Goal: Task Accomplishment & Management: Manage account settings

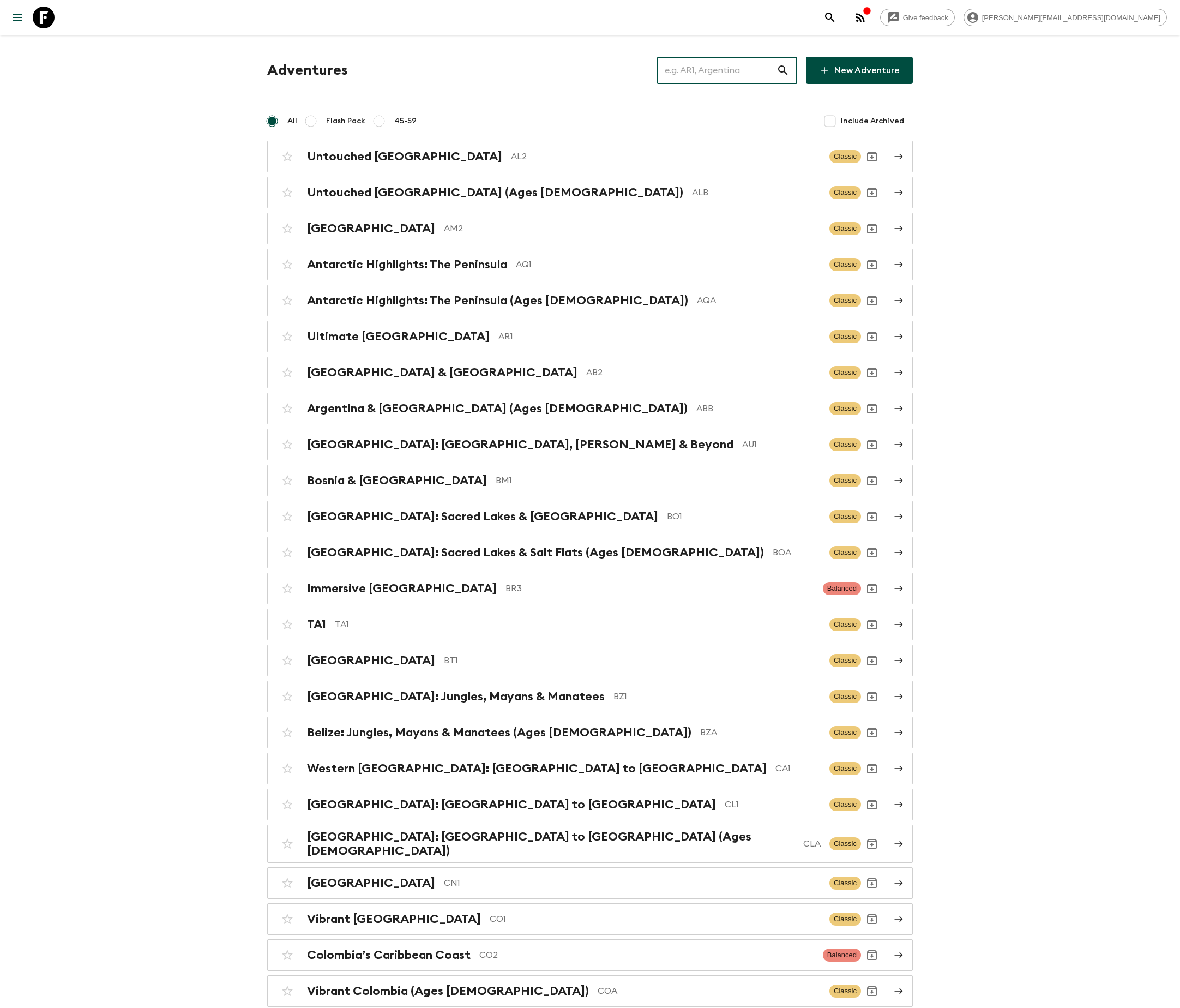
click at [726, 70] on input "text" at bounding box center [716, 70] width 119 height 30
type input "AL2"
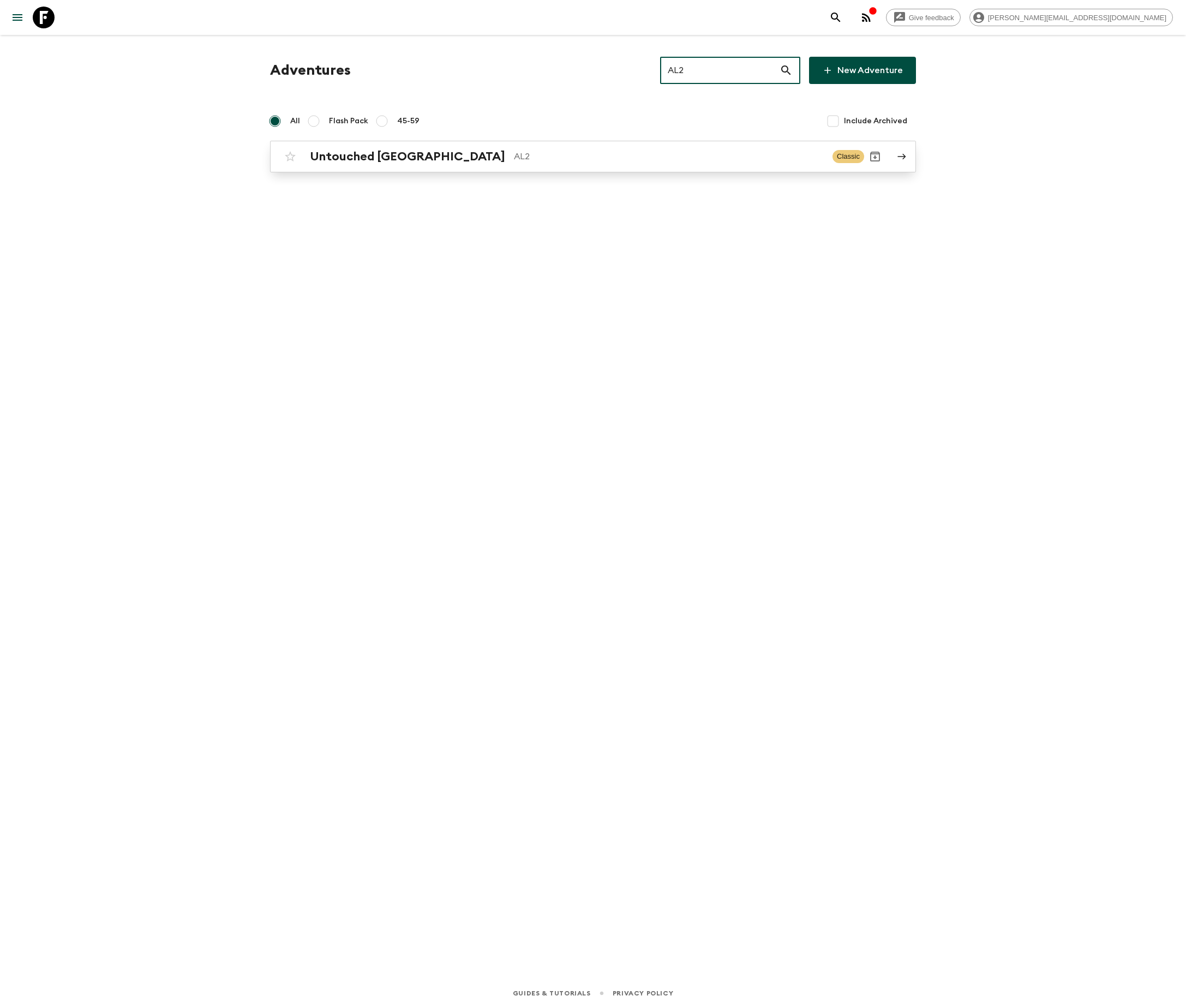
click at [589, 155] on p "AL2" at bounding box center [669, 156] width 310 height 13
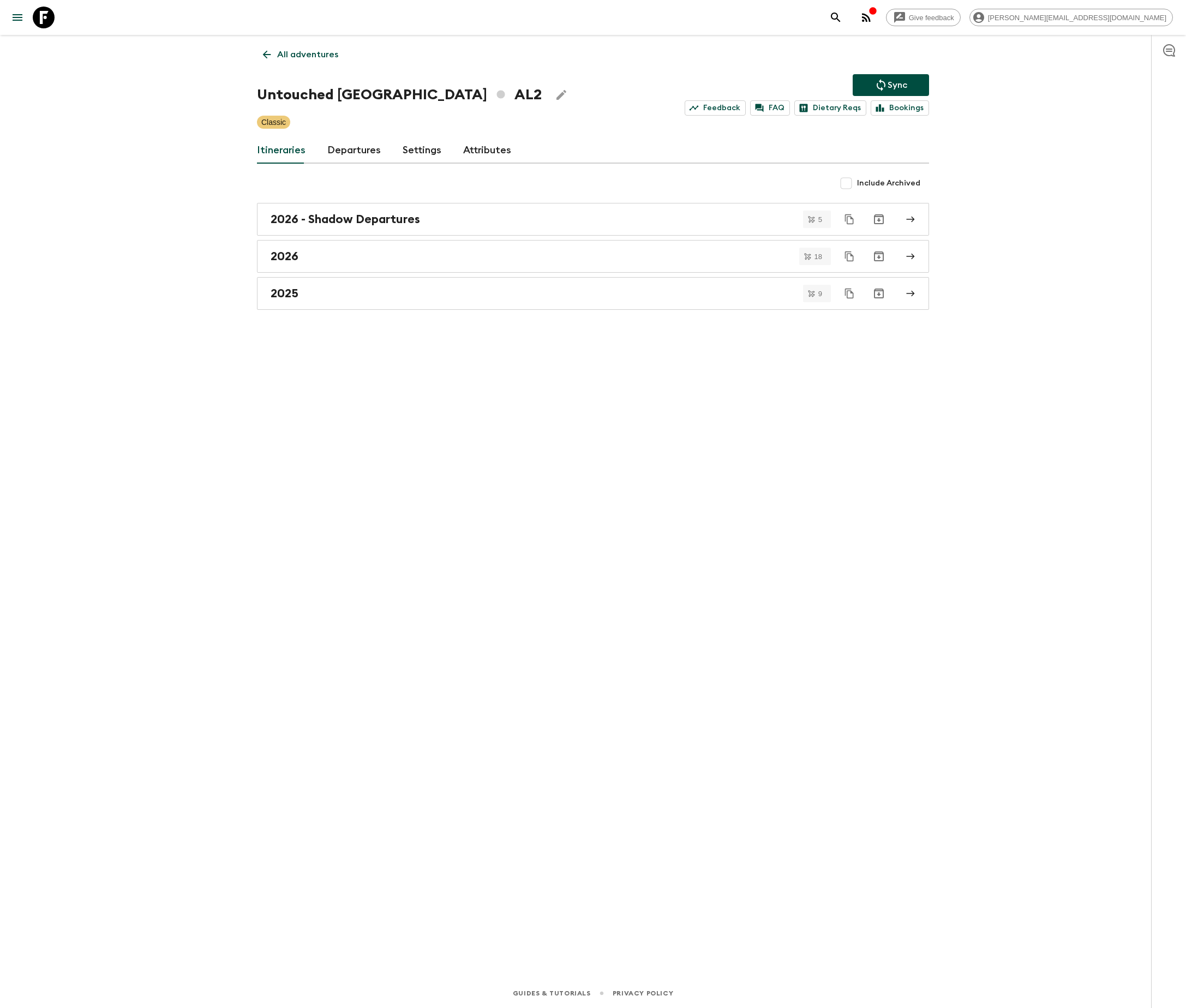
click at [351, 150] on link "Departures" at bounding box center [354, 151] width 54 height 26
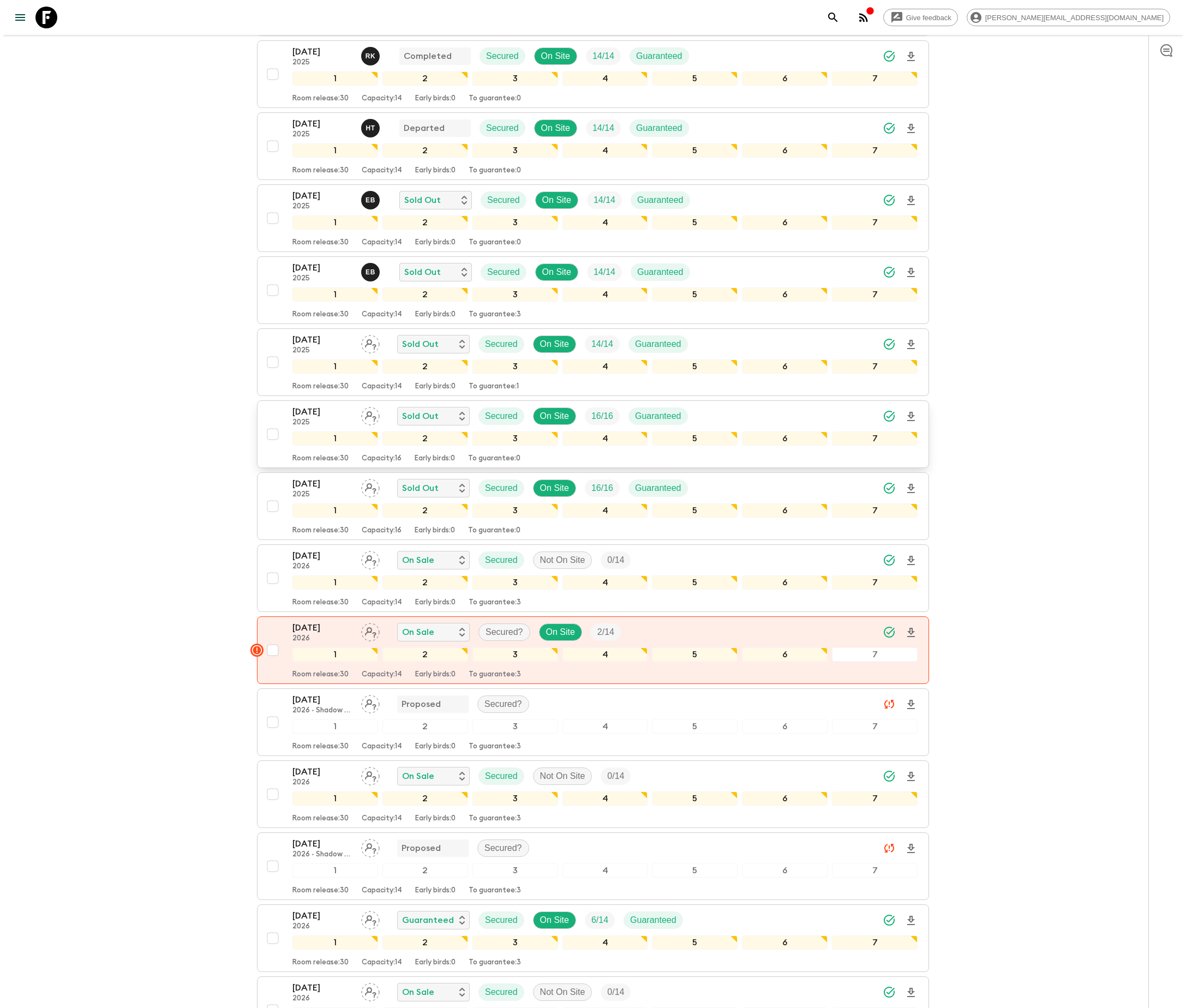
scroll to position [218, 0]
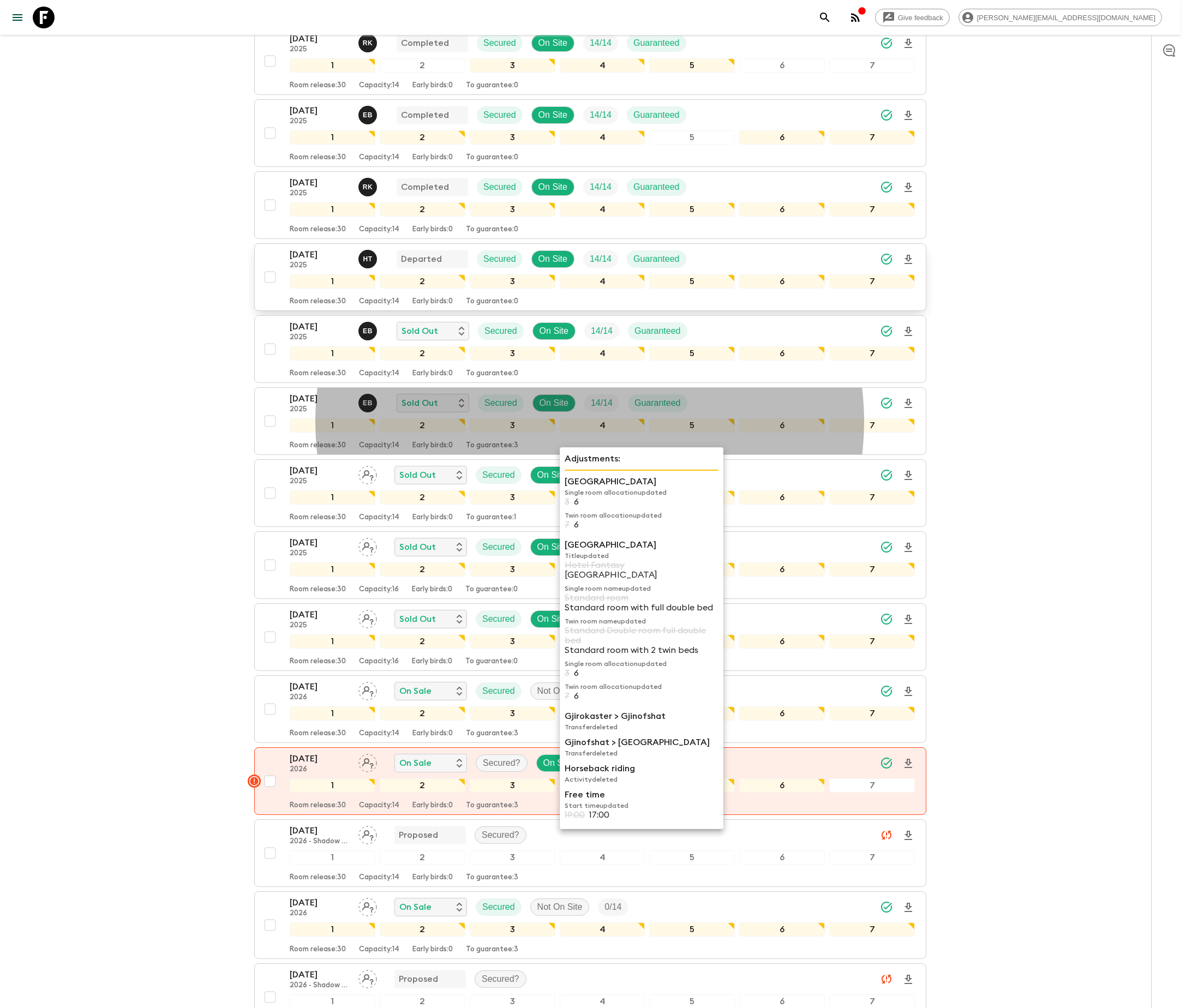
click at [293, 311] on button "31 Aug 2025 2025 H T Departed Secured On Site 14 / 14 Guaranteed 1 2 3 4 5 6 7 …" at bounding box center [590, 277] width 672 height 68
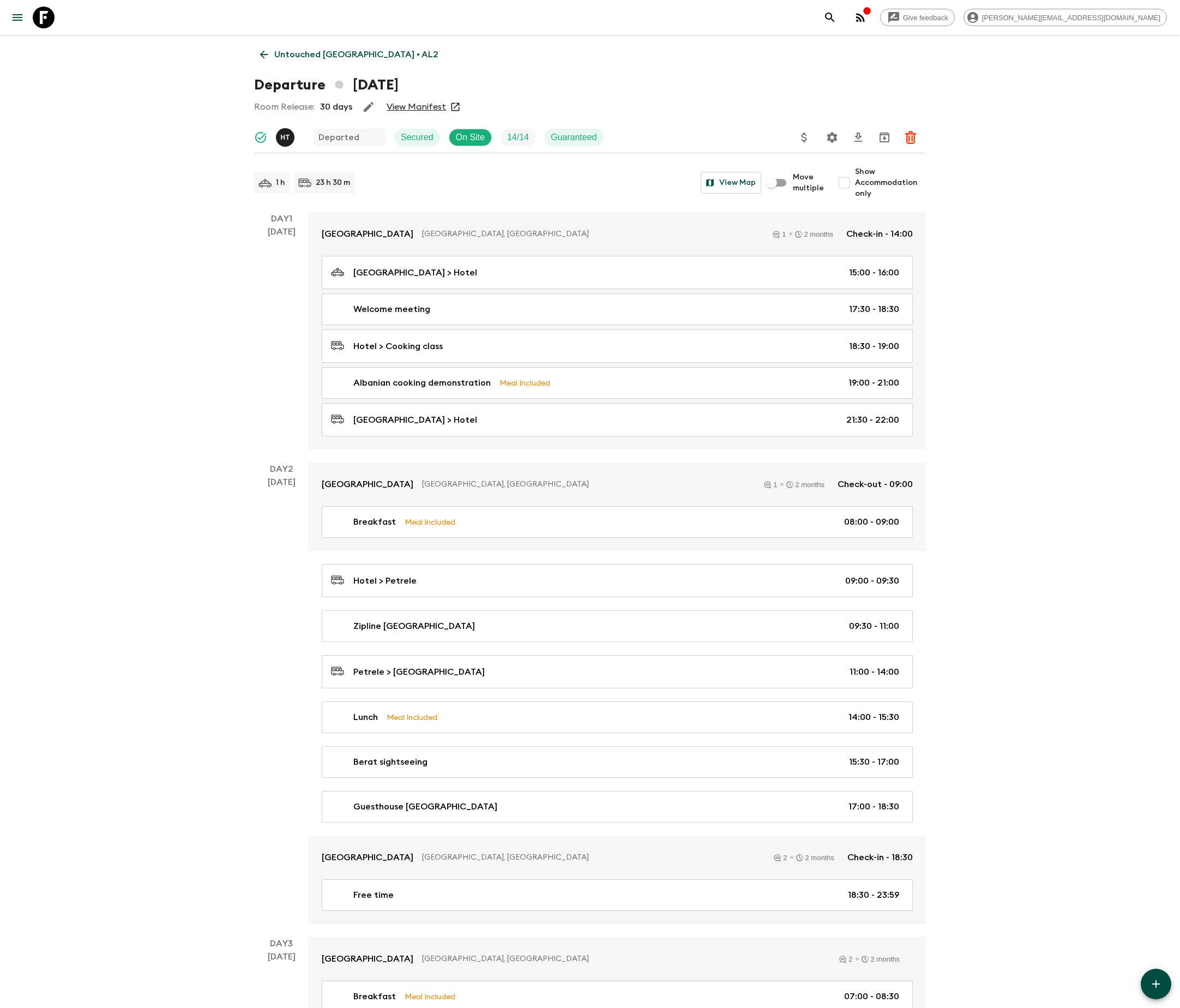
click at [263, 54] on icon at bounding box center [264, 54] width 12 height 12
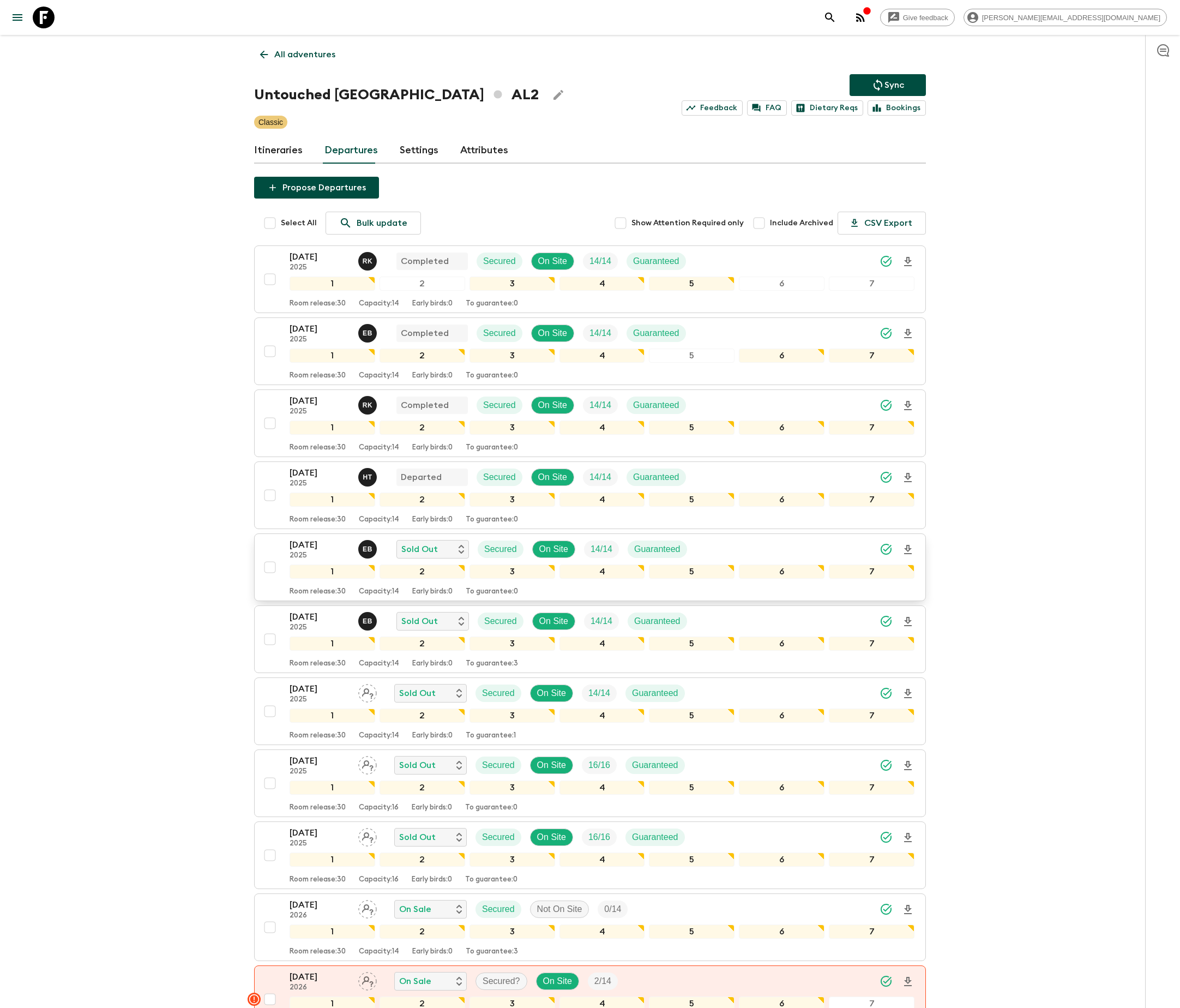
scroll to position [197, 0]
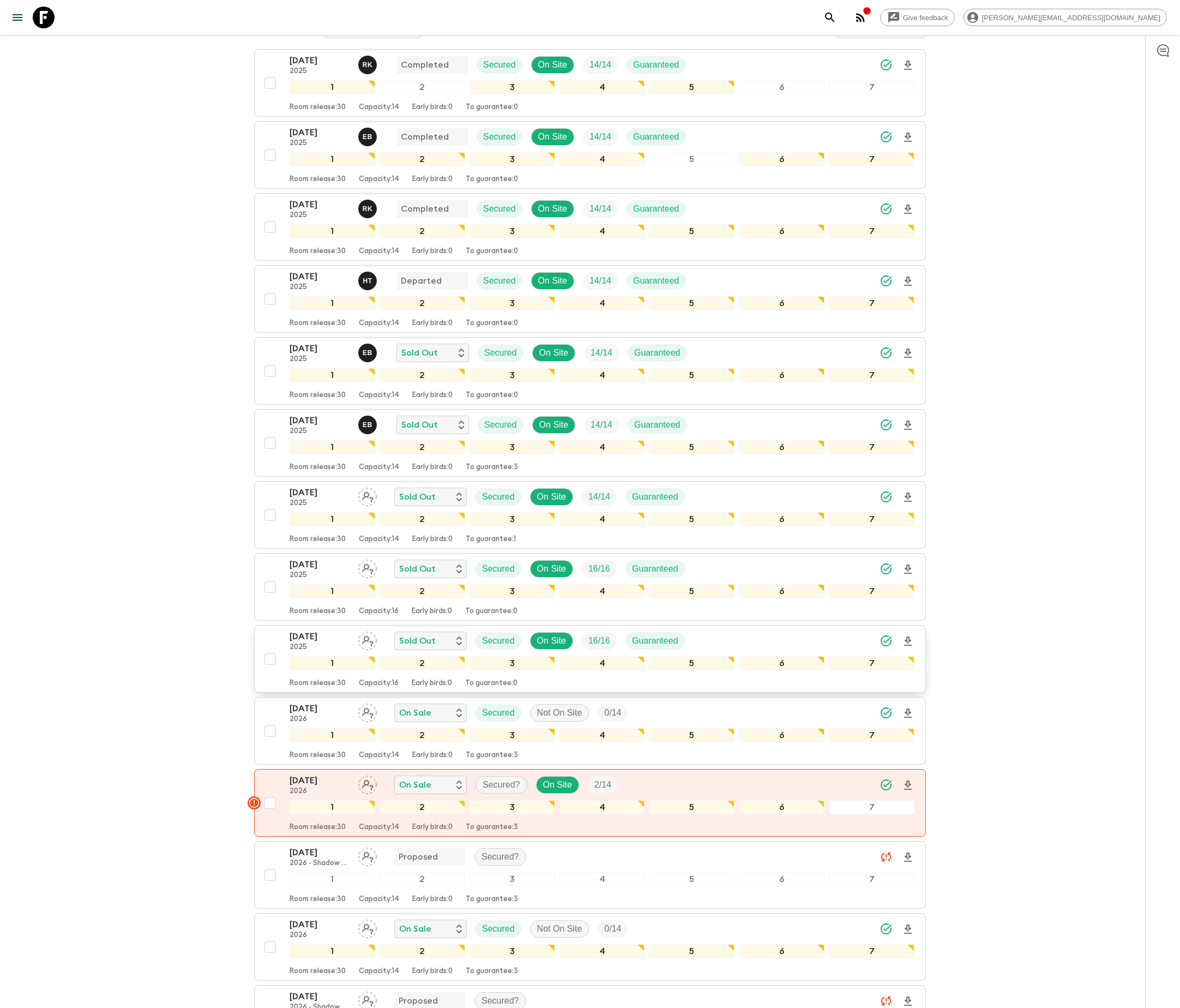
click at [589, 648] on span "16 / 16" at bounding box center [599, 641] width 35 height 13
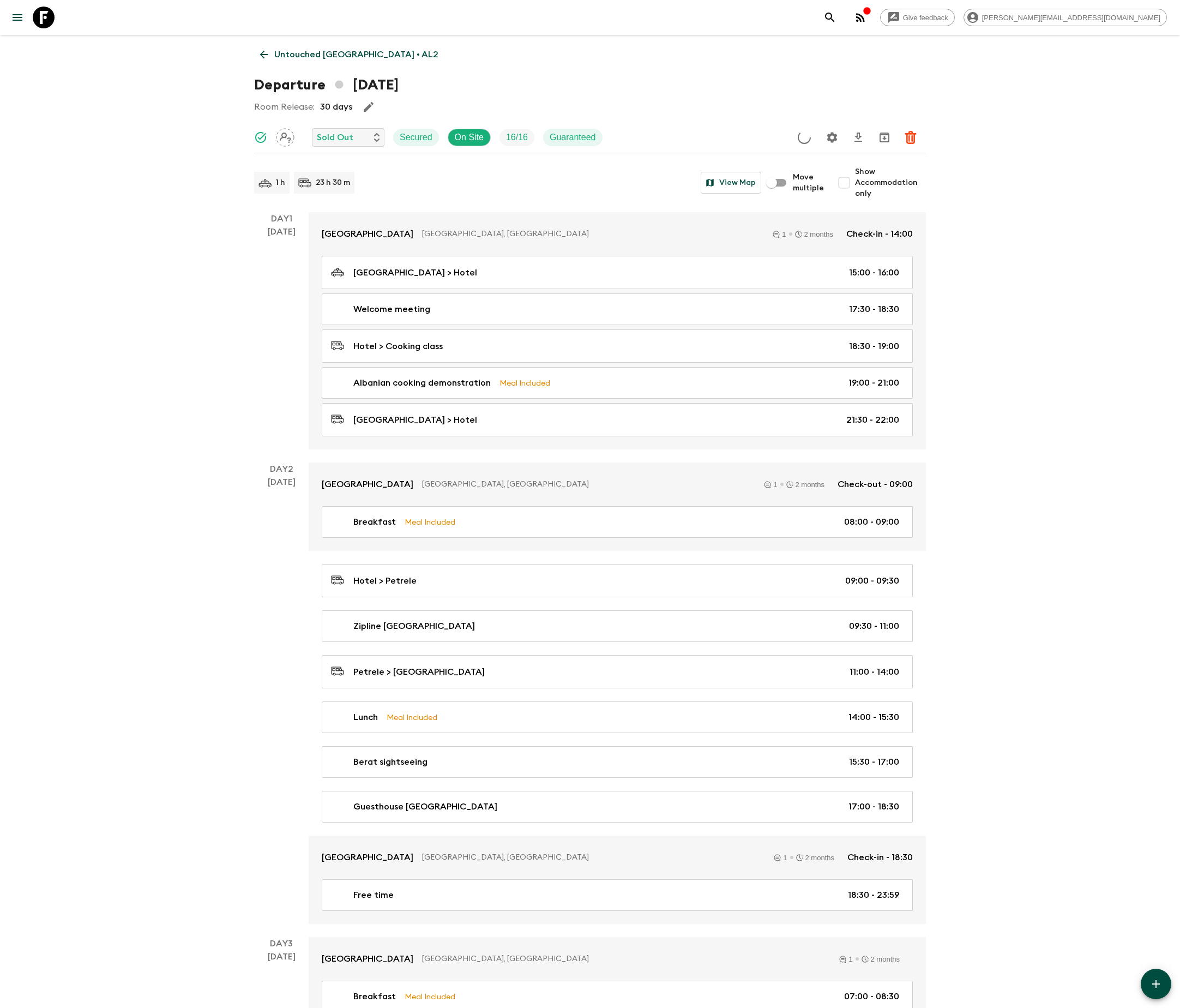
click at [831, 135] on icon "Settings" at bounding box center [832, 137] width 11 height 11
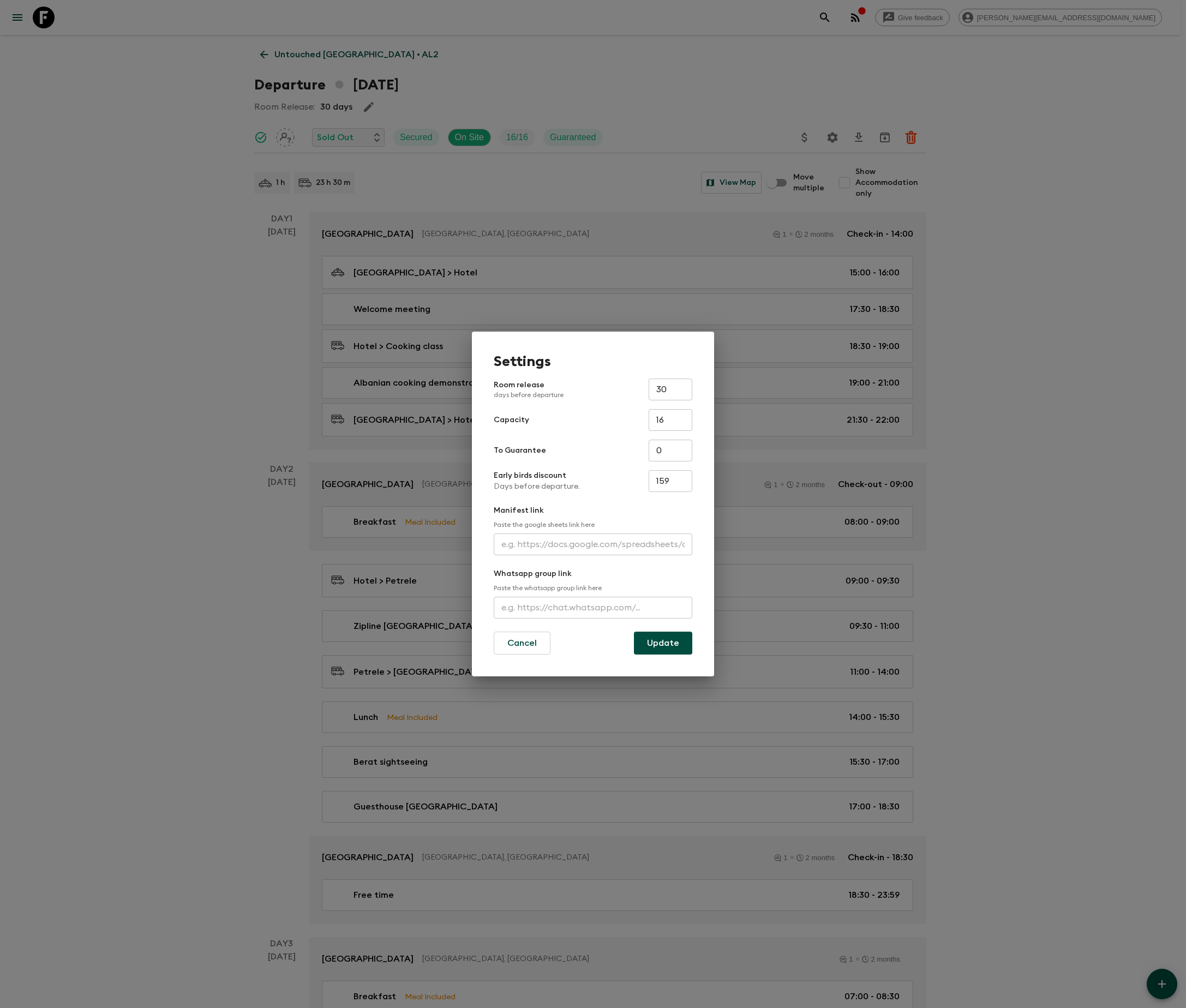
click at [592, 608] on input "text" at bounding box center [593, 607] width 199 height 22
type input "https://chat.whatsapp.com/LAcgCT5raVrHsI5m4Muo85"
click at [662, 642] on button "Update" at bounding box center [663, 643] width 58 height 23
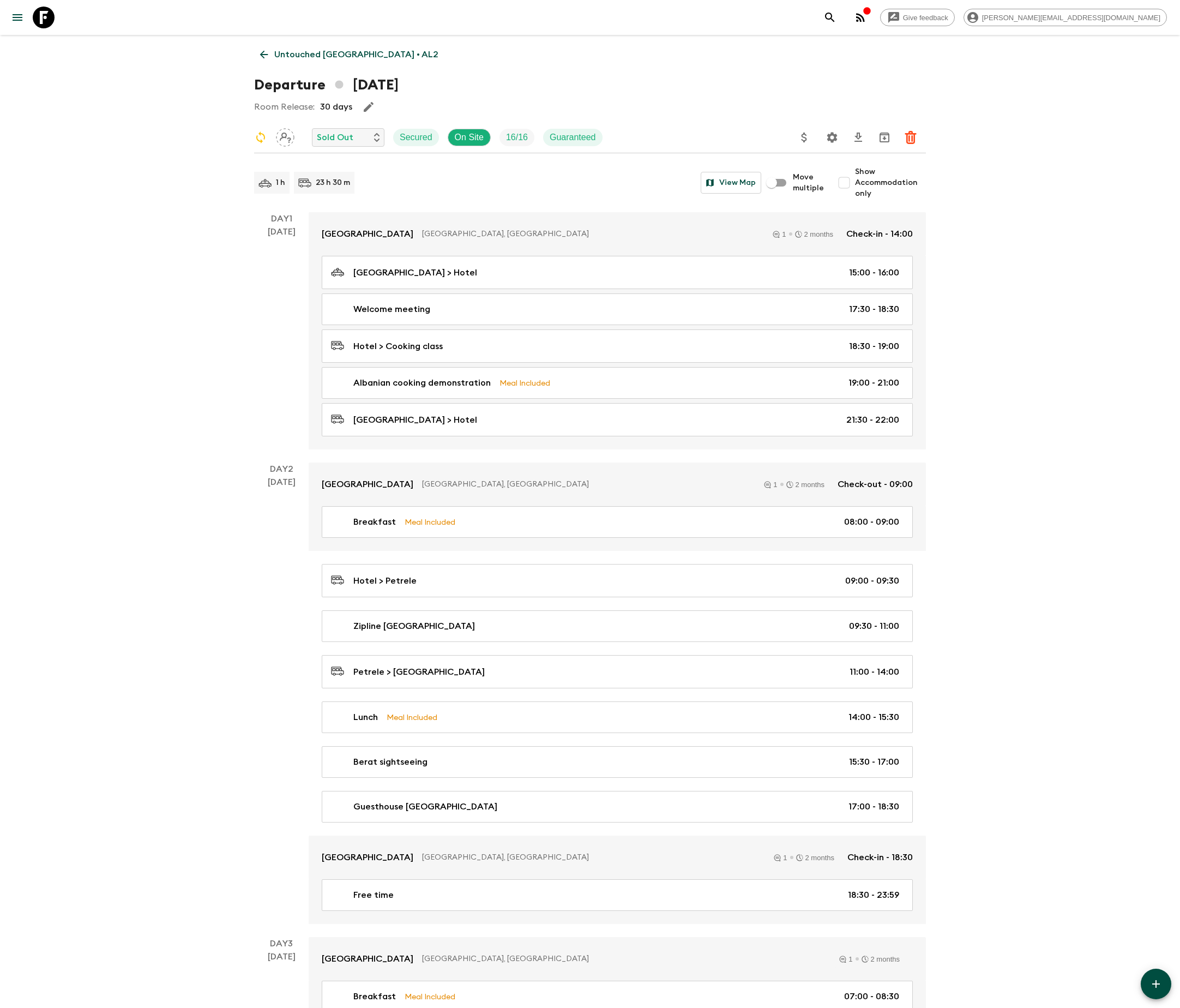
click at [831, 135] on icon "Settings" at bounding box center [832, 137] width 11 height 11
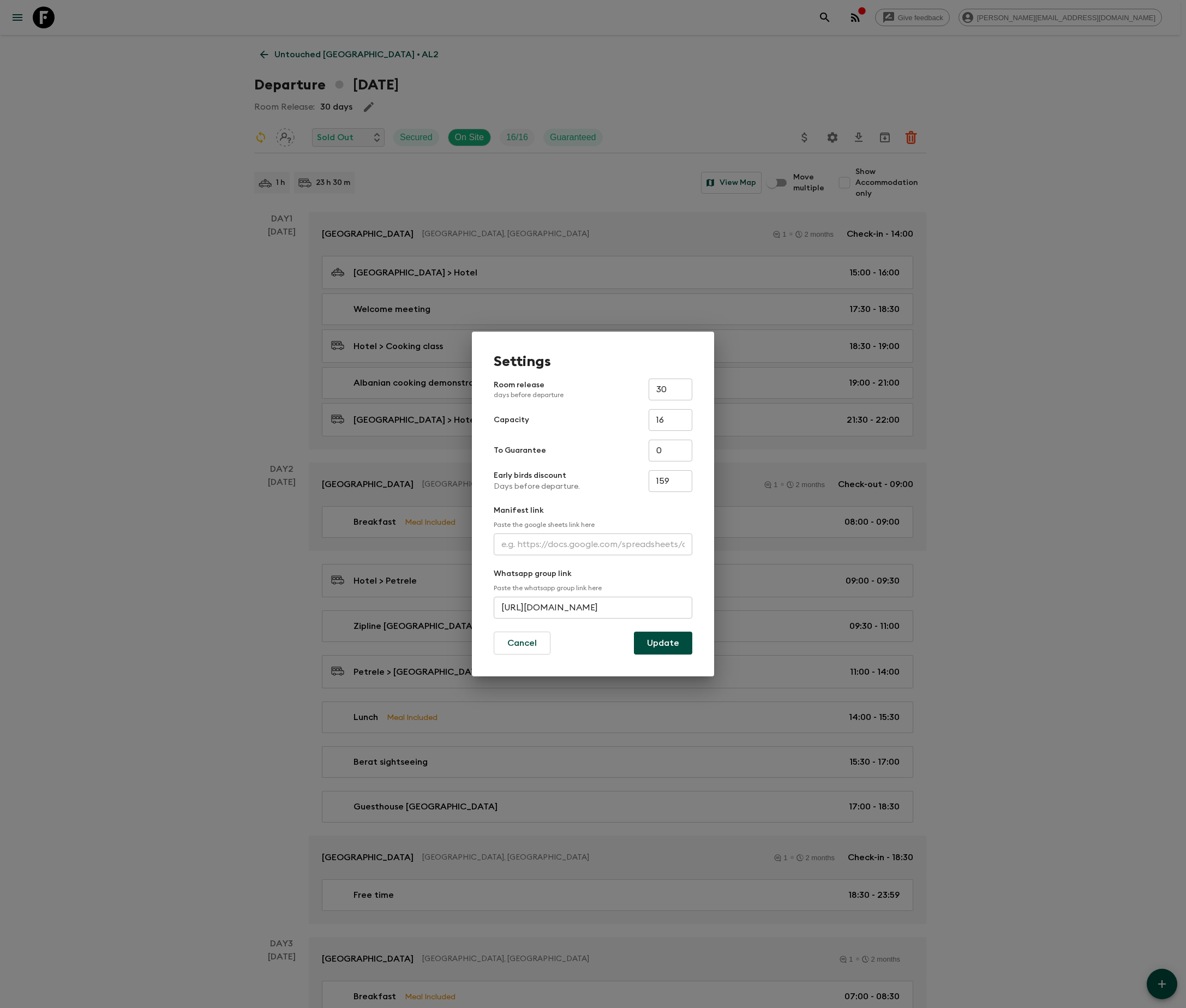
click at [592, 607] on input "https://chat.whatsapp.com/LAcgCT5raVrHsI5m4Muo85" at bounding box center [593, 607] width 199 height 22
type input "https://chat.whatsapp.com/GElBfMwQykBDtqjRCT1bnP"
click at [662, 642] on button "Update" at bounding box center [663, 643] width 58 height 23
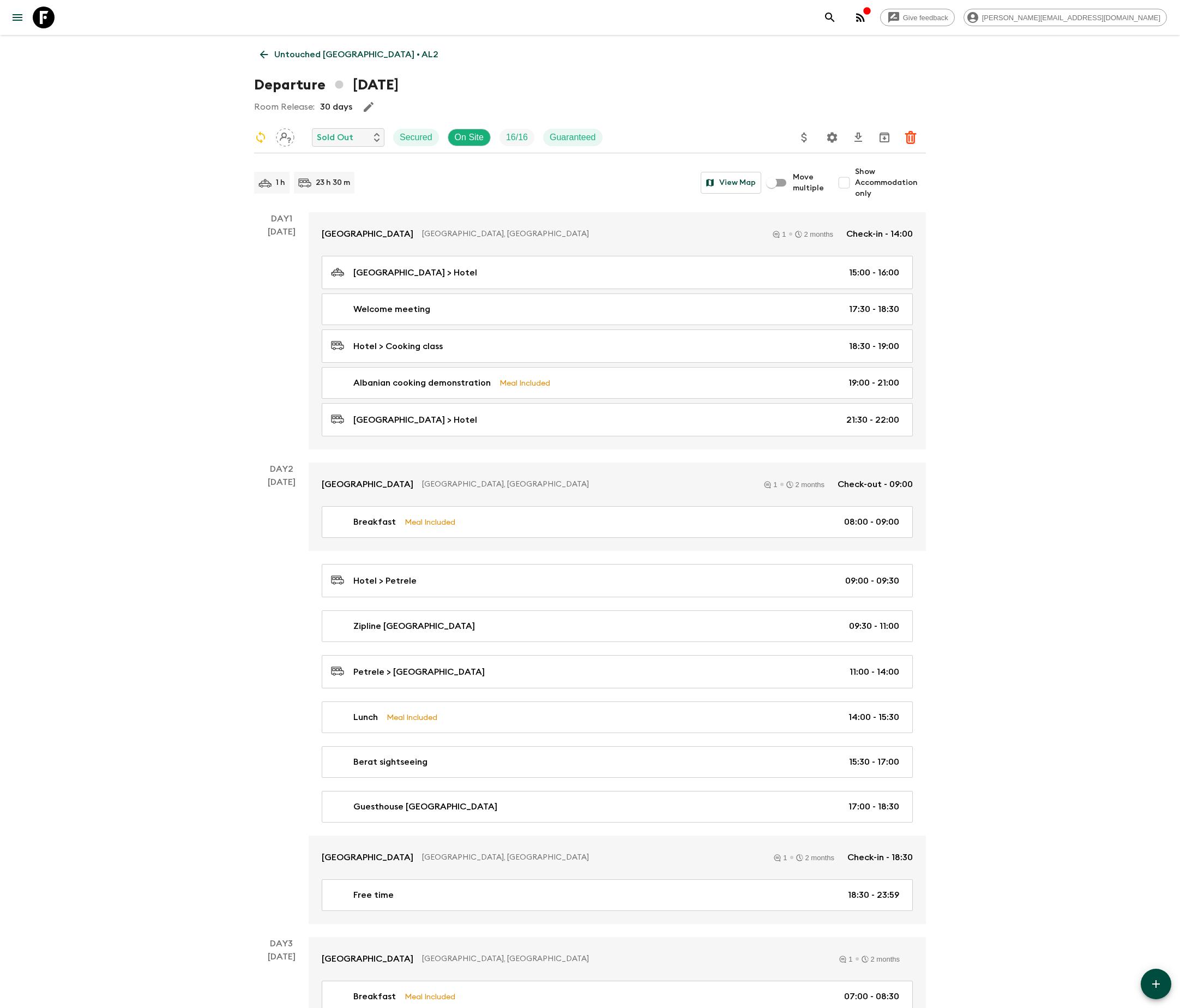
click at [263, 54] on icon at bounding box center [264, 54] width 12 height 12
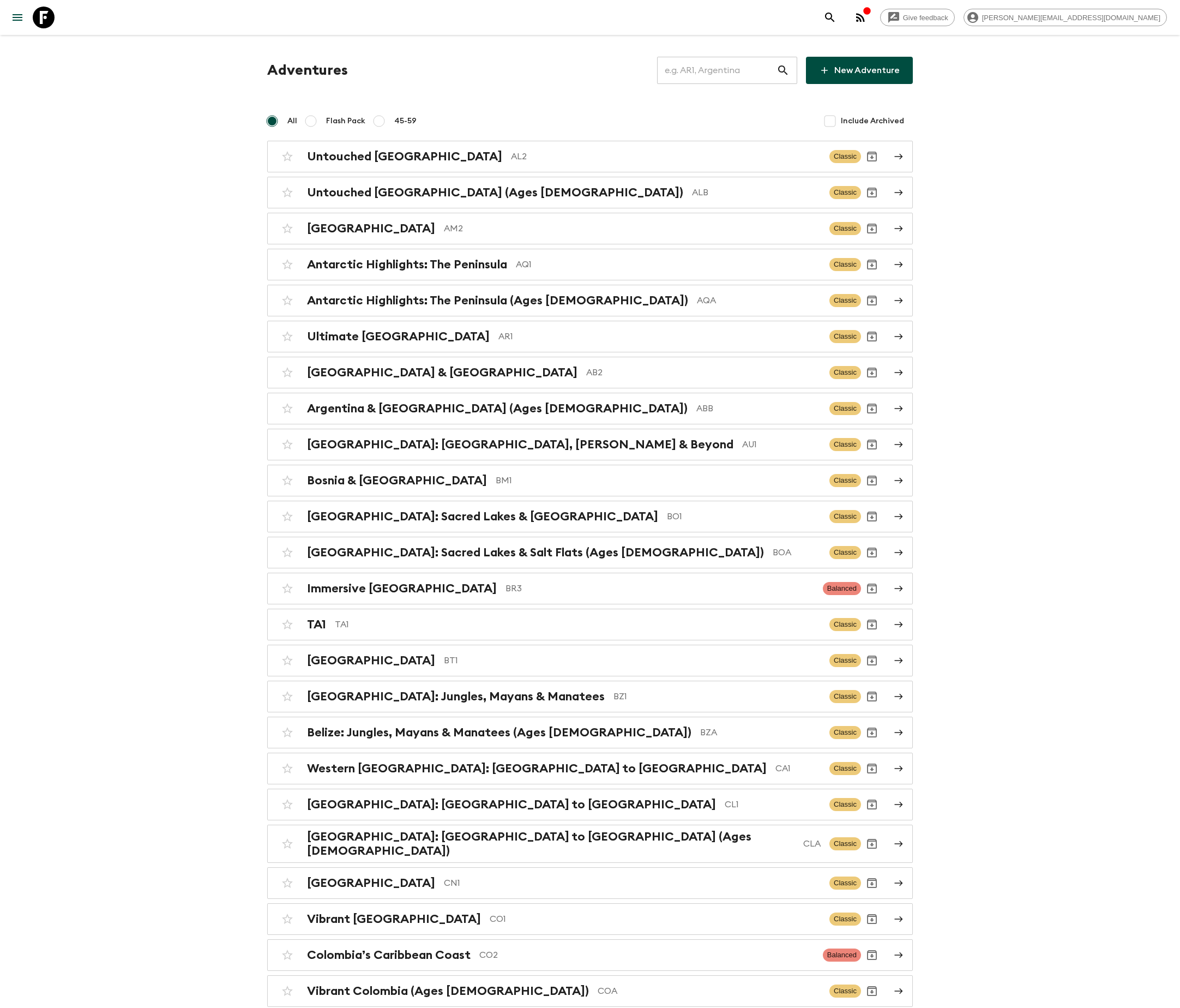
click at [733, 70] on input "text" at bounding box center [716, 70] width 119 height 30
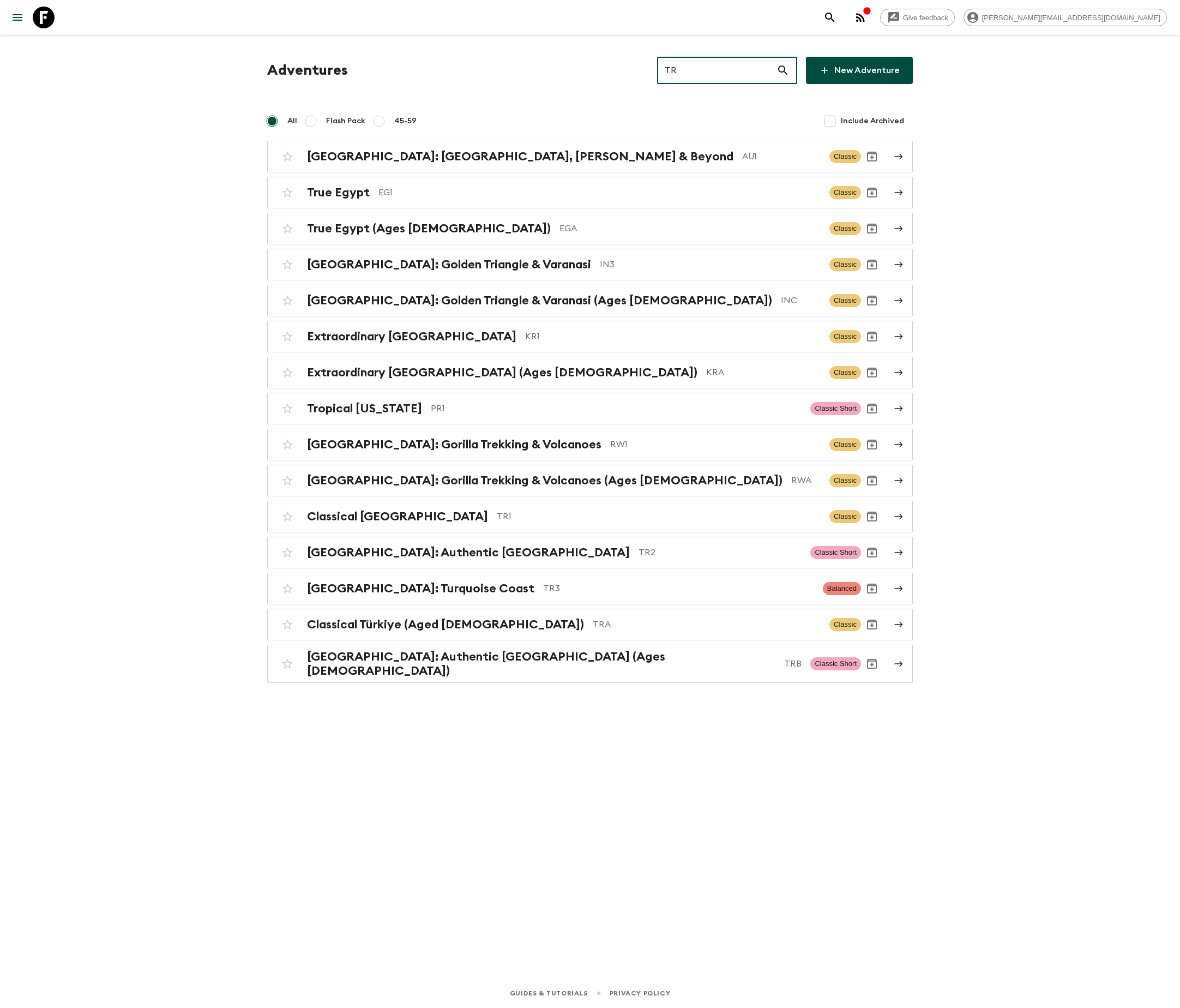
type input "TR1"
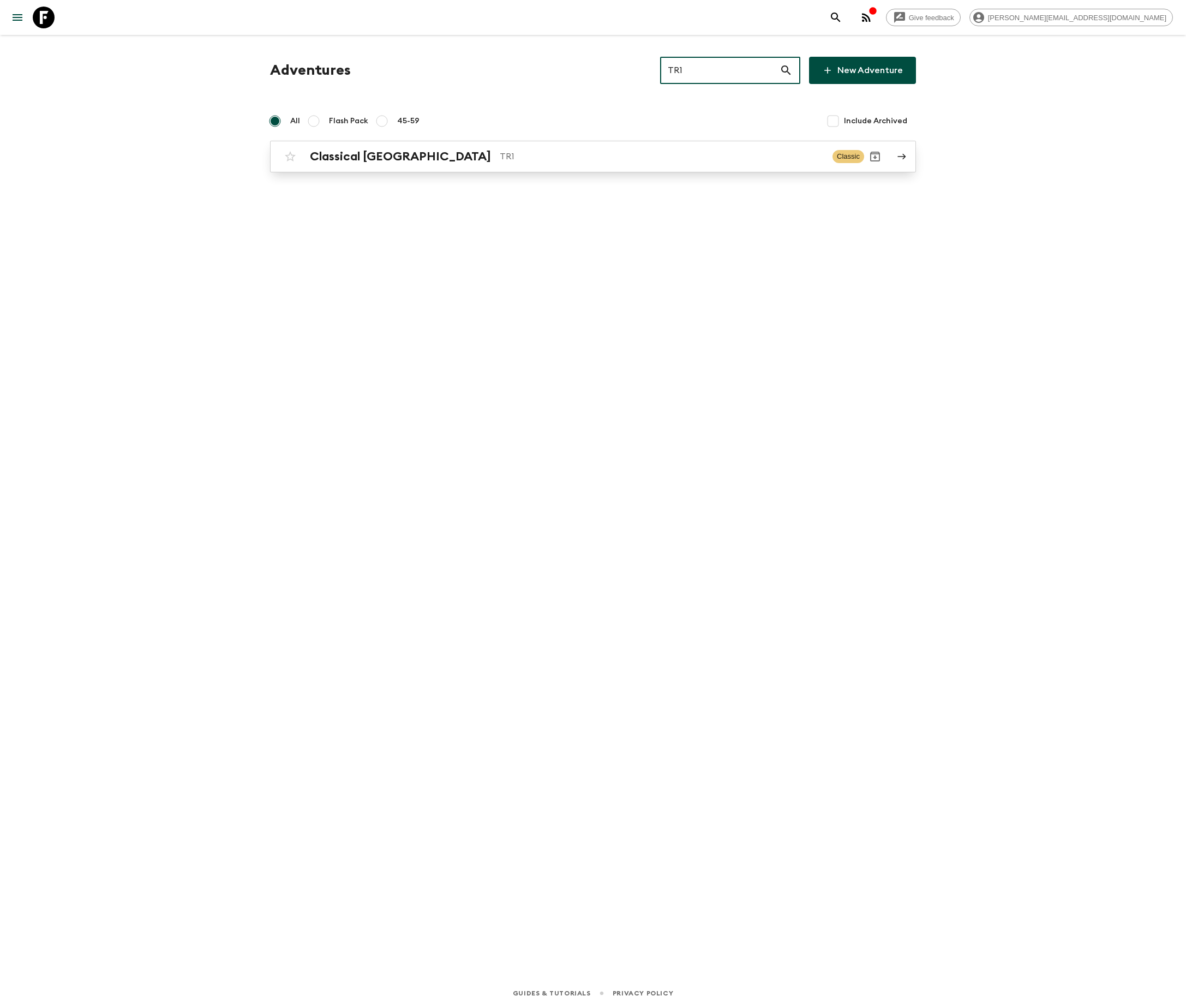
click at [590, 155] on p "TR1" at bounding box center [661, 156] width 324 height 13
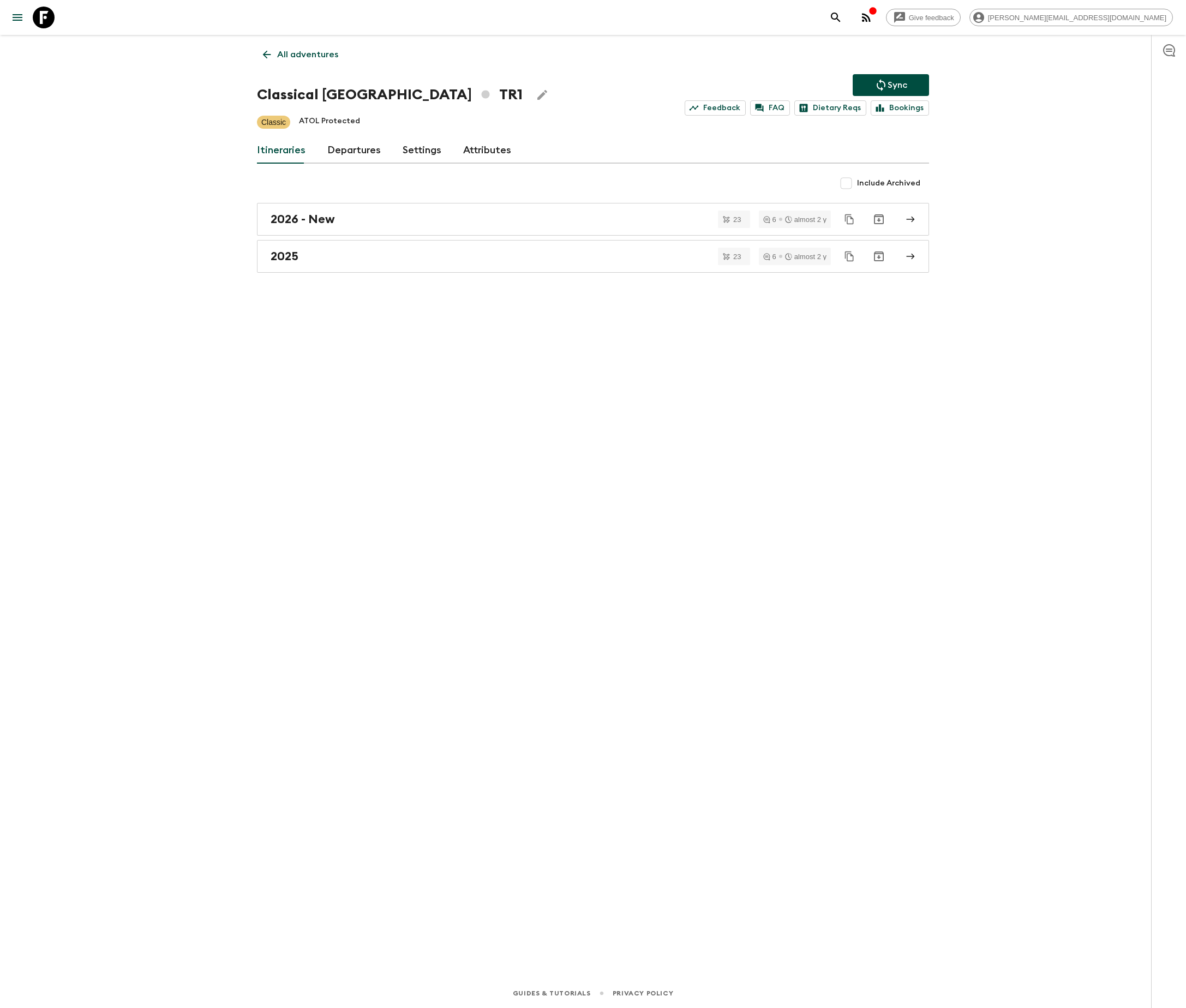
click at [351, 150] on link "Departures" at bounding box center [354, 151] width 54 height 26
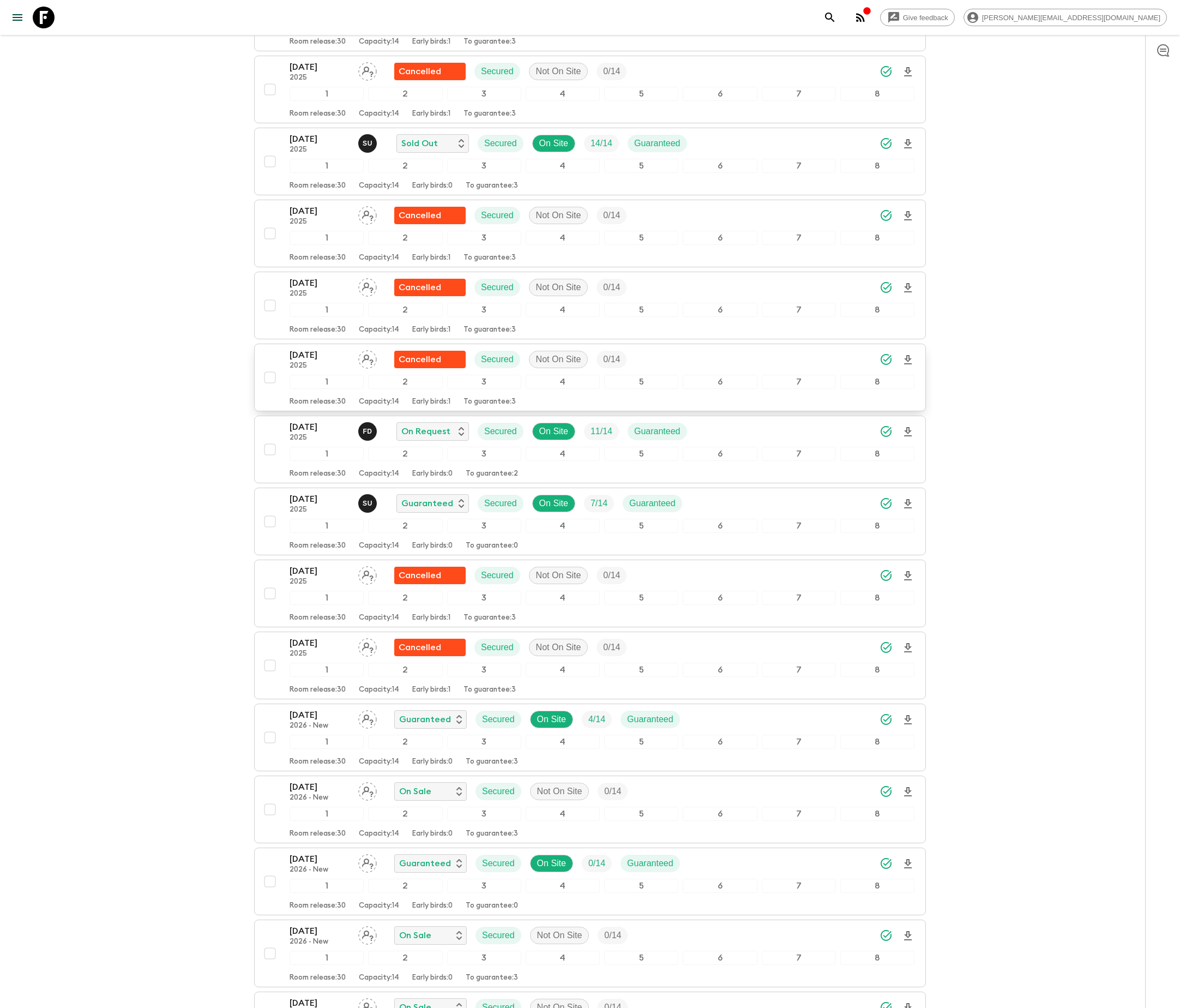
scroll to position [1950, 0]
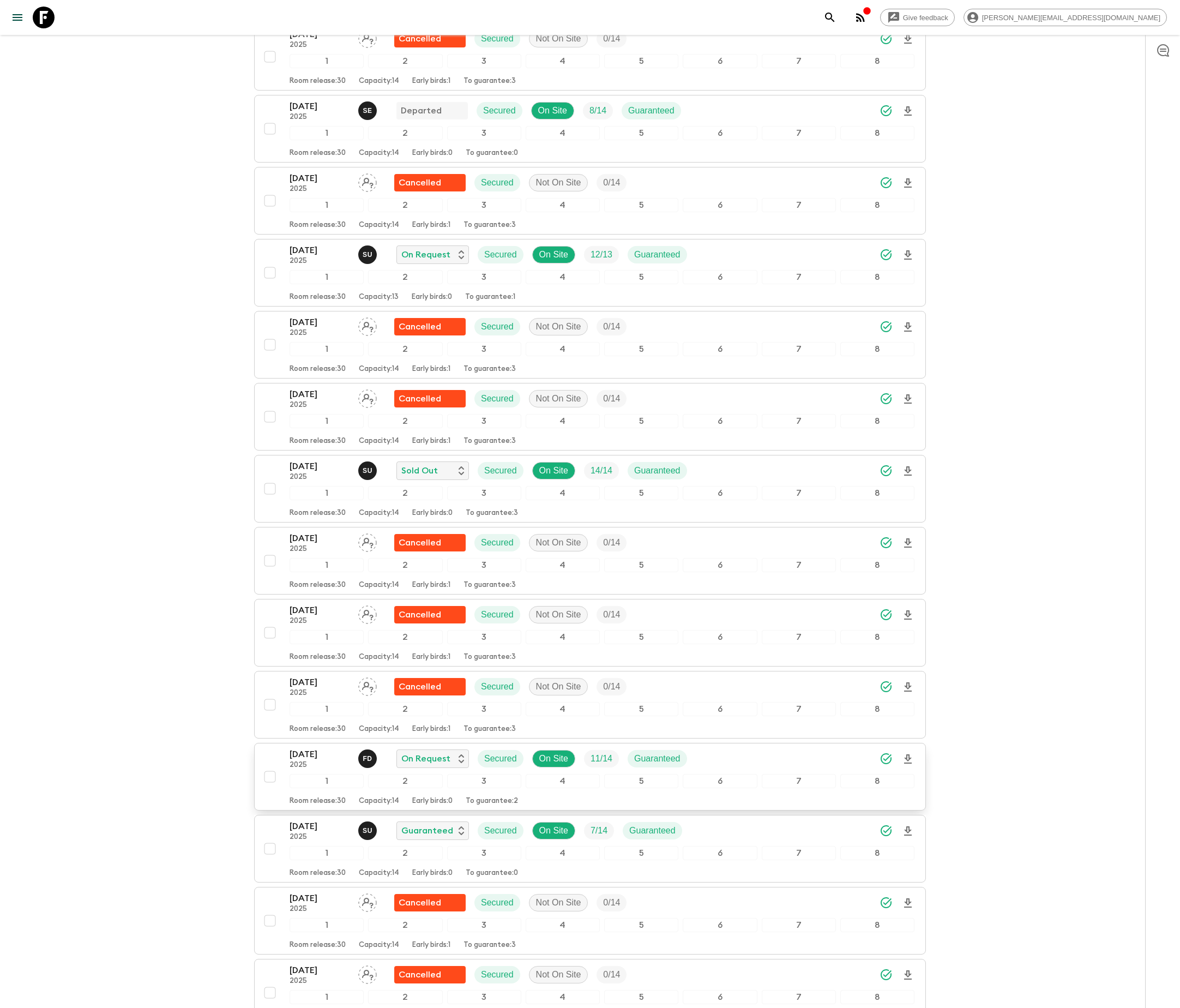
click at [590, 766] on span "11 / 14" at bounding box center [601, 759] width 35 height 13
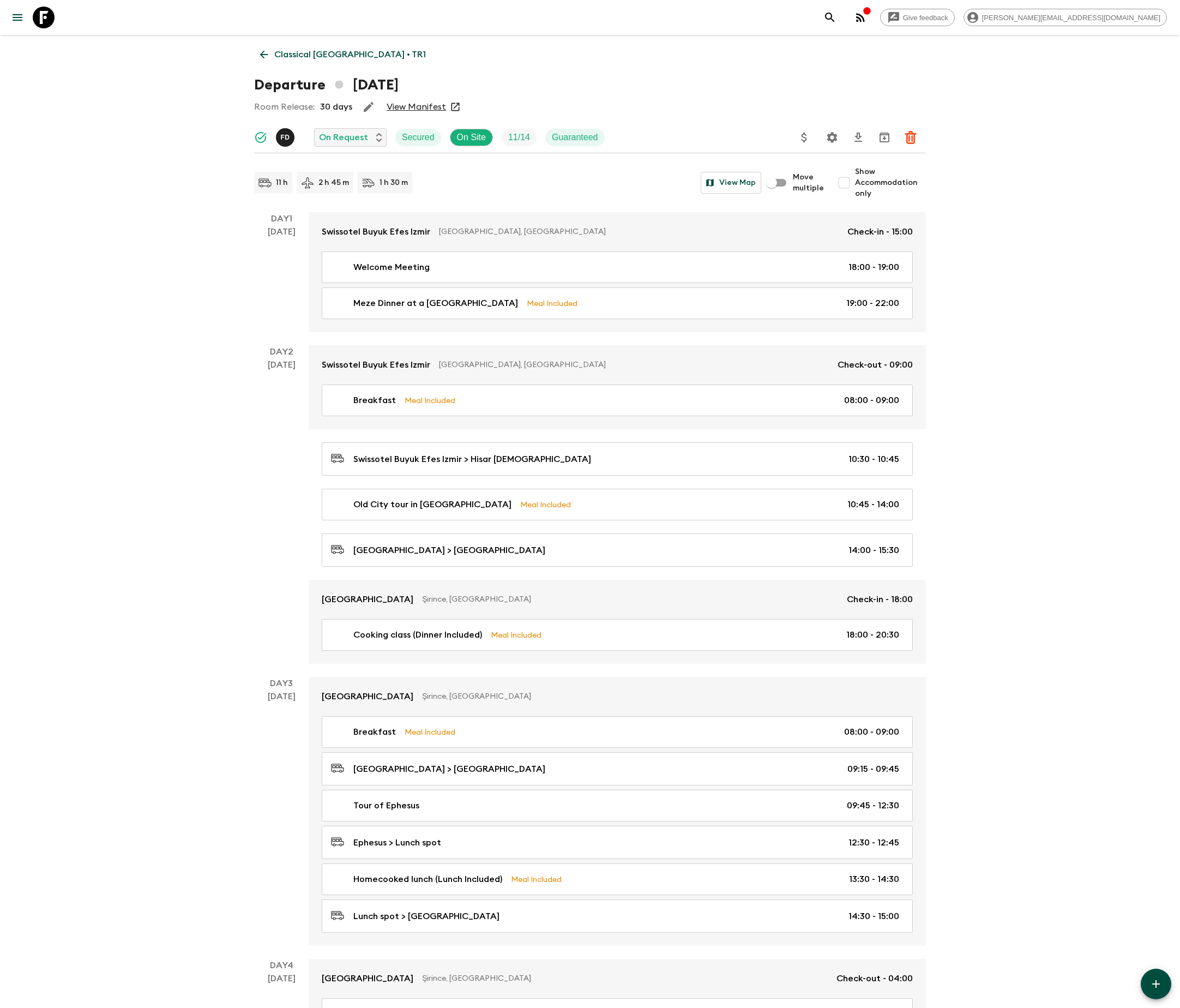
click at [832, 135] on icon "Settings" at bounding box center [832, 137] width 11 height 11
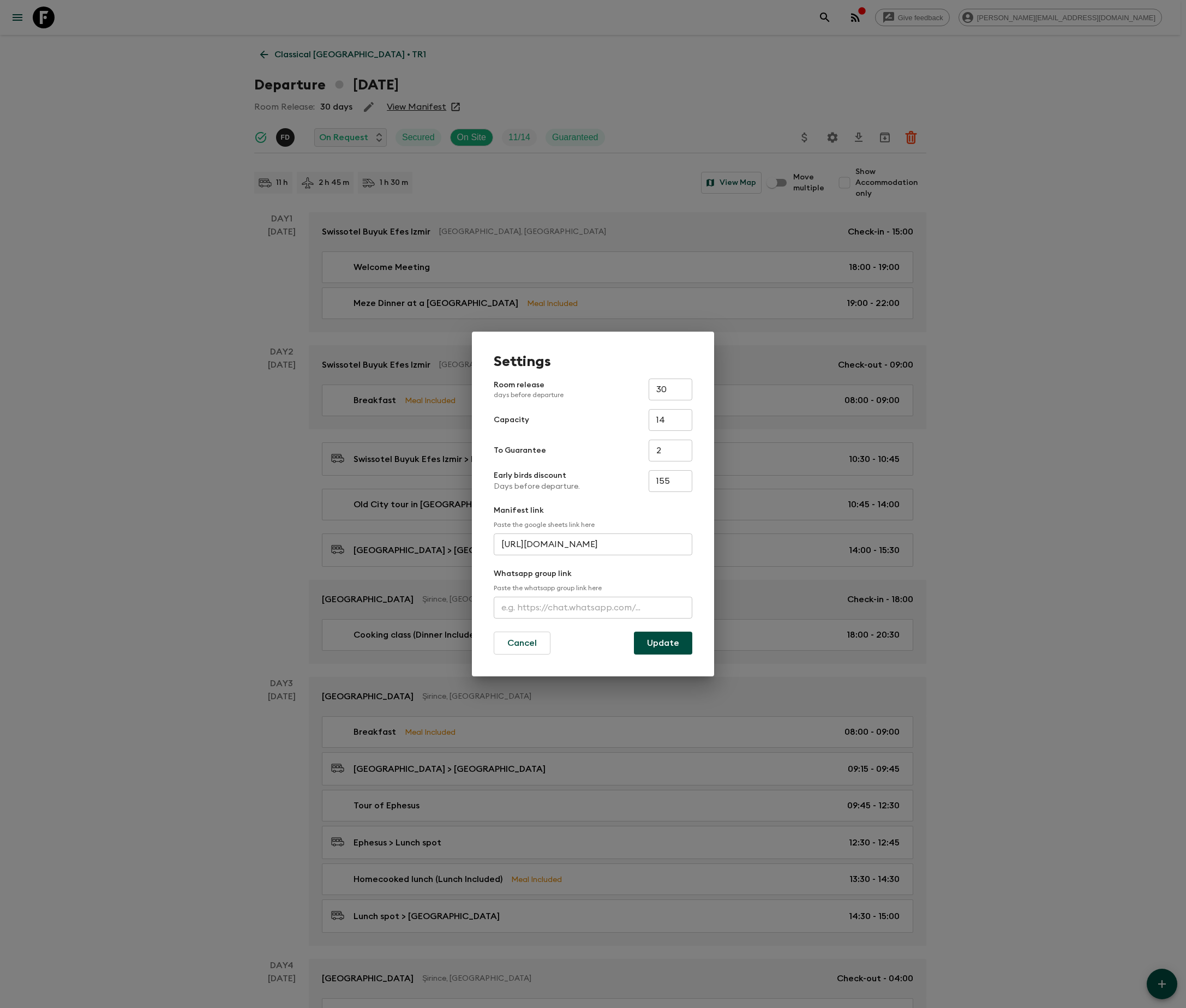
click at [592, 607] on input "text" at bounding box center [593, 607] width 199 height 22
type input "https://chat.whatsapp.com/BtSMWGdUu2L1ggGToDAkA9"
click at [662, 642] on button "Update" at bounding box center [663, 643] width 58 height 23
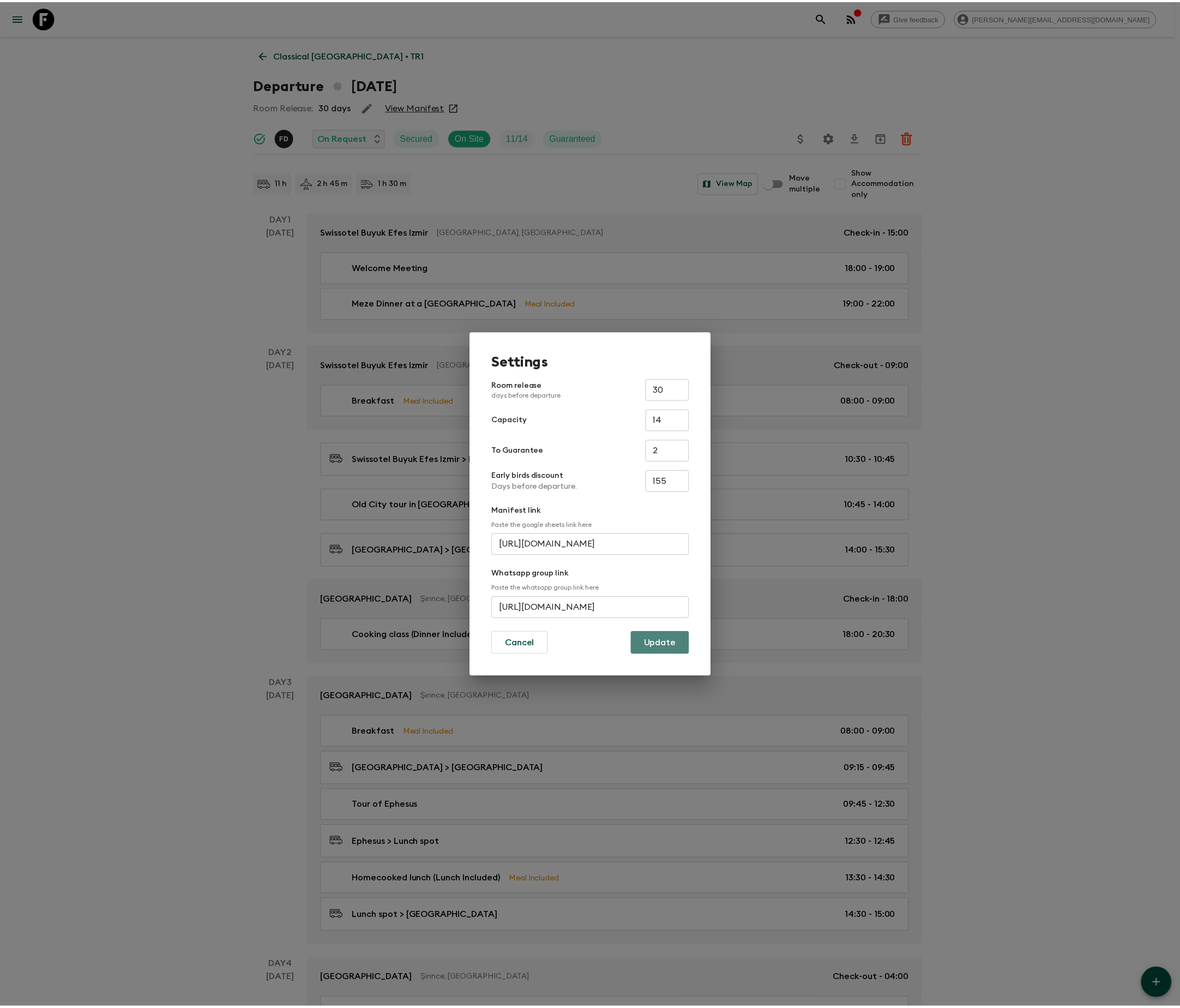
scroll to position [0, 0]
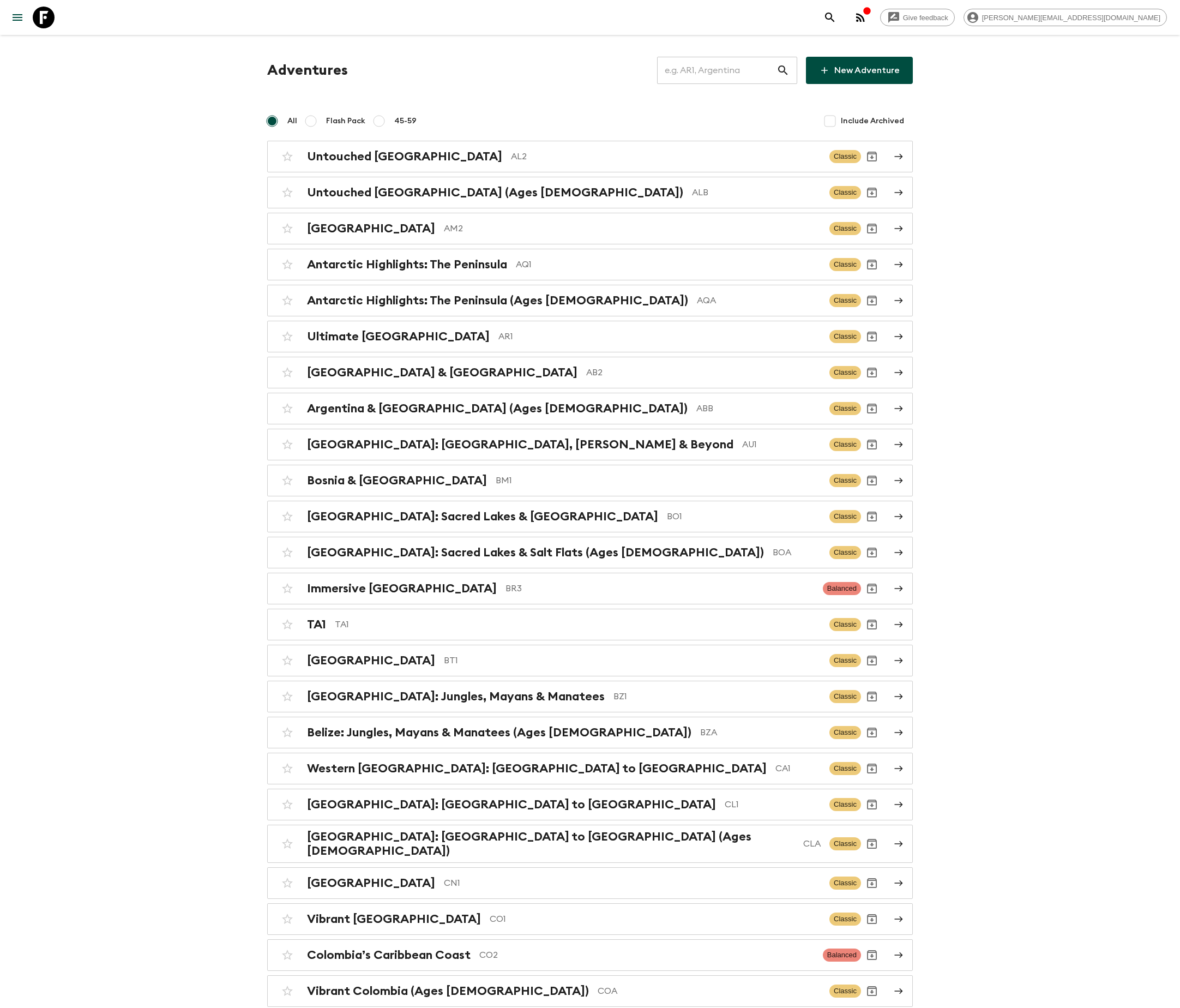
click at [730, 70] on input "text" at bounding box center [716, 70] width 119 height 30
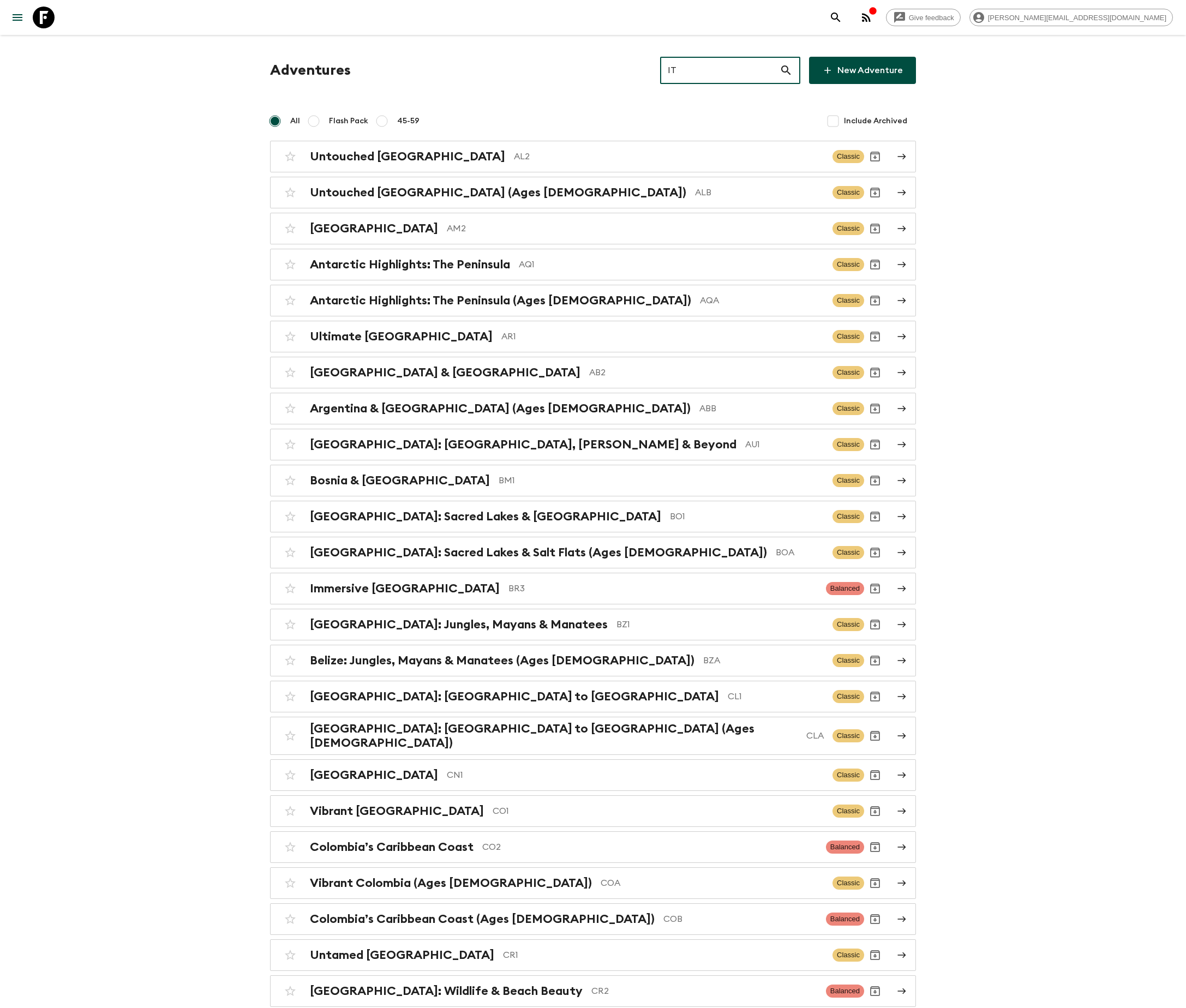
type input "IT5"
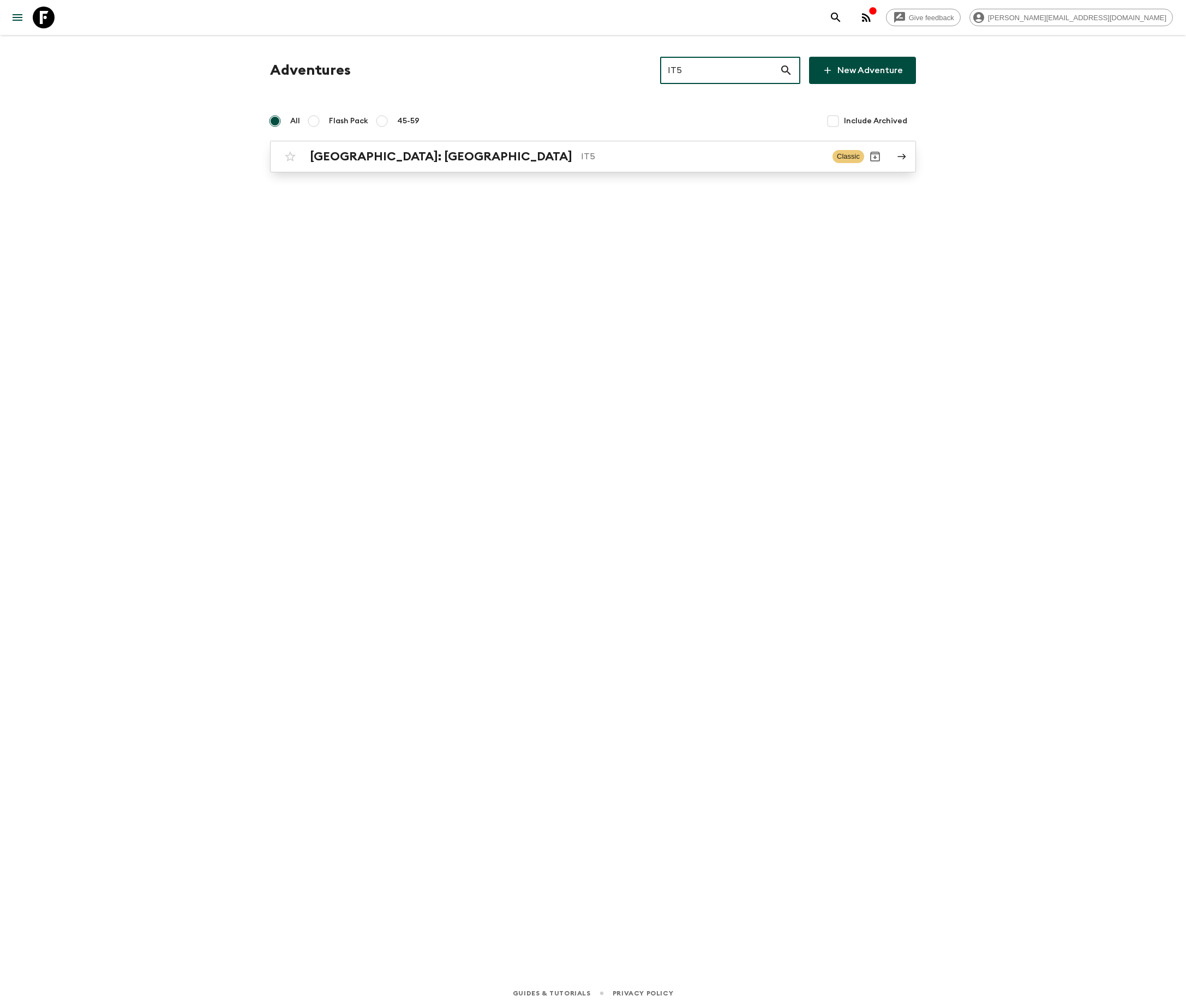
click at [589, 155] on p "IT5" at bounding box center [702, 156] width 243 height 13
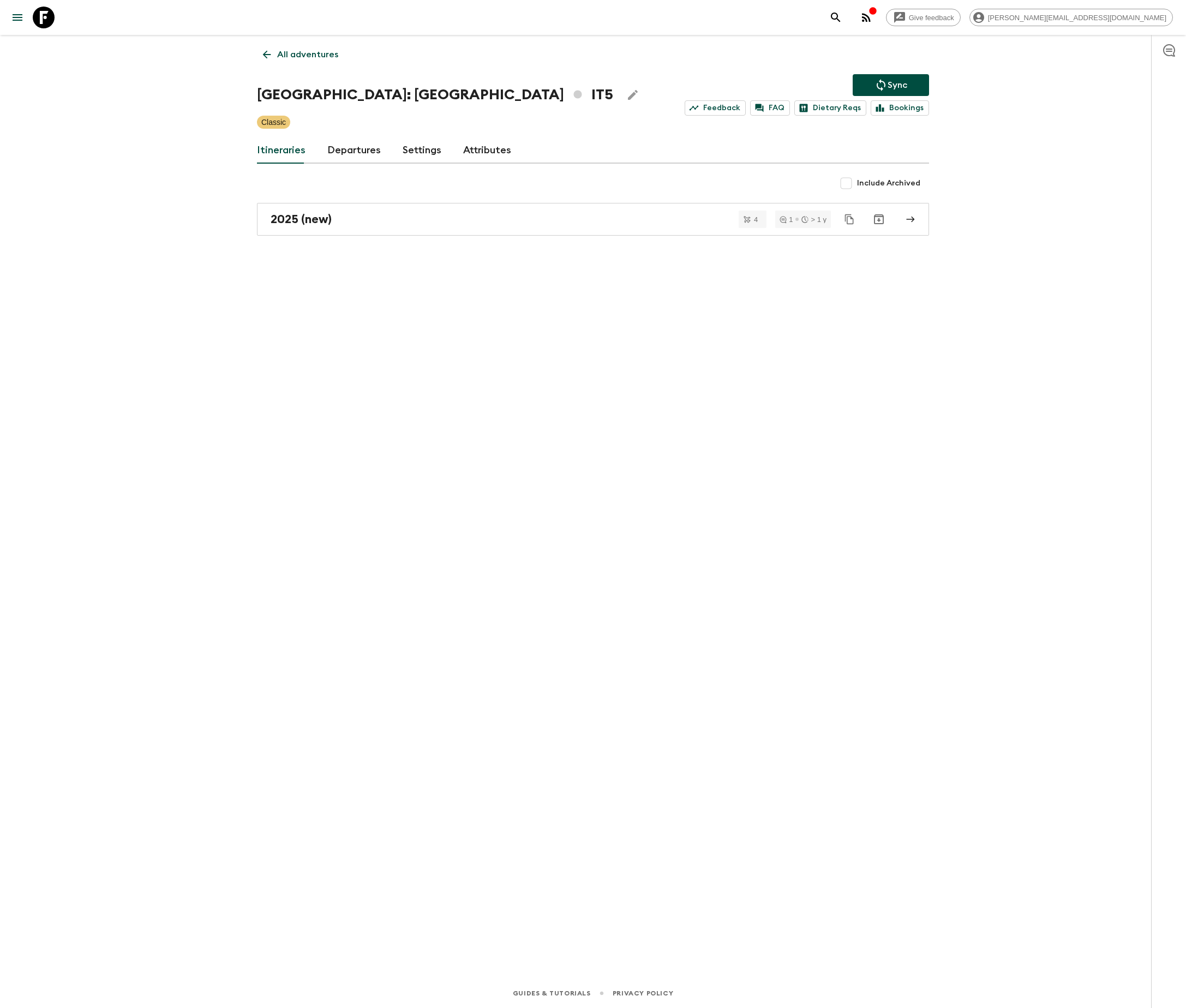
click at [351, 150] on link "Departures" at bounding box center [354, 151] width 54 height 26
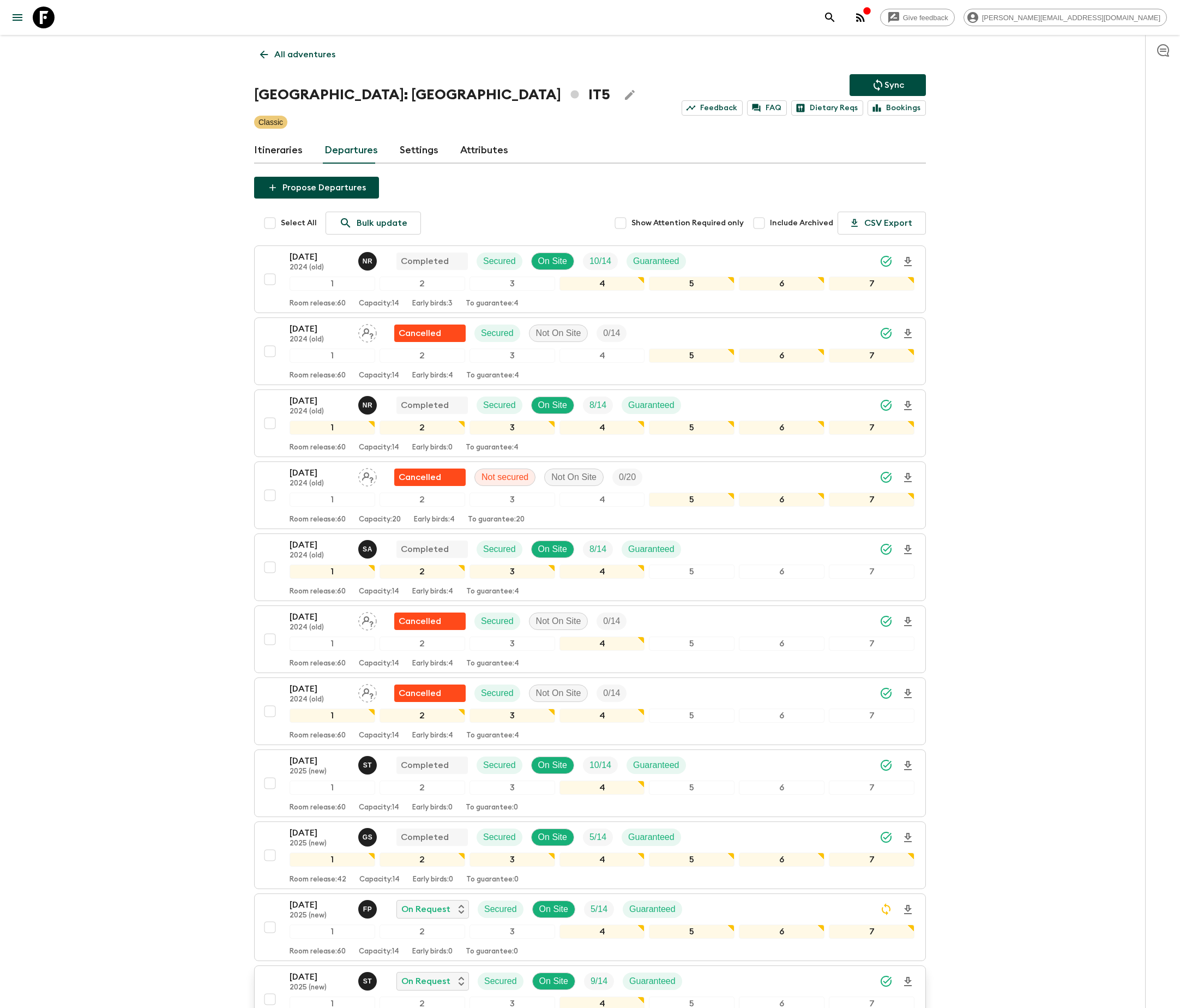
click at [589, 988] on span "9 / 14" at bounding box center [599, 982] width 30 height 13
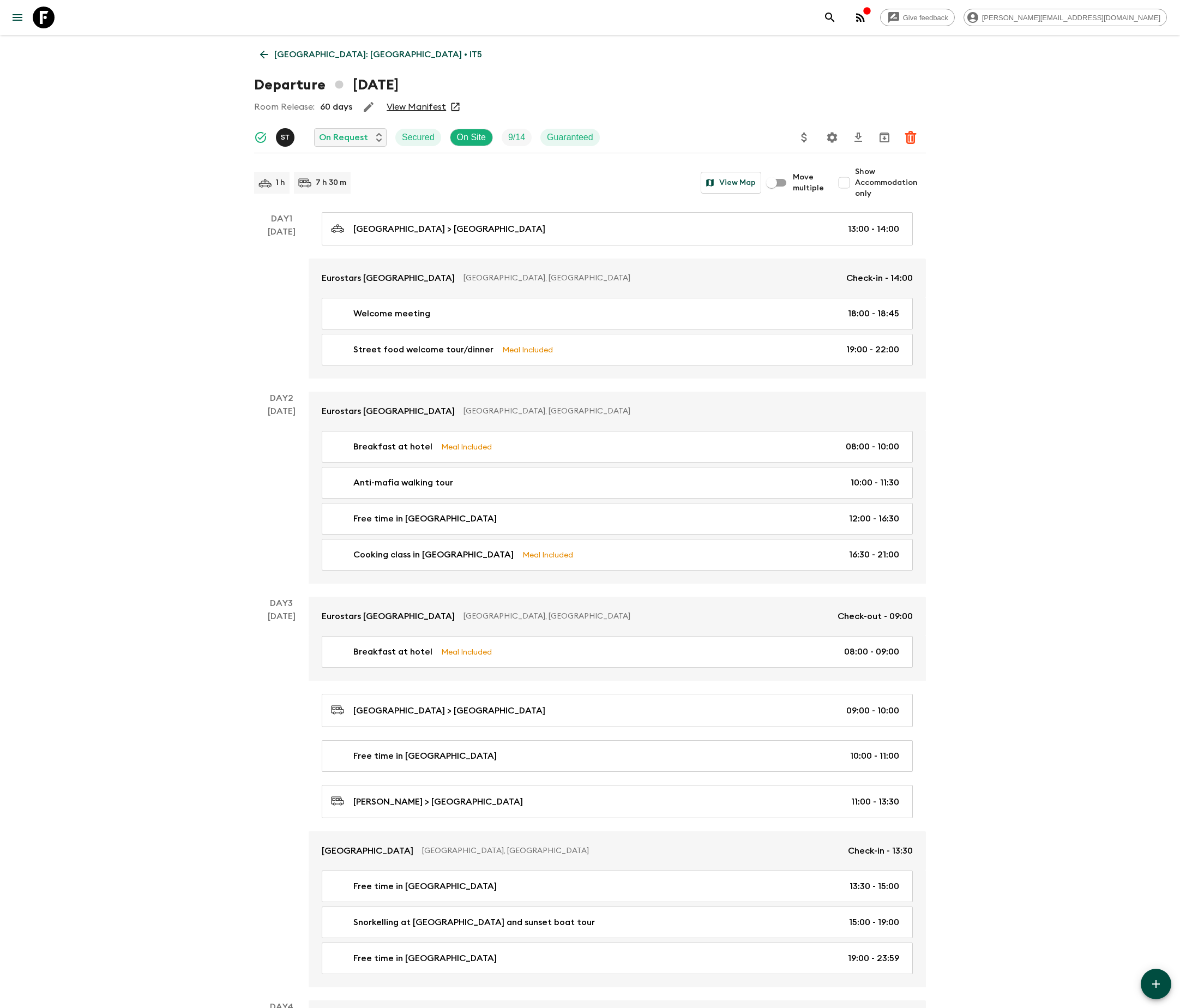
click at [831, 135] on icon "Settings" at bounding box center [832, 137] width 11 height 11
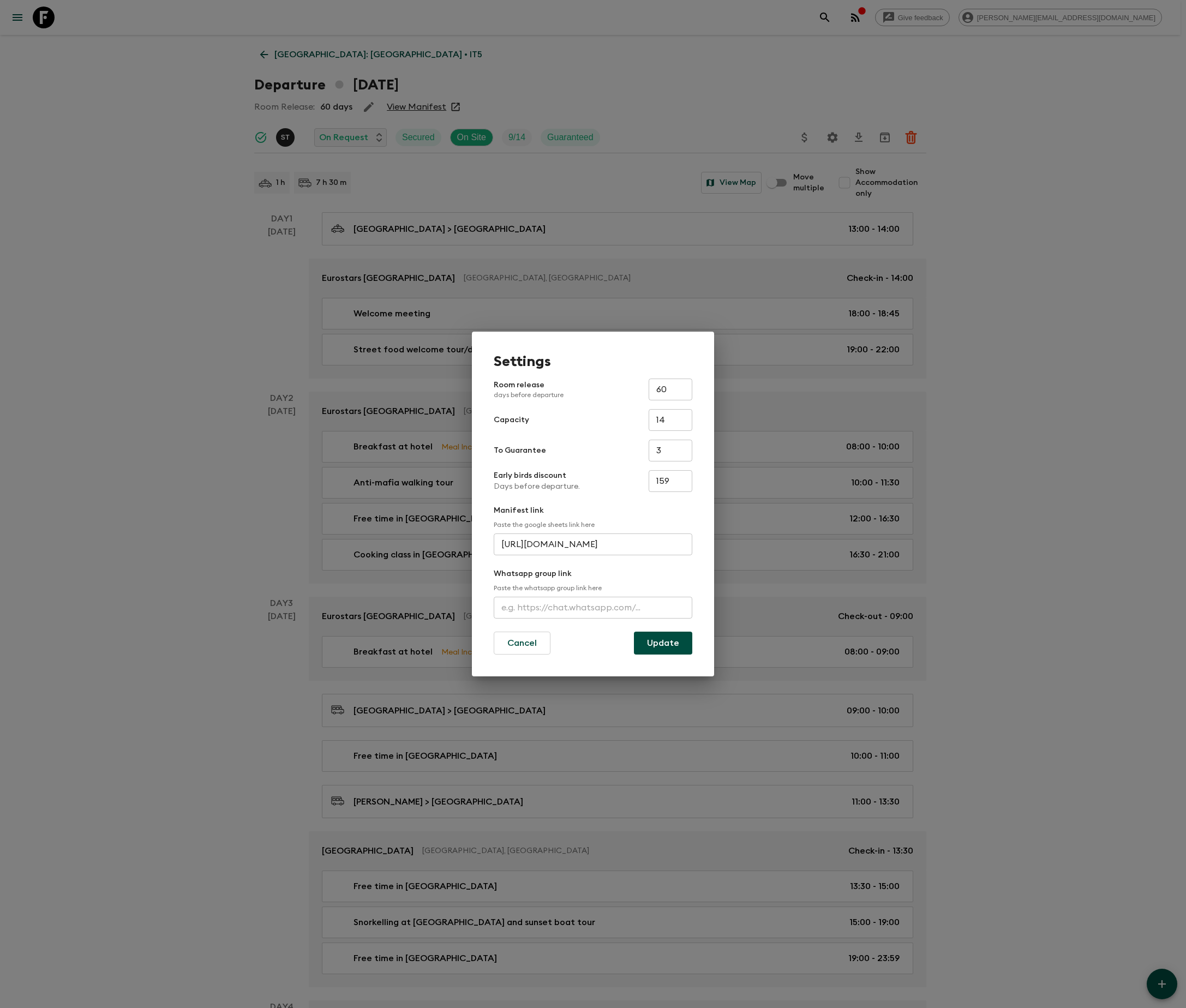
click at [592, 607] on input "text" at bounding box center [593, 607] width 199 height 22
type input "https://chat.whatsapp.com/Lqzj7mYVrwTKdt3uMwqHEY"
click at [662, 642] on button "Update" at bounding box center [663, 643] width 58 height 23
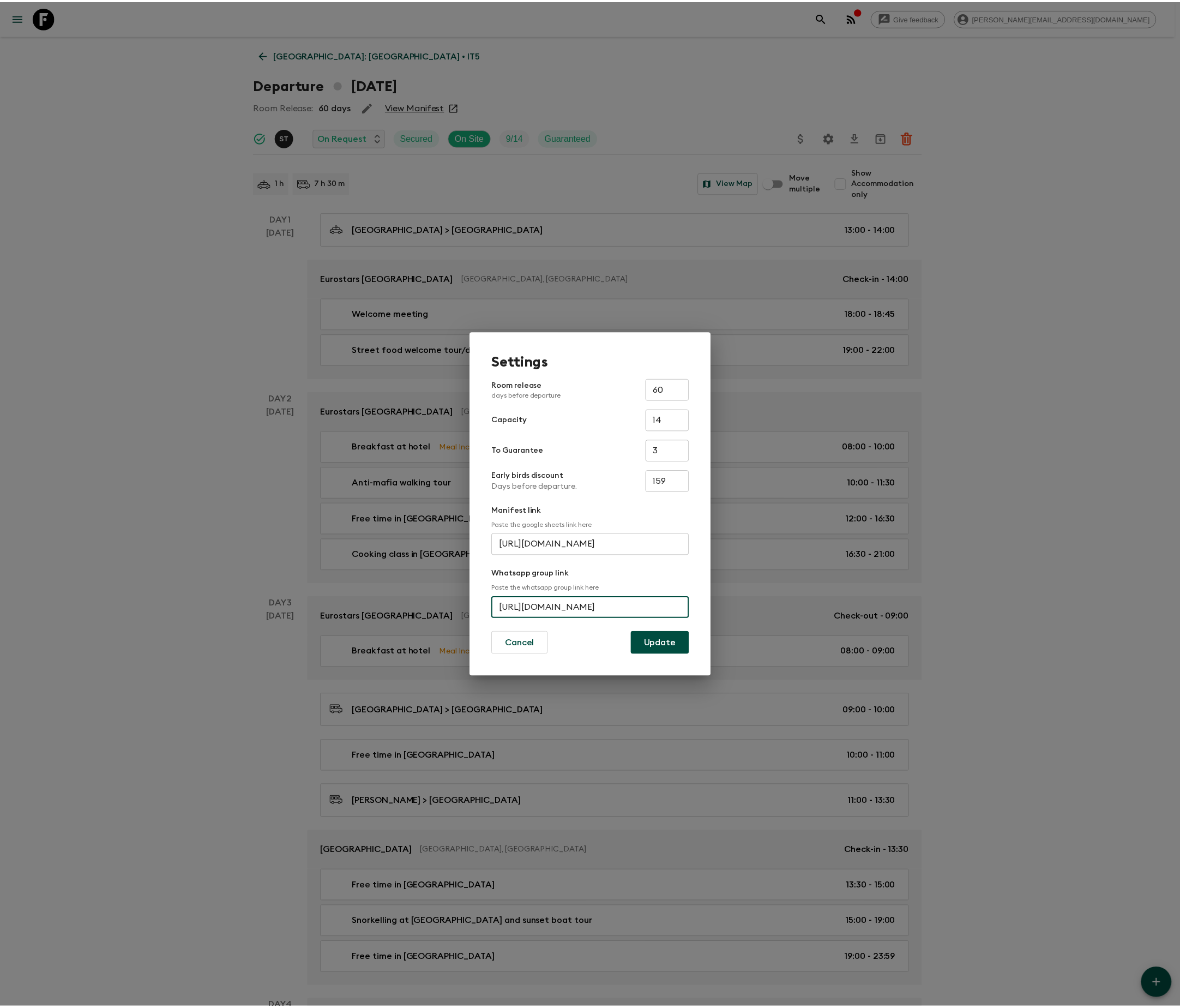
scroll to position [0, 0]
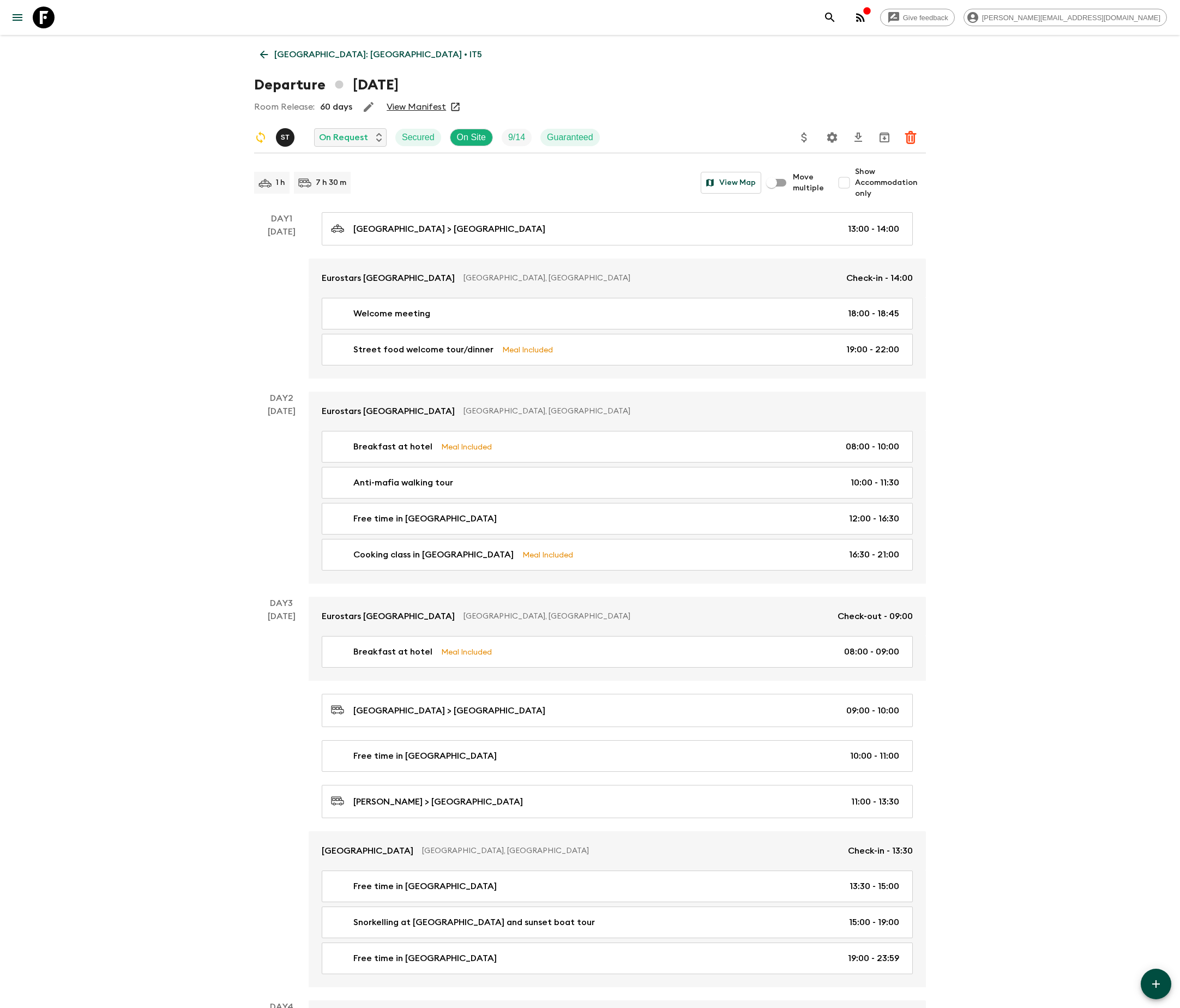
click at [264, 54] on icon at bounding box center [264, 54] width 12 height 12
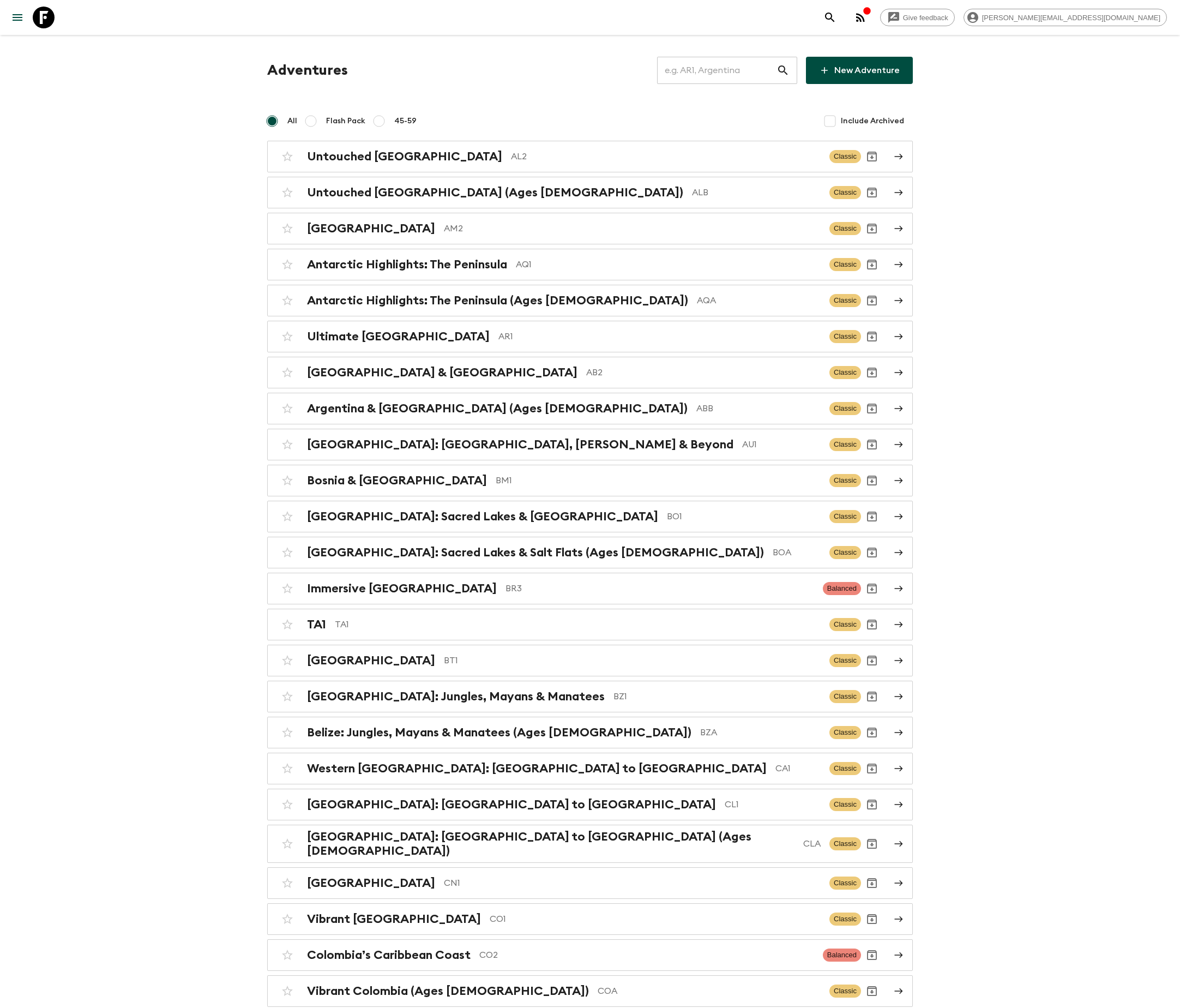
click at [731, 70] on input "text" at bounding box center [716, 70] width 119 height 30
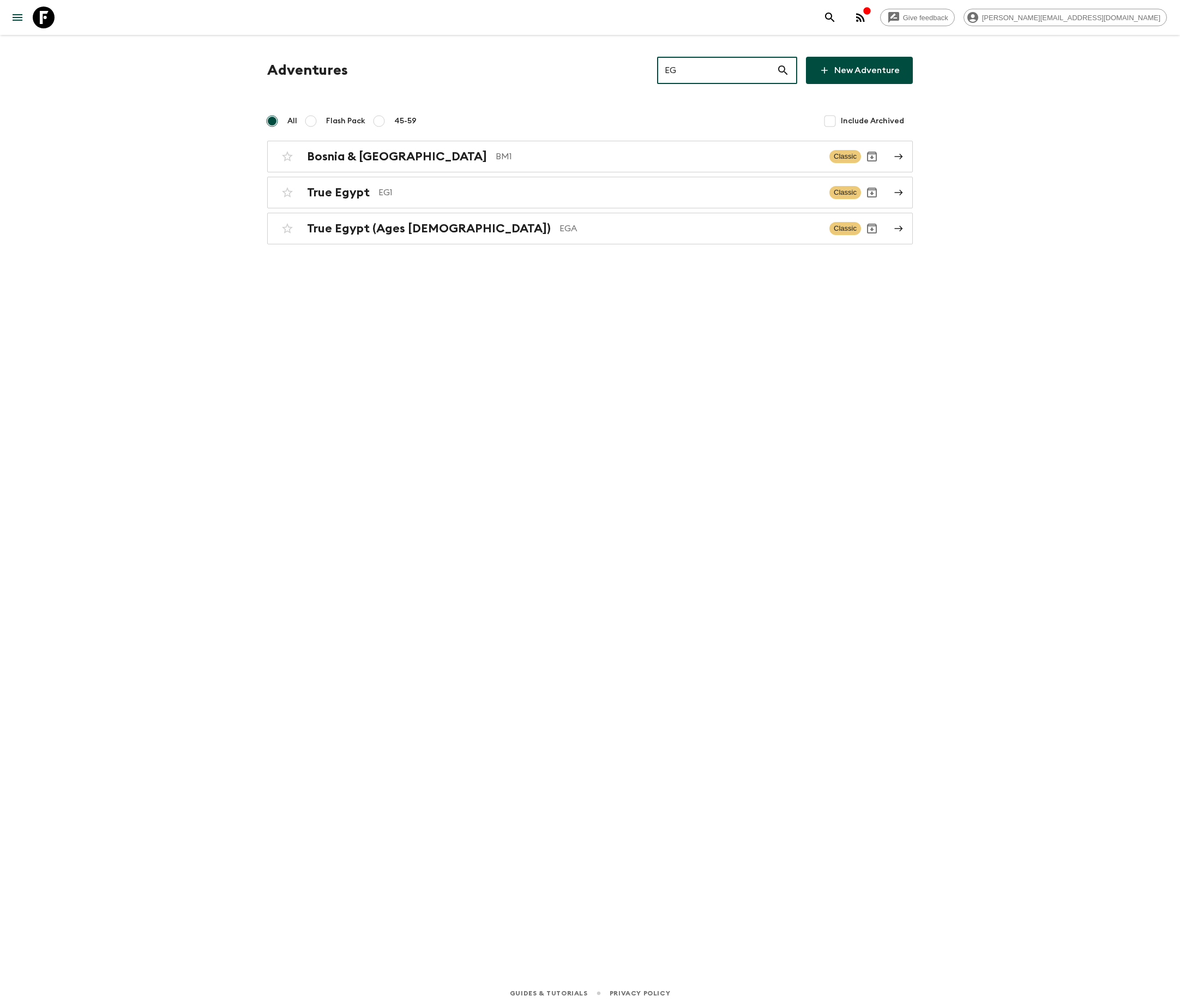
type input "EG1"
click at [589, 155] on p "EG1" at bounding box center [603, 156] width 442 height 13
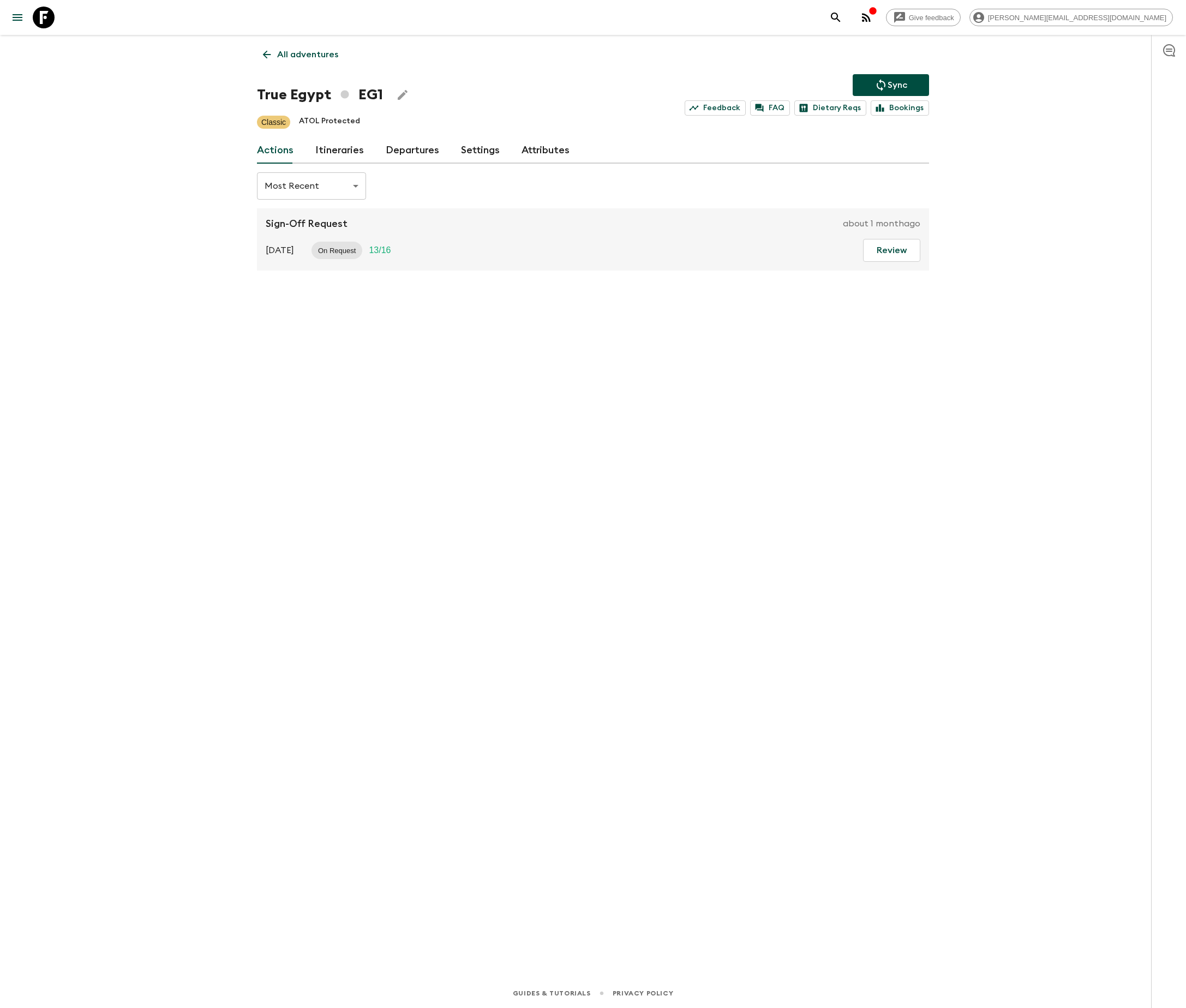
click at [407, 150] on link "Departures" at bounding box center [412, 151] width 54 height 26
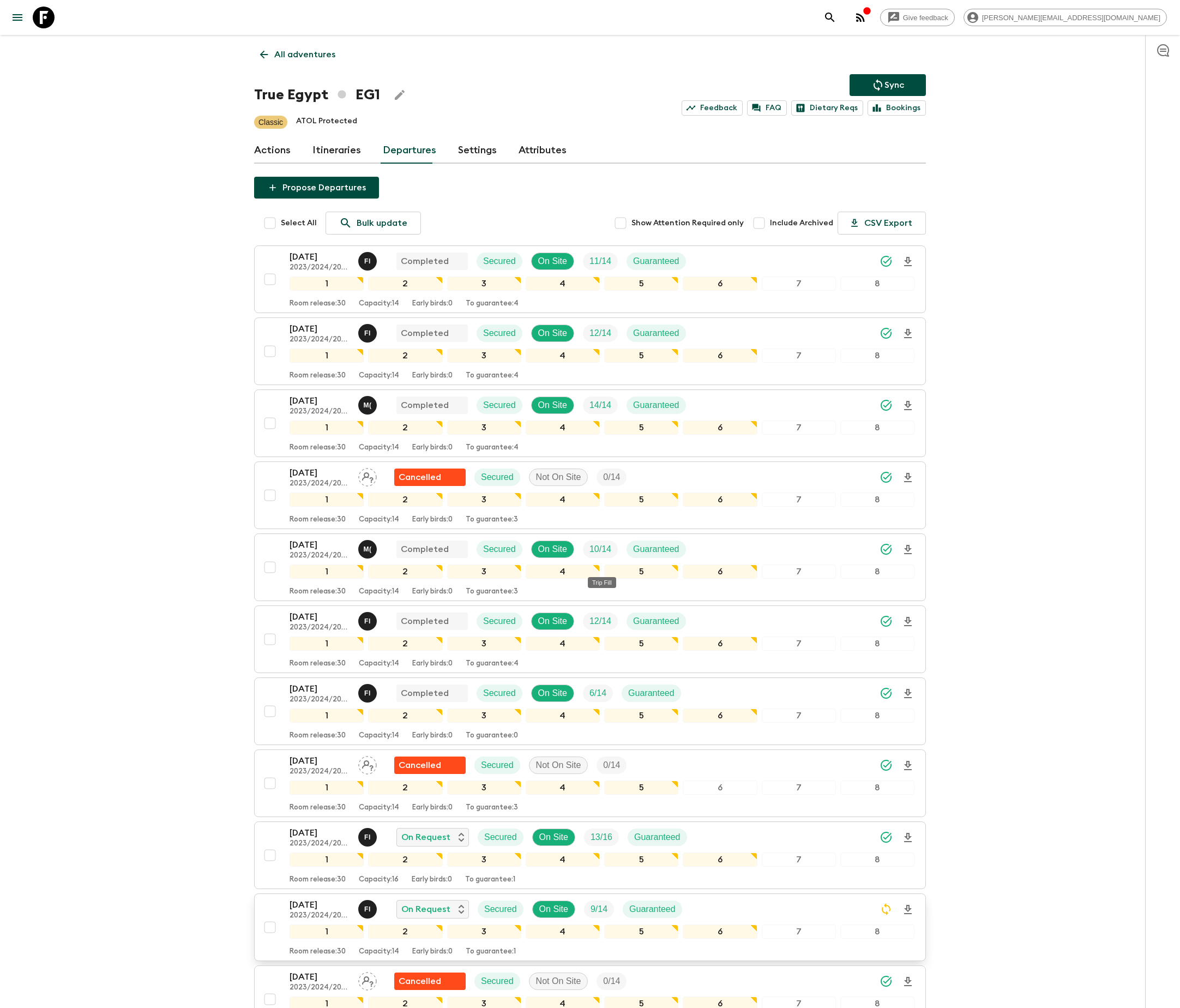
click at [589, 916] on span "9 / 14" at bounding box center [599, 909] width 30 height 13
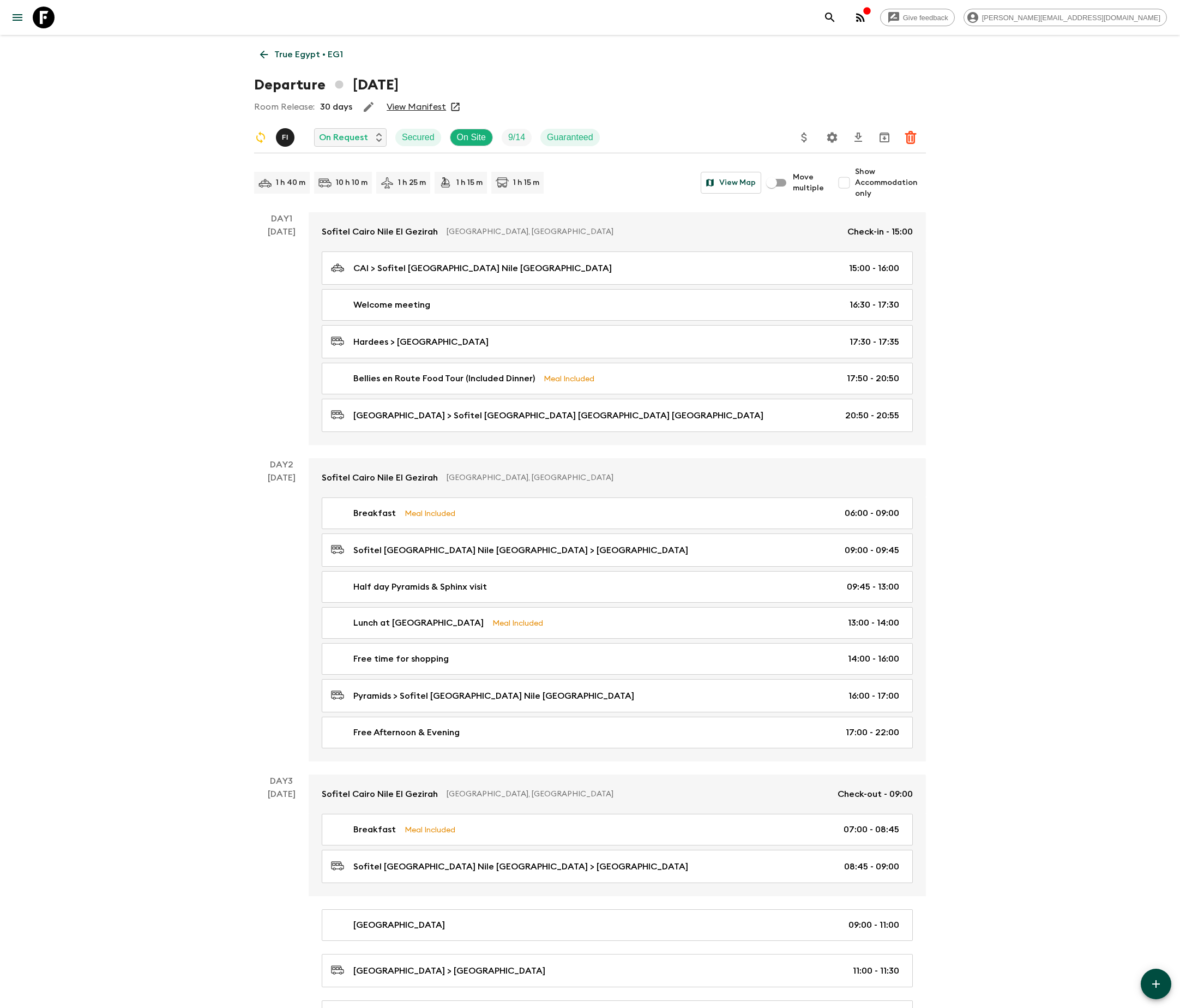
click at [831, 135] on icon "Settings" at bounding box center [832, 137] width 11 height 11
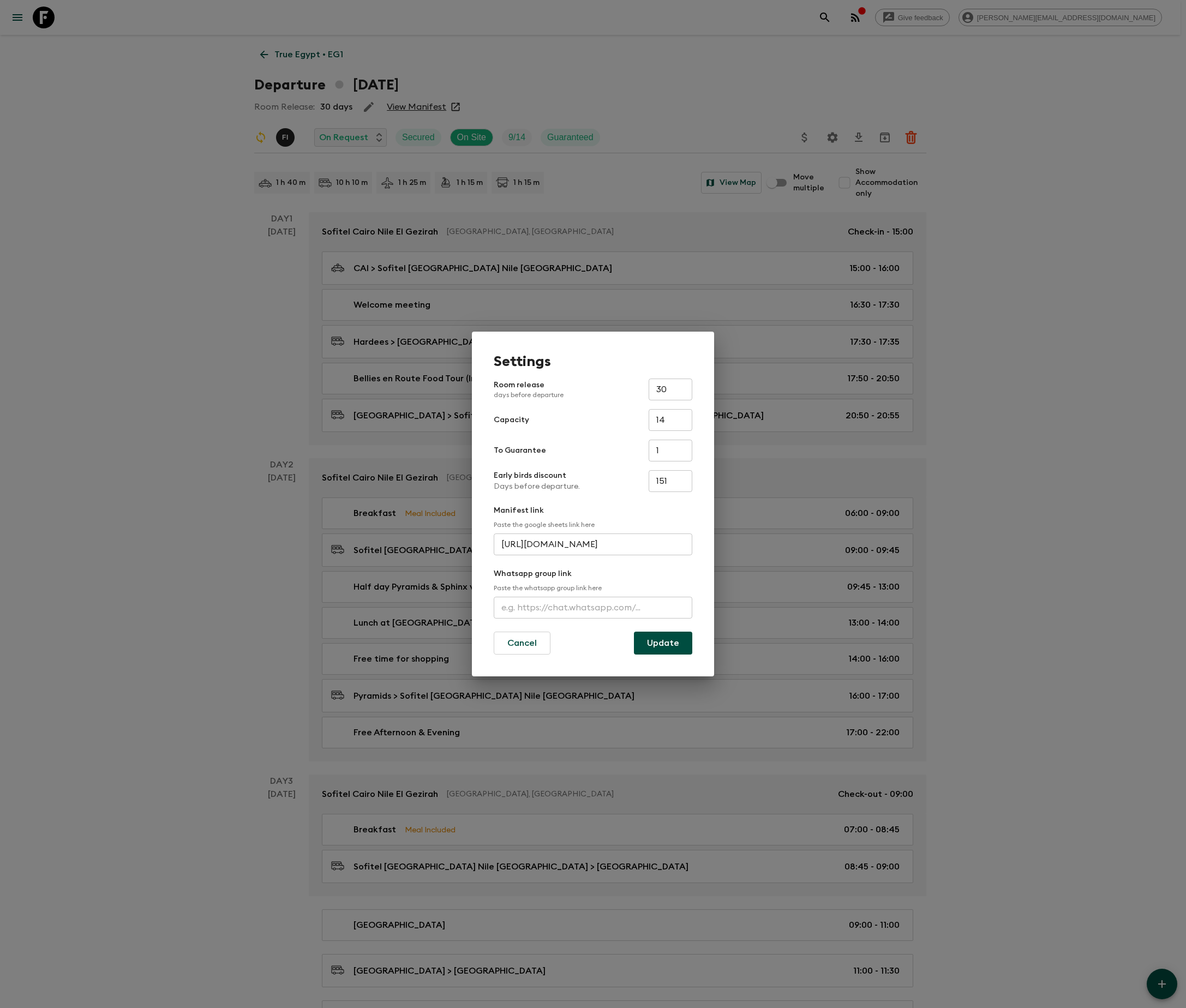
click at [592, 605] on input "text" at bounding box center [593, 607] width 199 height 22
type input "https://chat.whatsapp.com/IhOJt3lkTGT4qVjAE6ngK2"
click at [662, 642] on button "Update" at bounding box center [663, 643] width 58 height 23
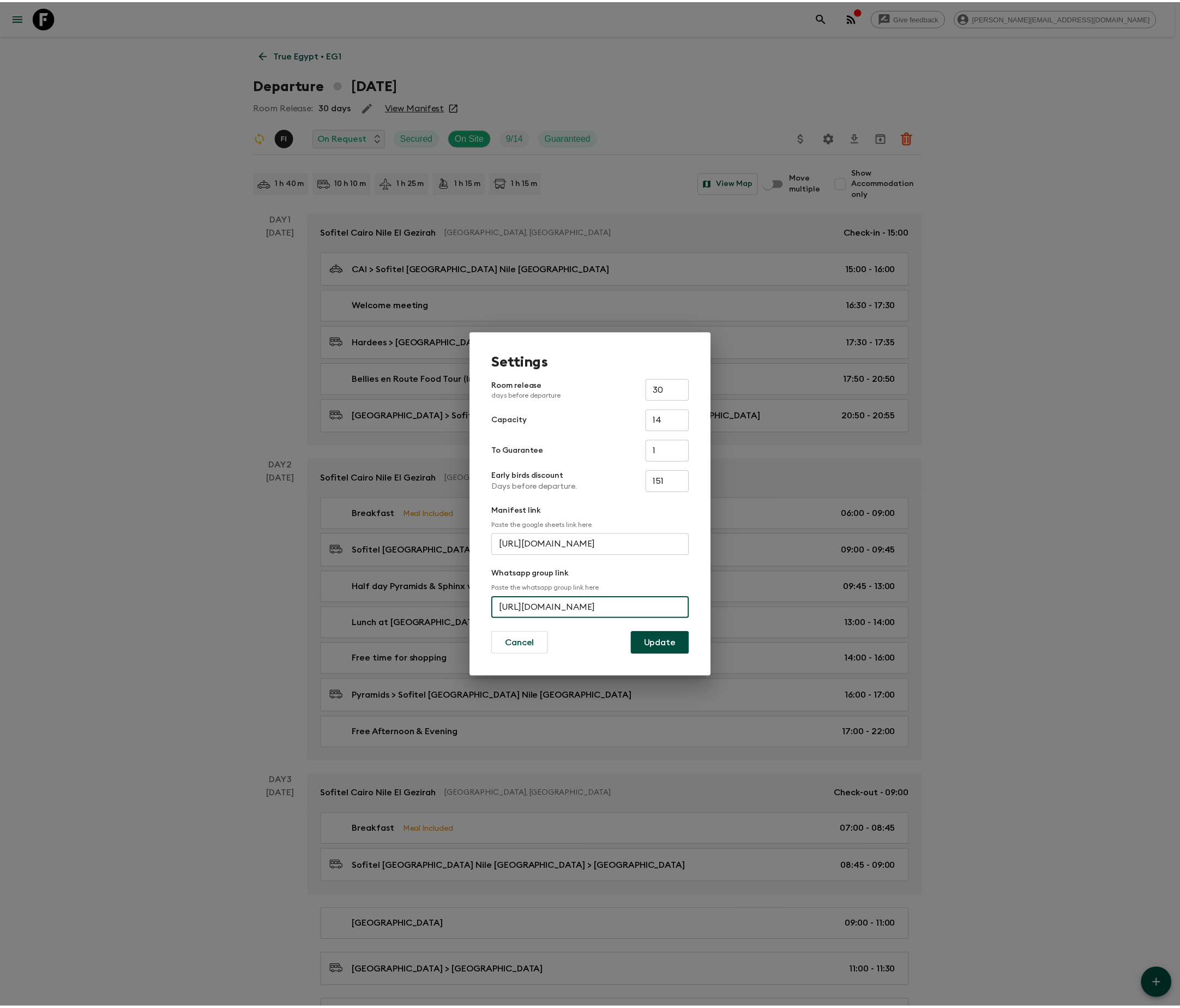
scroll to position [0, 0]
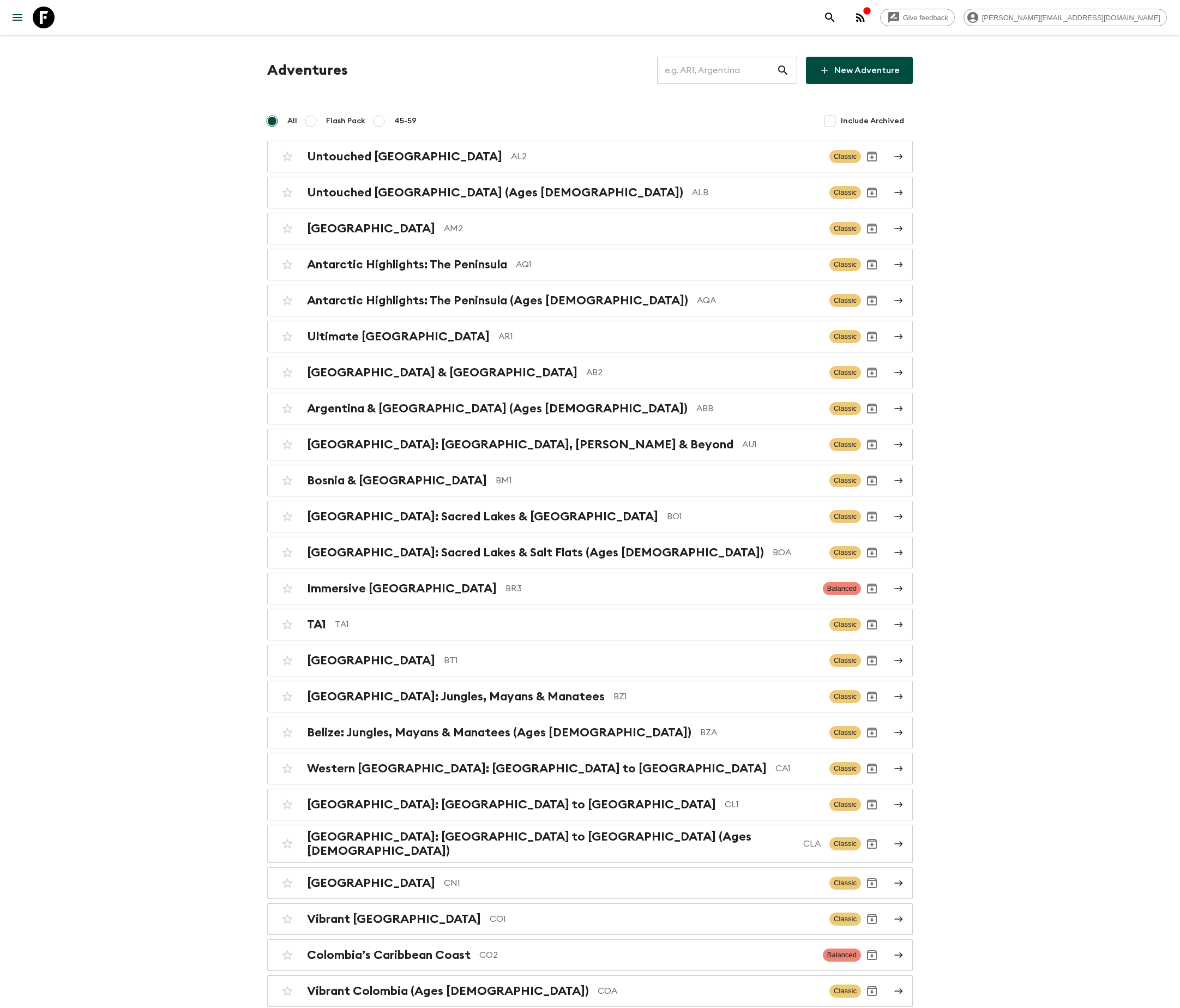
click at [733, 70] on input "text" at bounding box center [716, 70] width 119 height 30
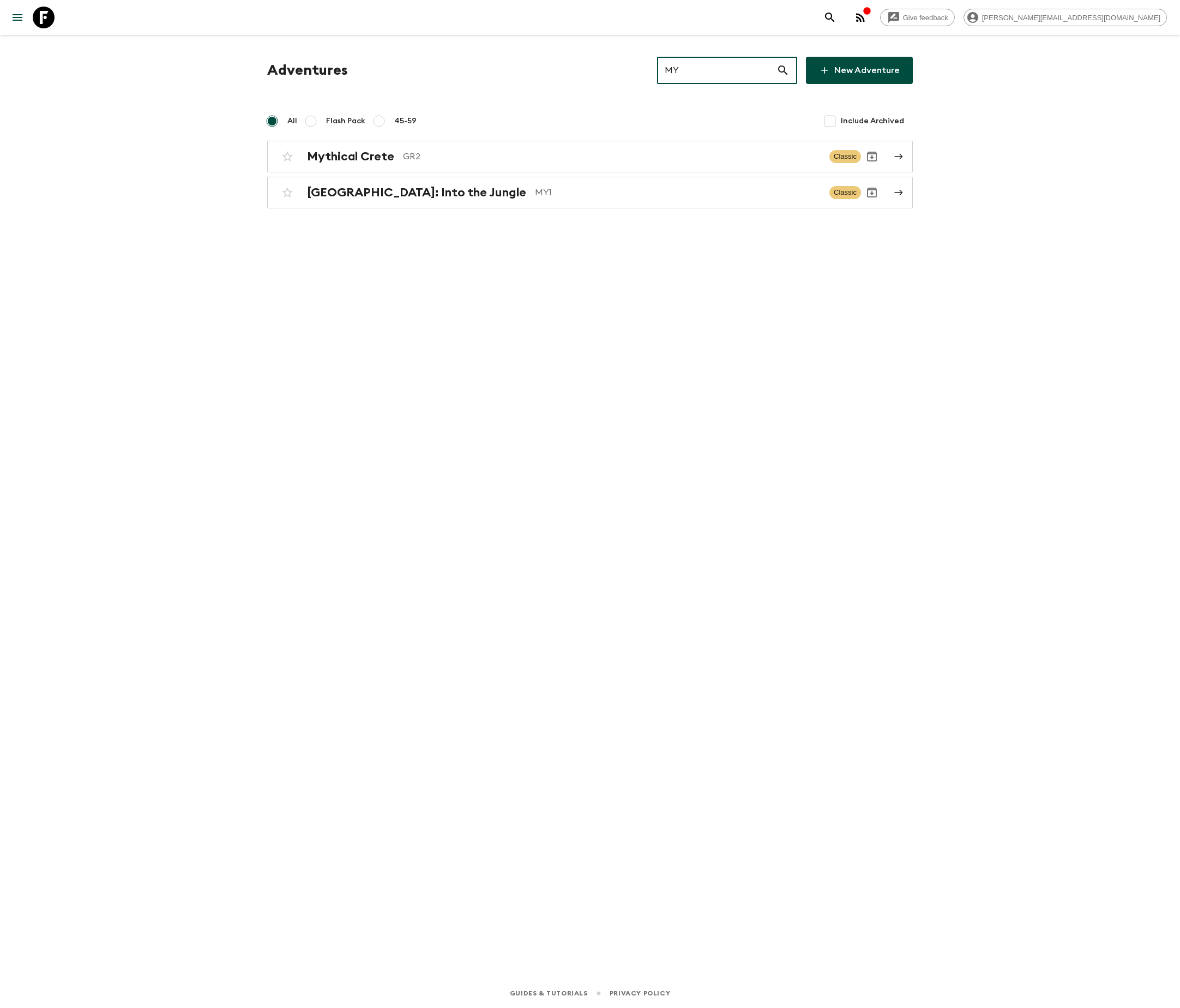
type input "MY1"
click at [589, 155] on p "MY1" at bounding box center [681, 156] width 286 height 13
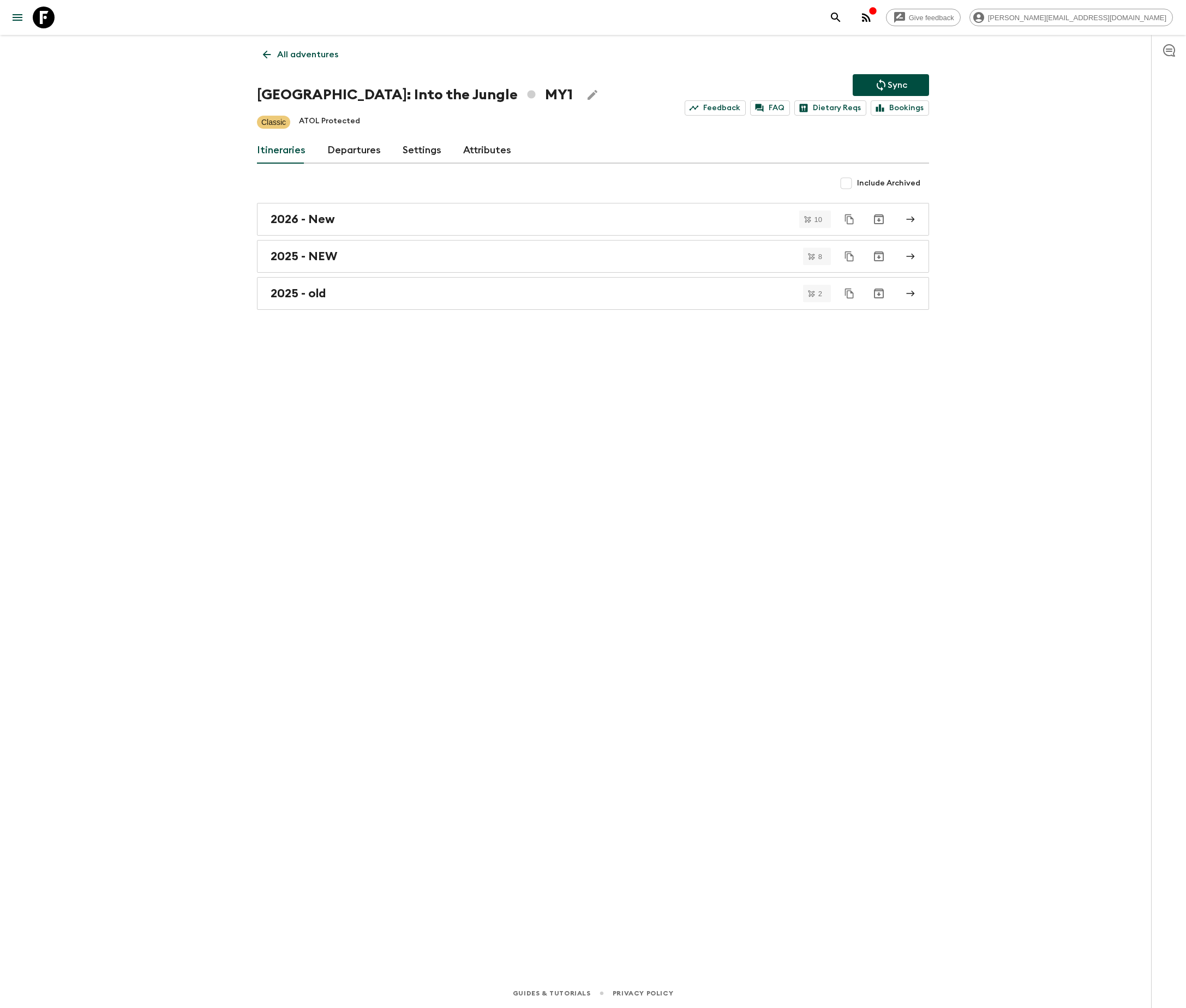
click at [351, 150] on link "Departures" at bounding box center [354, 151] width 54 height 26
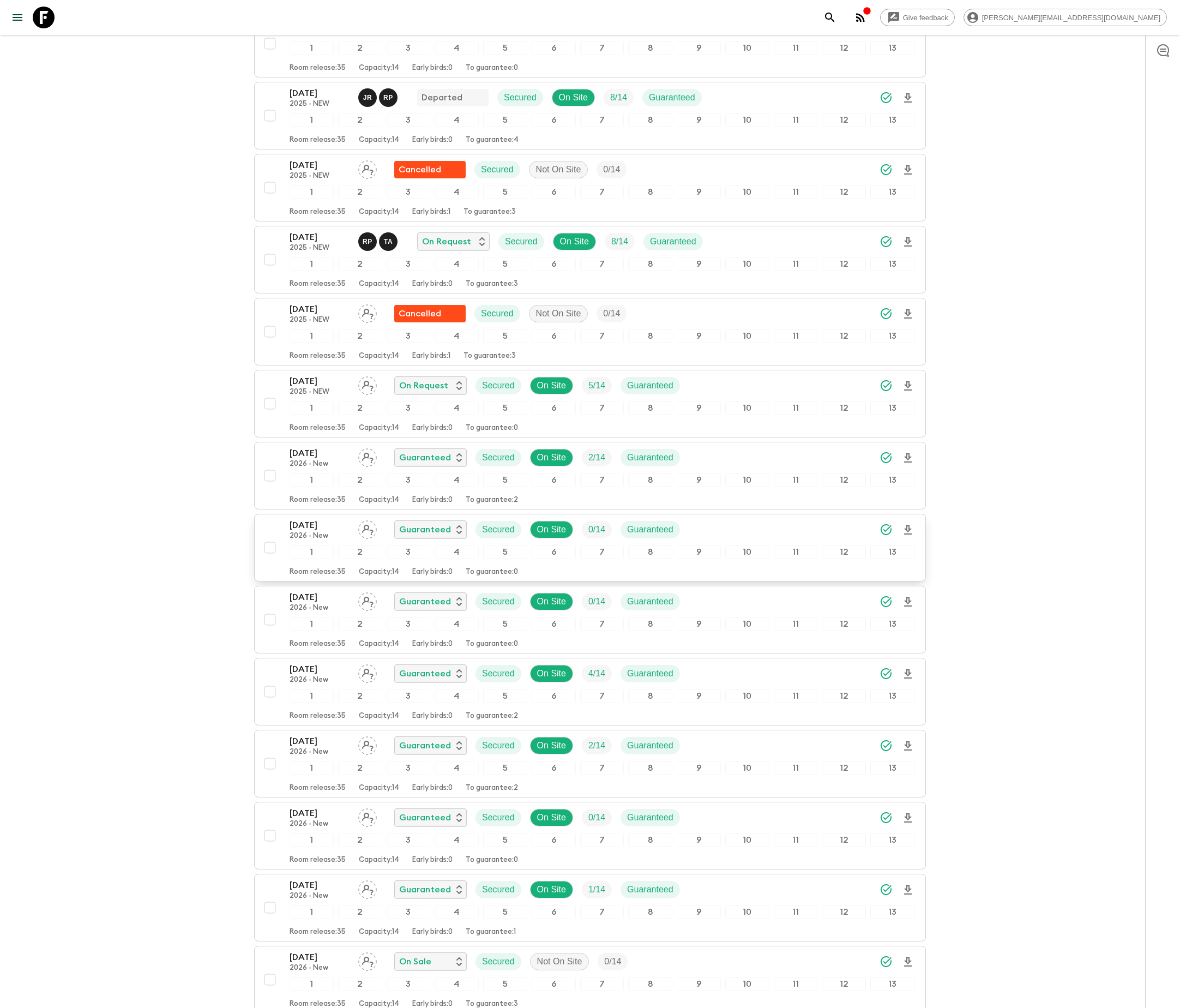
scroll to position [818, 0]
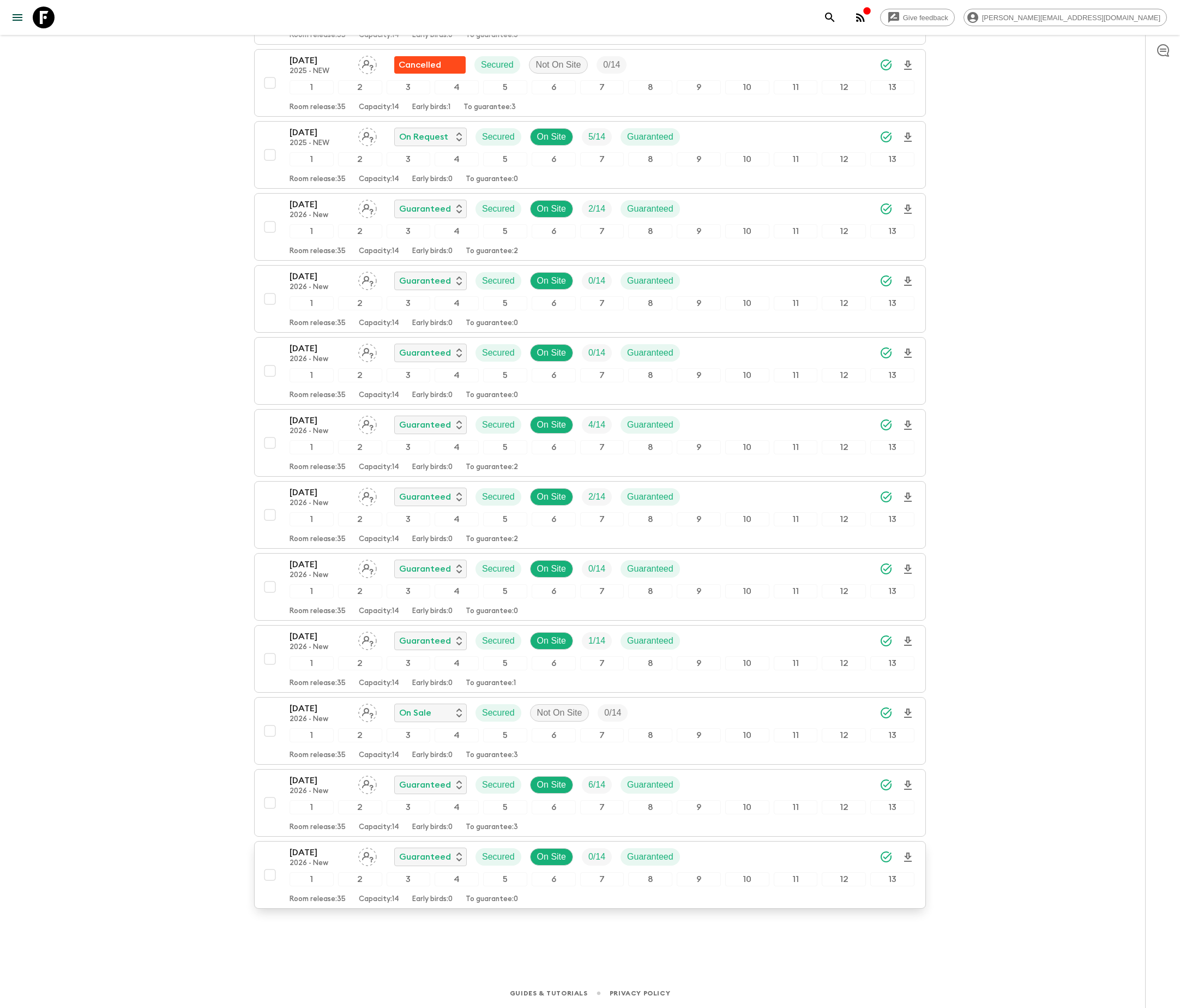
click at [589, 853] on span "0 / 14" at bounding box center [597, 857] width 30 height 13
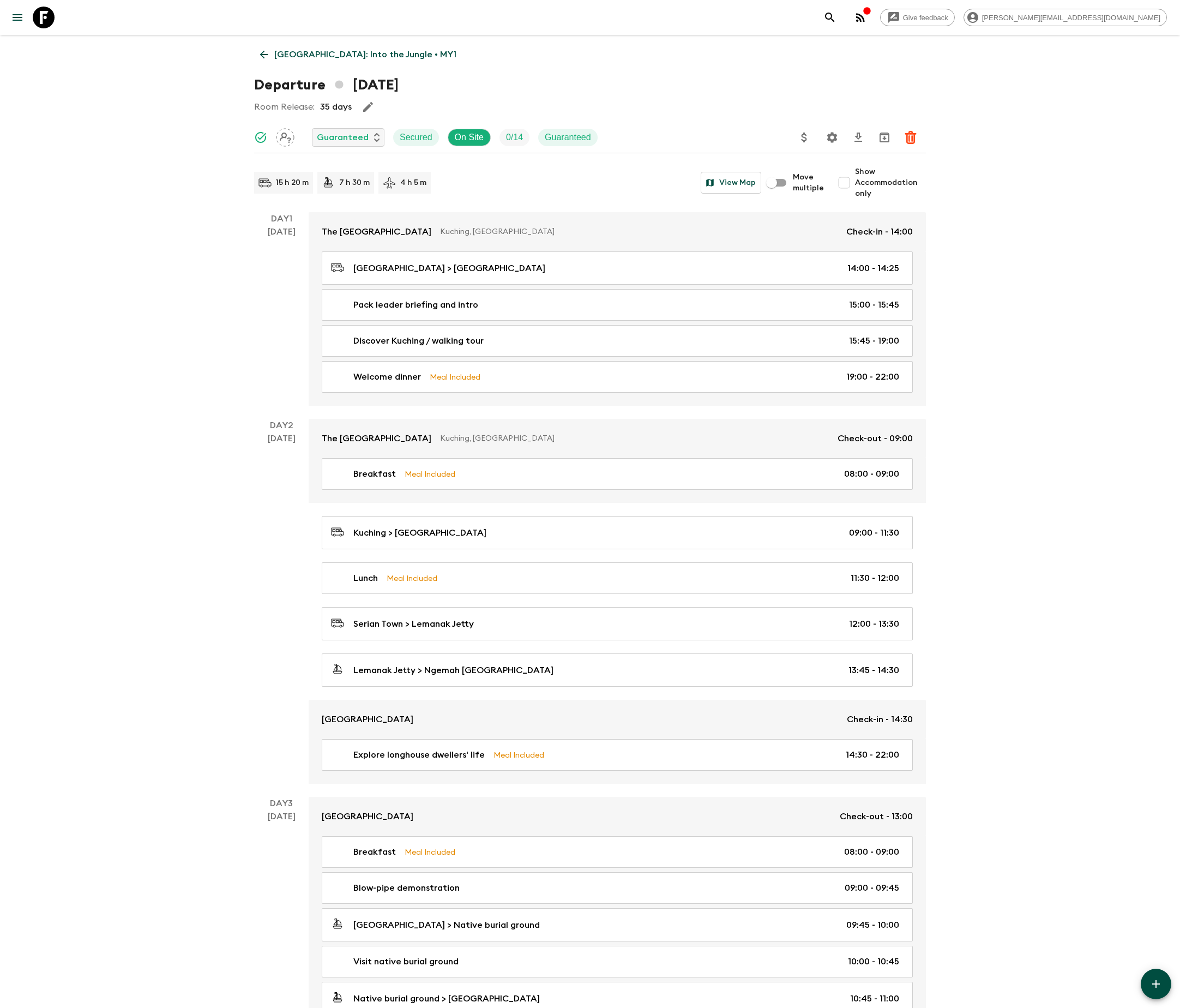
click at [830, 135] on icon "Settings" at bounding box center [832, 137] width 11 height 11
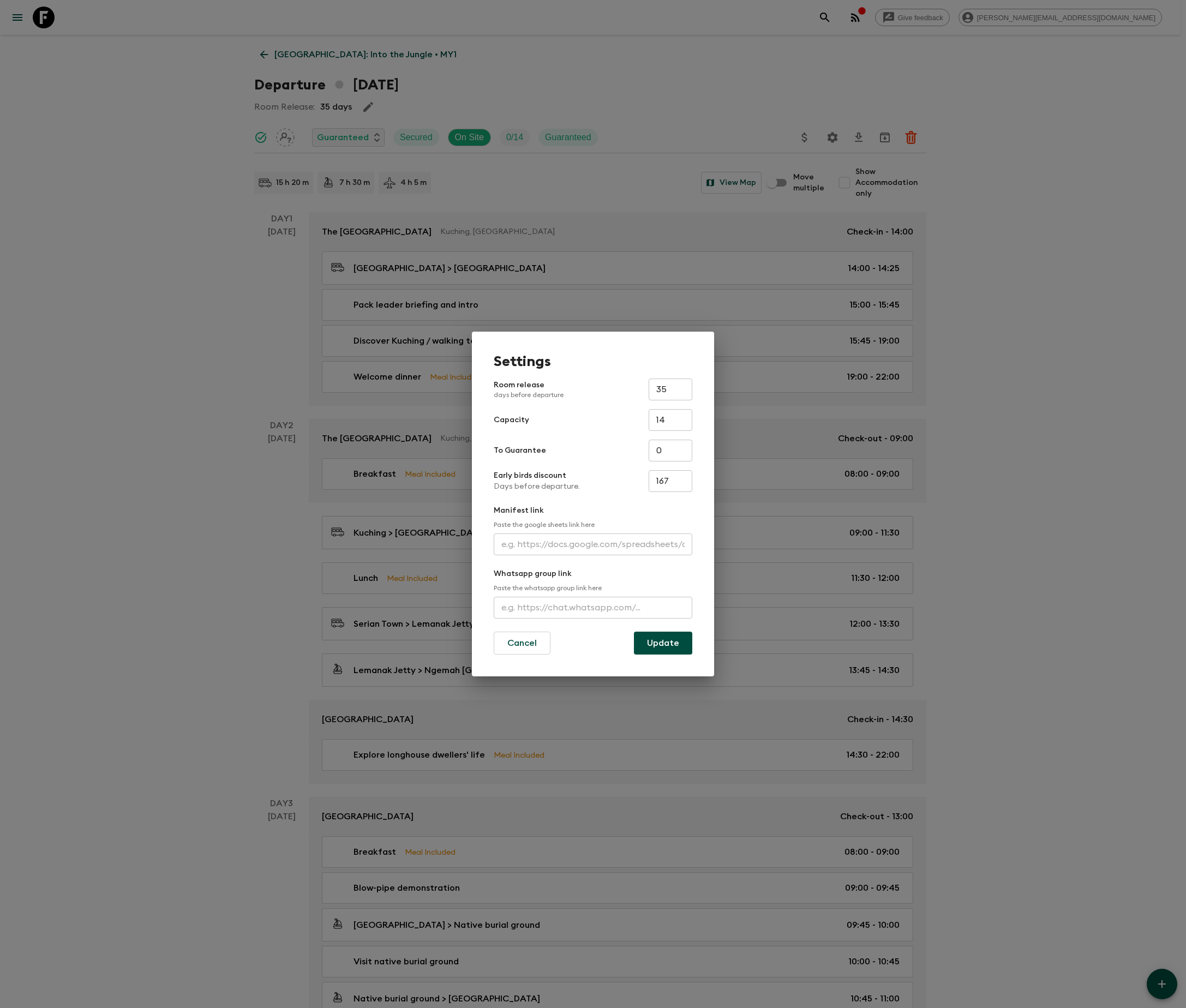
click at [592, 607] on input "text" at bounding box center [593, 607] width 199 height 22
type input "[URL][DOMAIN_NAME]"
click at [662, 642] on button "Update" at bounding box center [663, 643] width 58 height 23
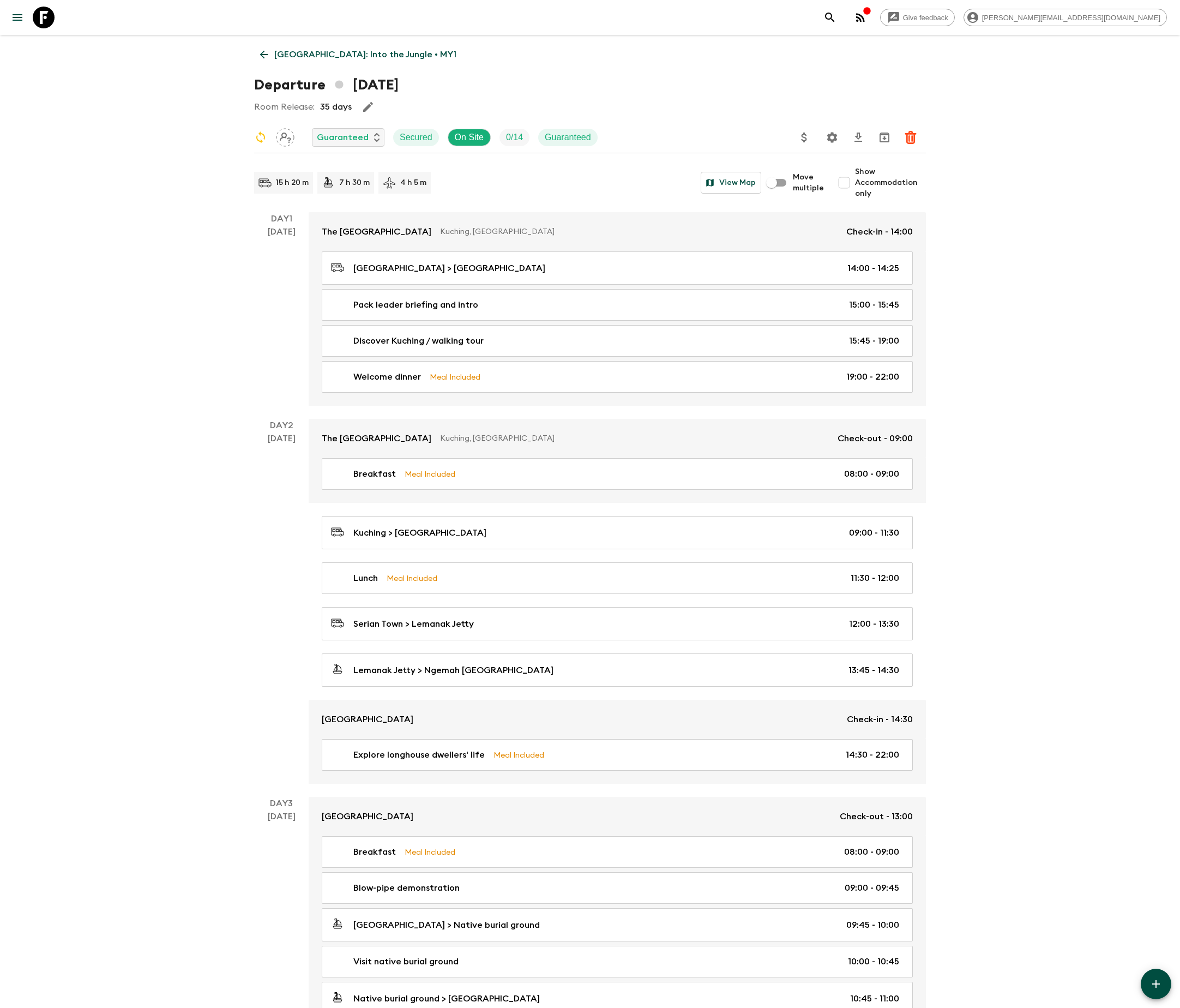
click at [263, 54] on icon at bounding box center [264, 54] width 12 height 12
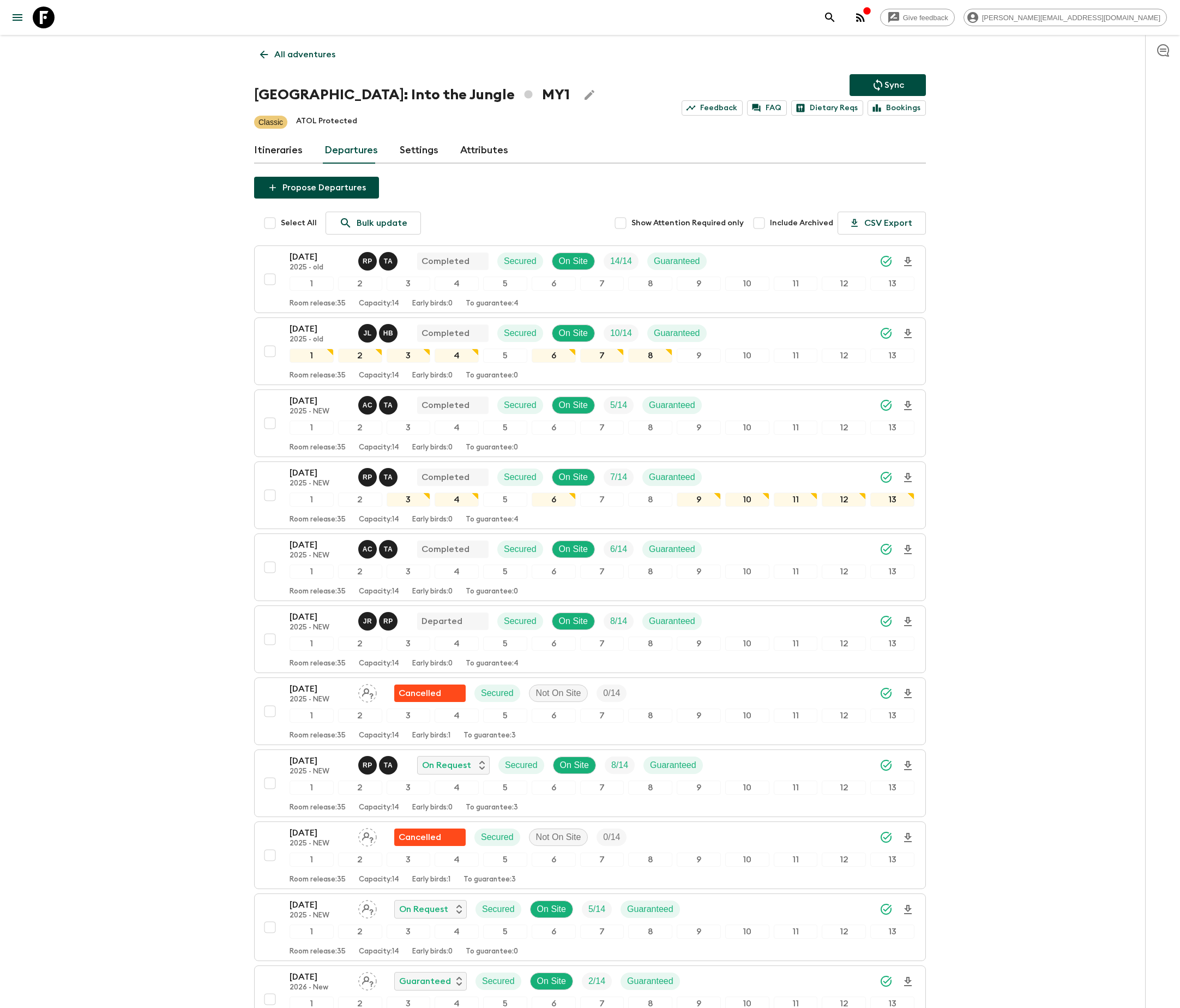
click at [295, 54] on p "All adventures" at bounding box center [305, 54] width 61 height 13
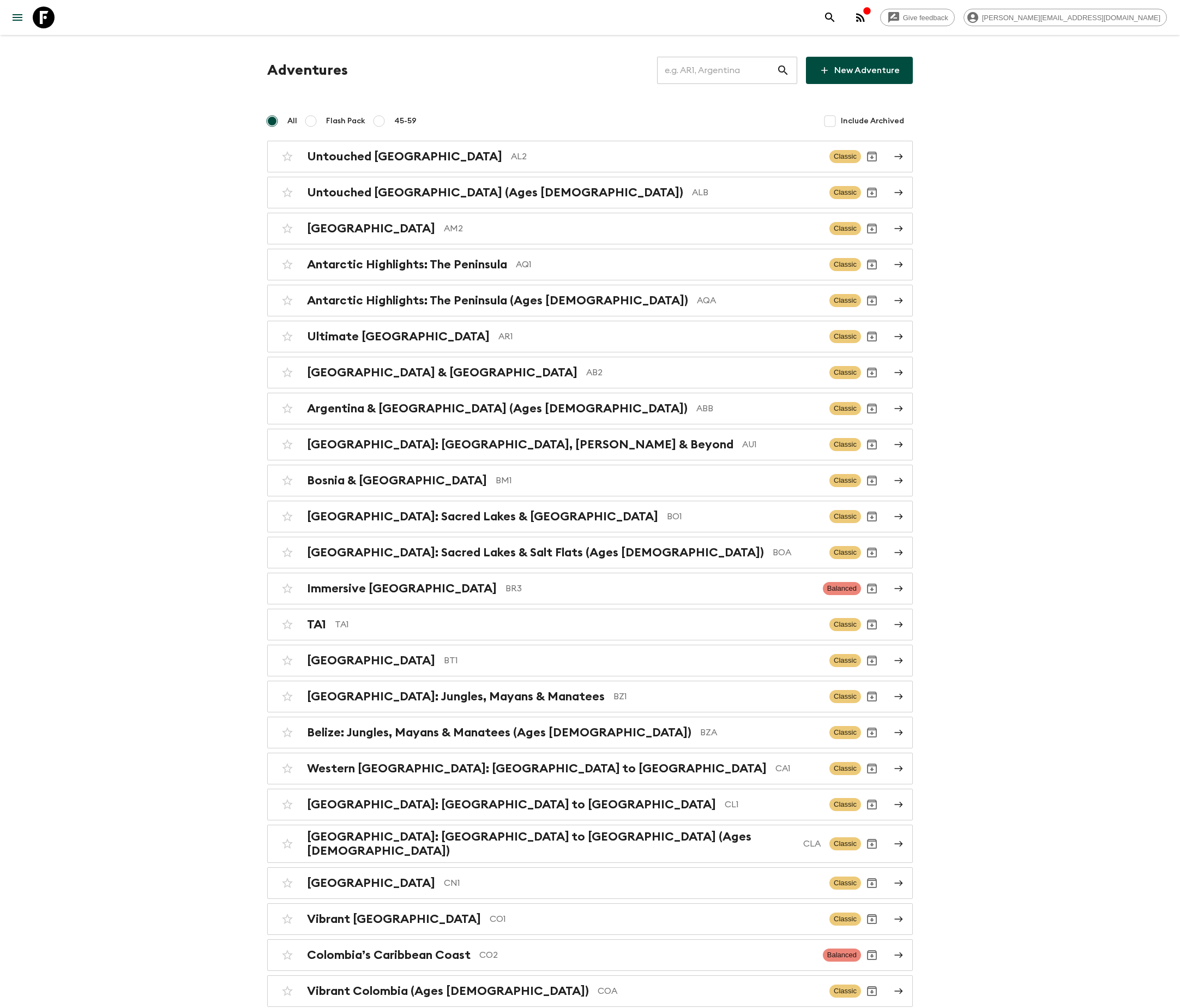
click at [733, 70] on input "text" at bounding box center [716, 70] width 119 height 30
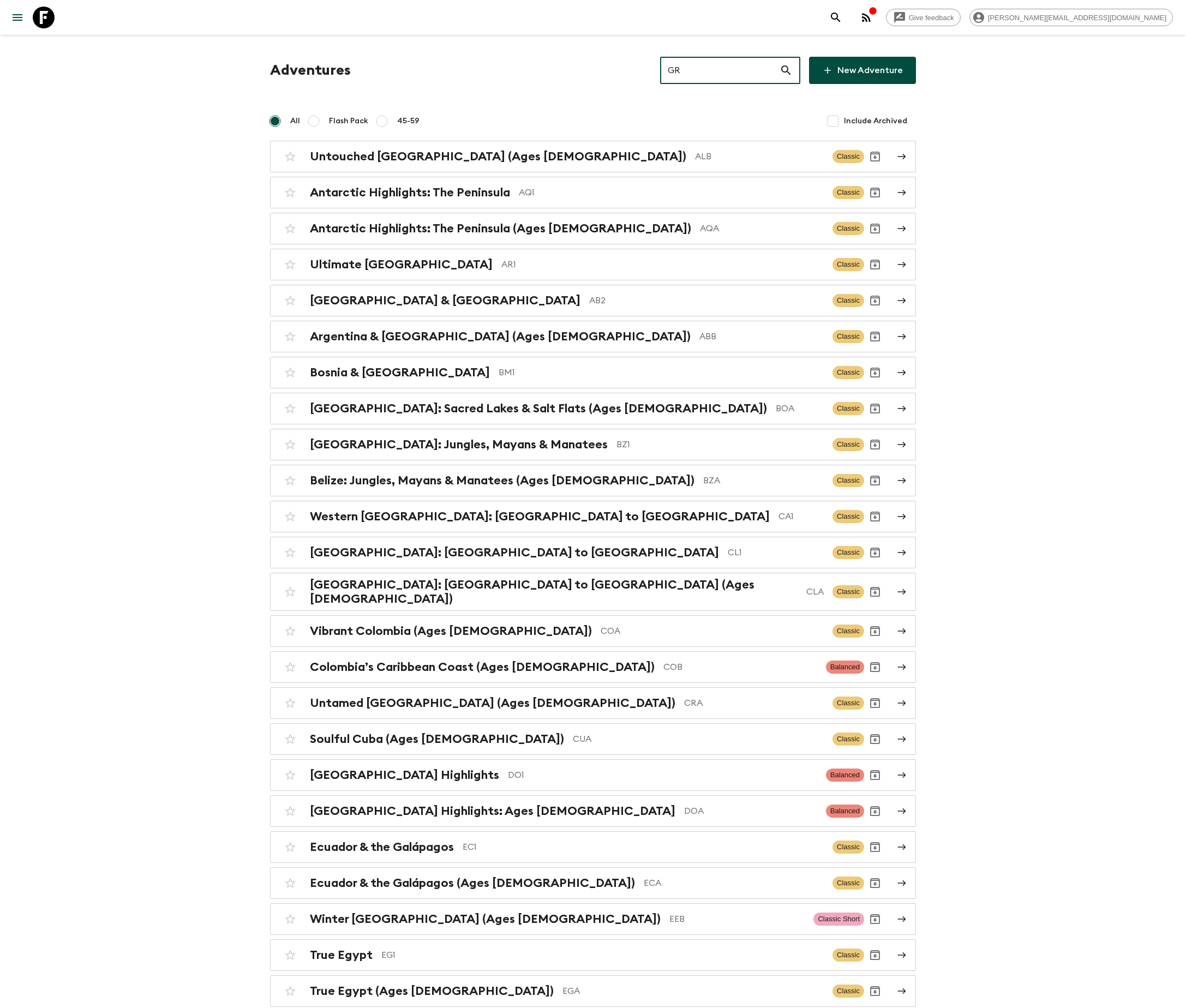
type input "GR3"
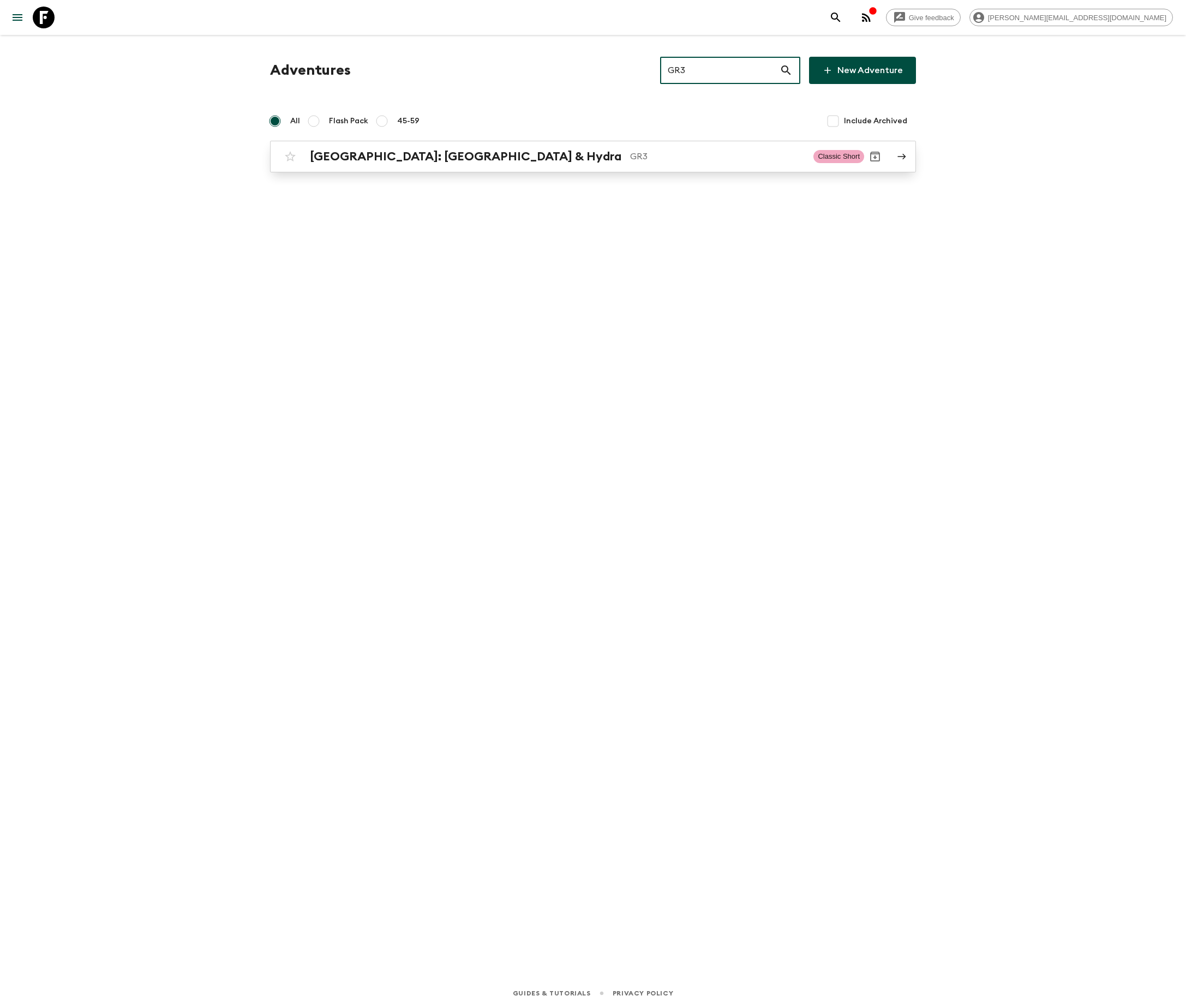
click at [630, 155] on p "GR3" at bounding box center [717, 156] width 175 height 13
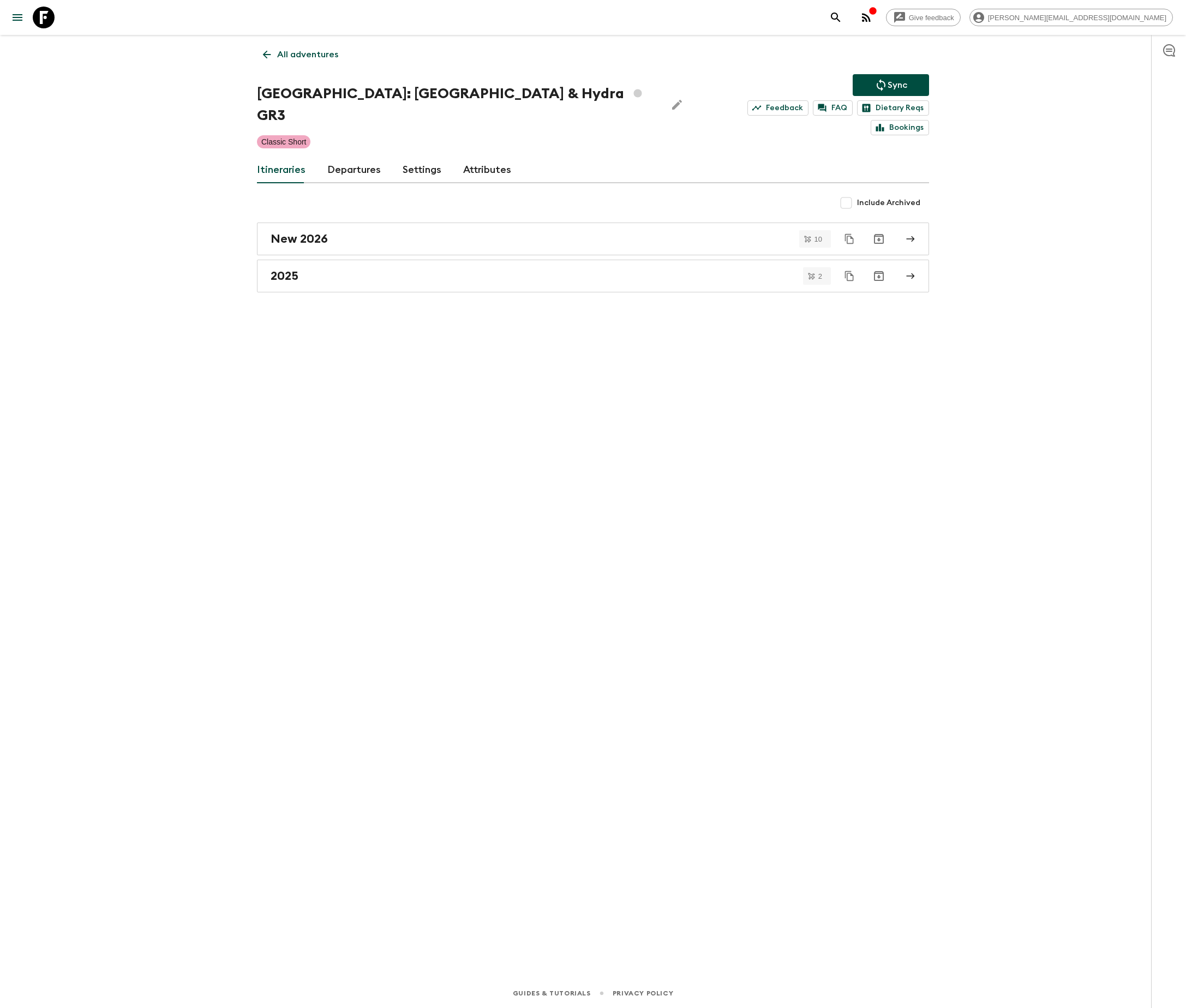
click at [351, 157] on link "Departures" at bounding box center [354, 170] width 54 height 26
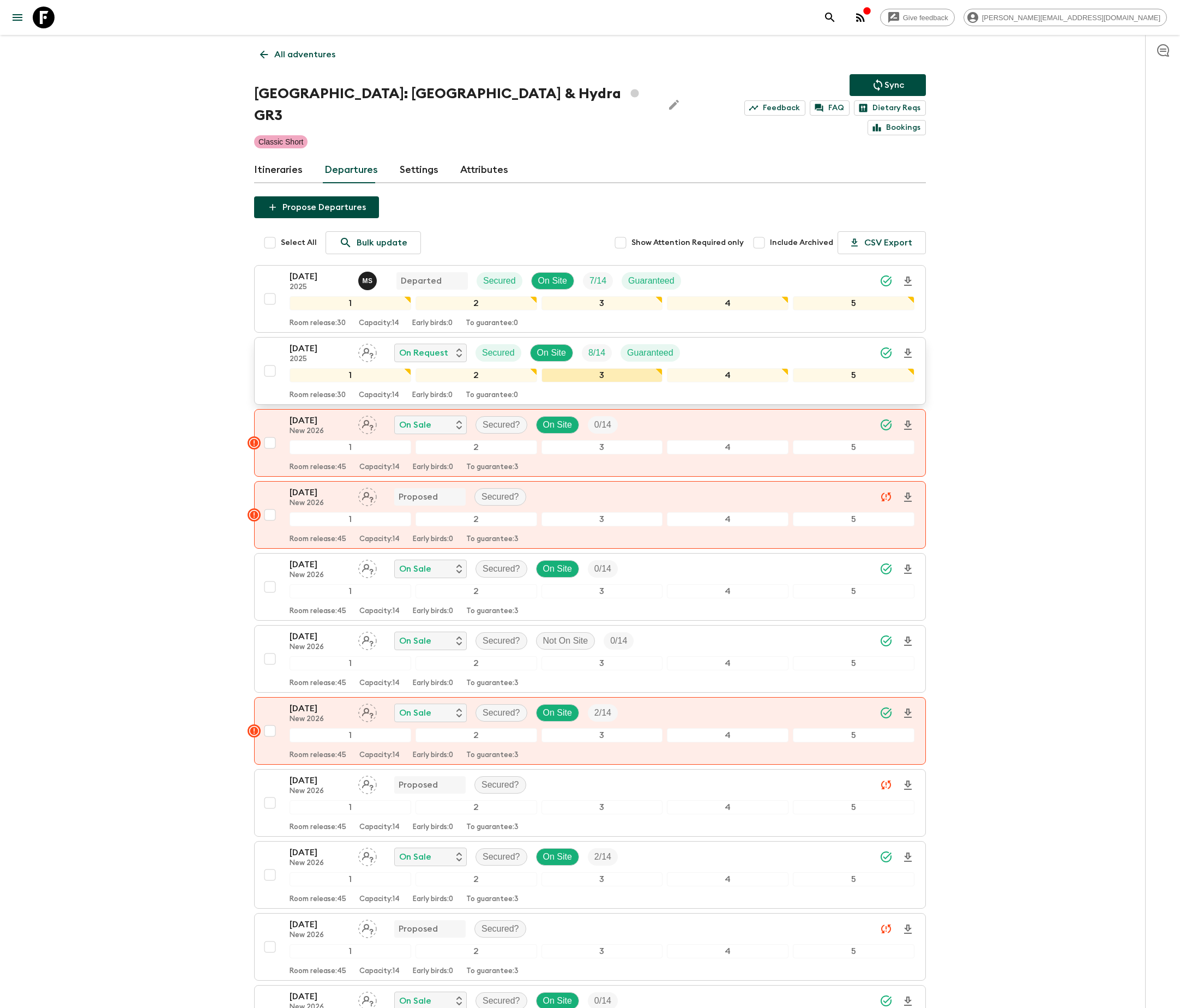
click at [589, 368] on div "3" at bounding box center [603, 375] width 122 height 14
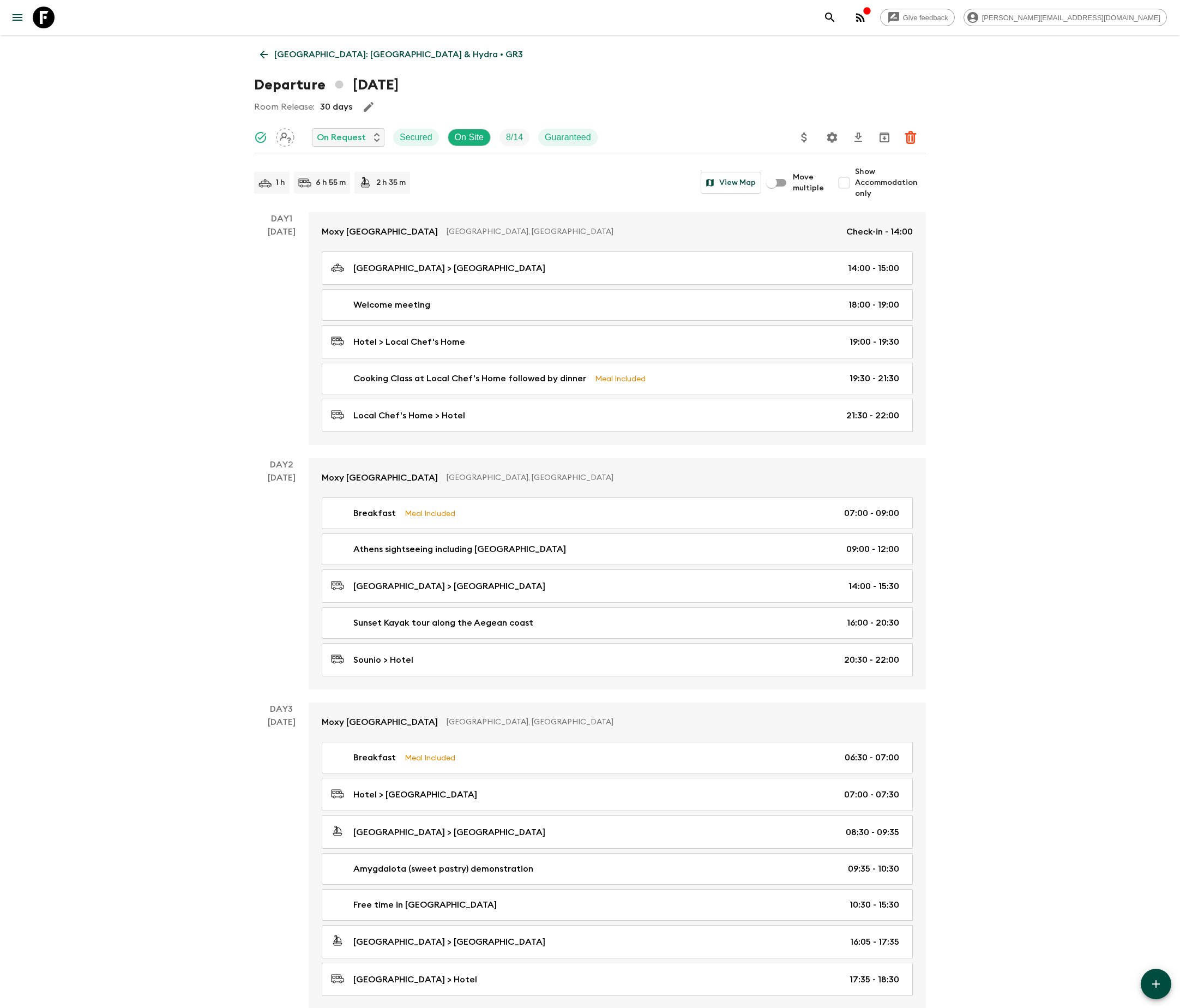
click at [831, 135] on icon "Settings" at bounding box center [832, 137] width 11 height 11
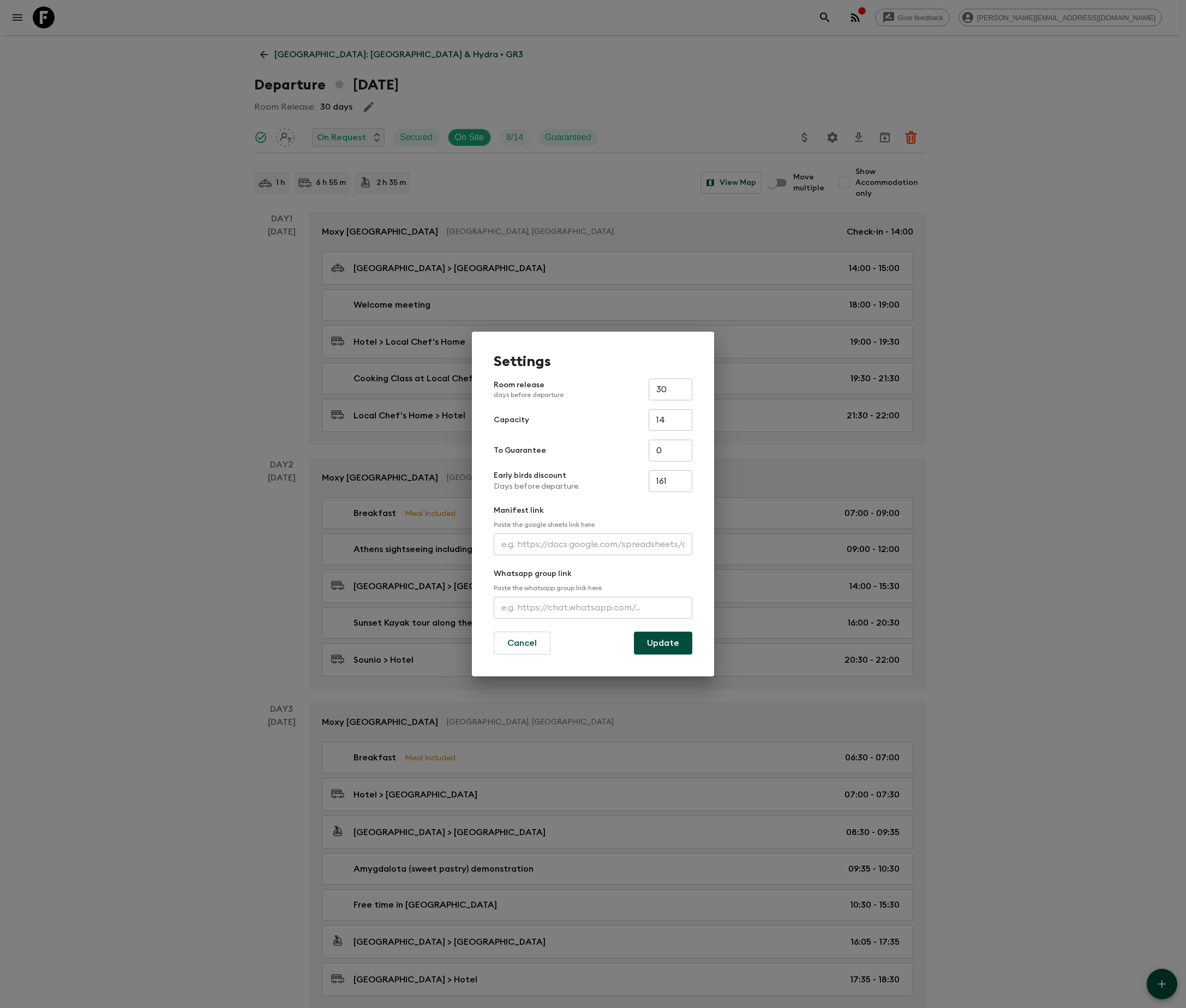
click at [592, 605] on input "text" at bounding box center [593, 607] width 199 height 22
type input "[URL][DOMAIN_NAME]"
click at [662, 642] on button "Update" at bounding box center [663, 643] width 58 height 23
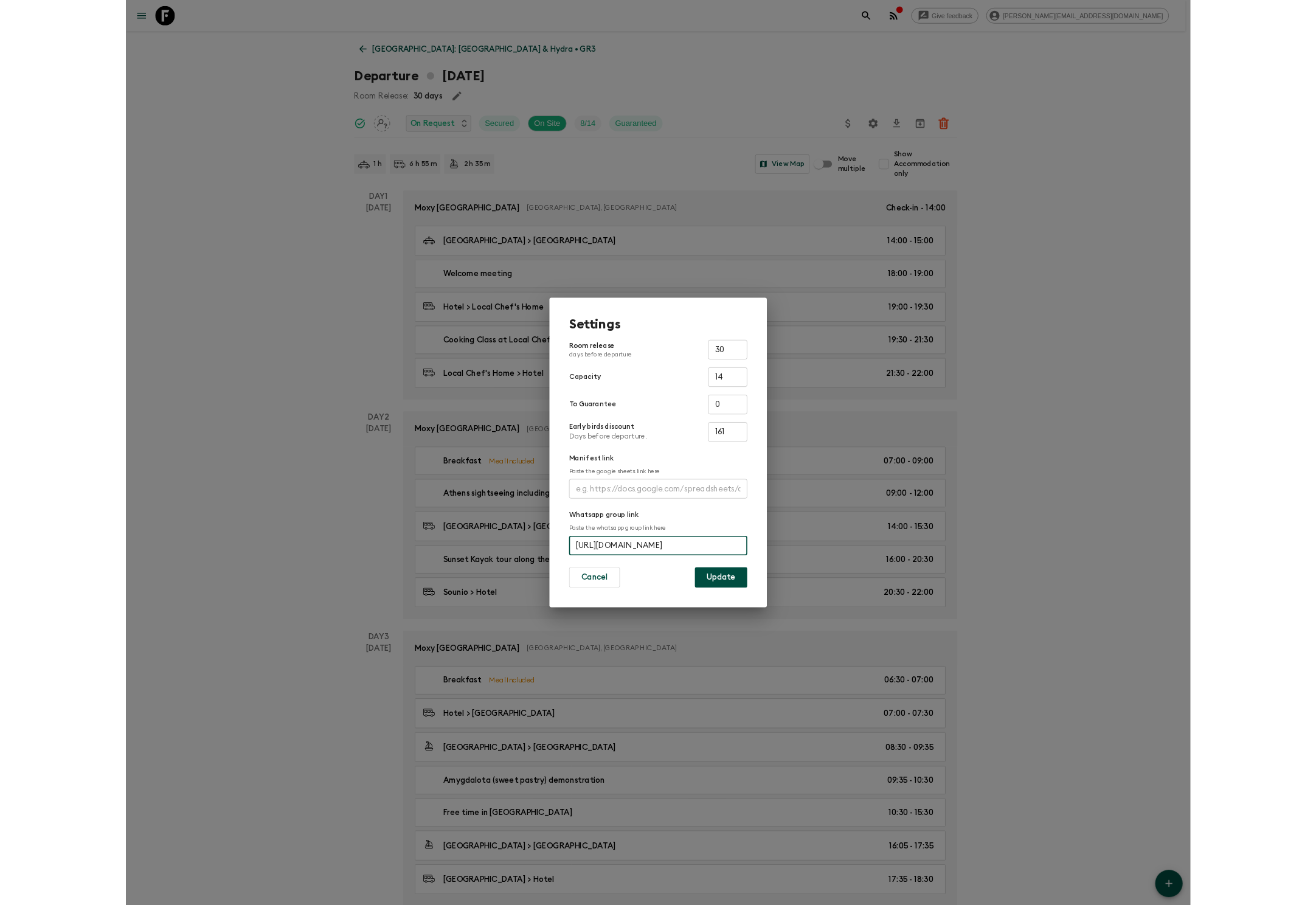
scroll to position [0, 0]
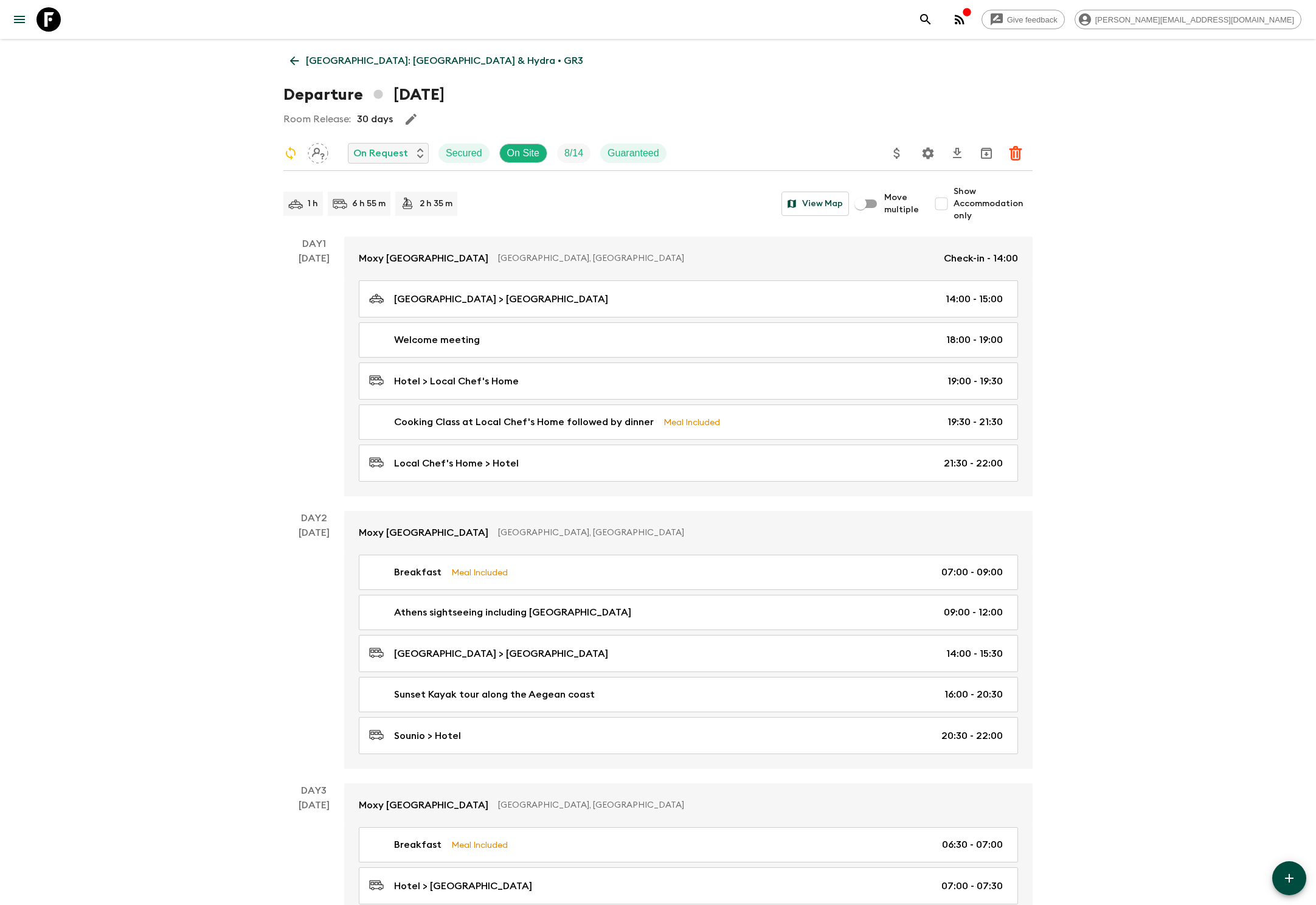
click at [293, 61] on icon at bounding box center [295, 61] width 9 height 9
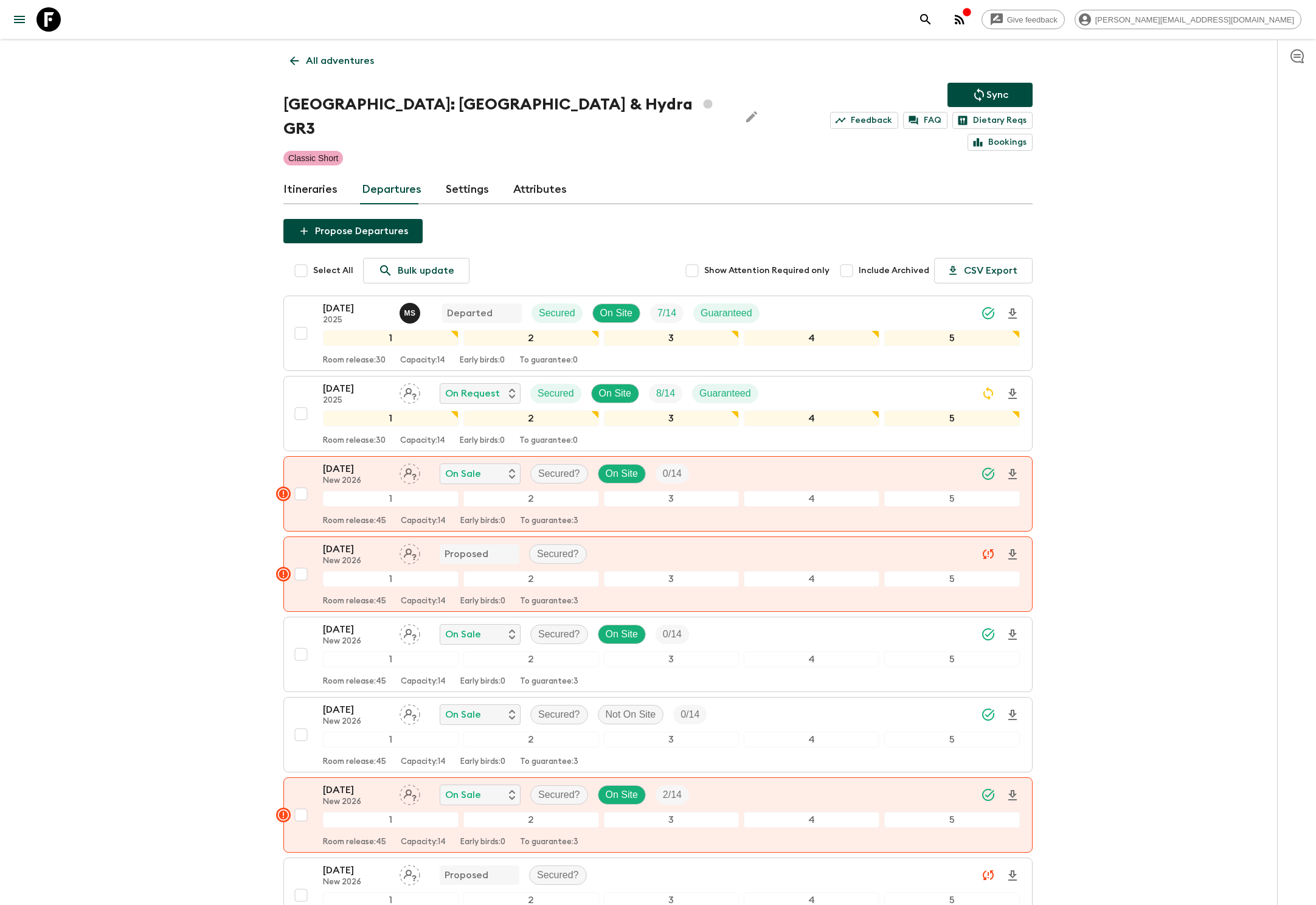
click at [338, 61] on p "All adventures" at bounding box center [340, 61] width 68 height 15
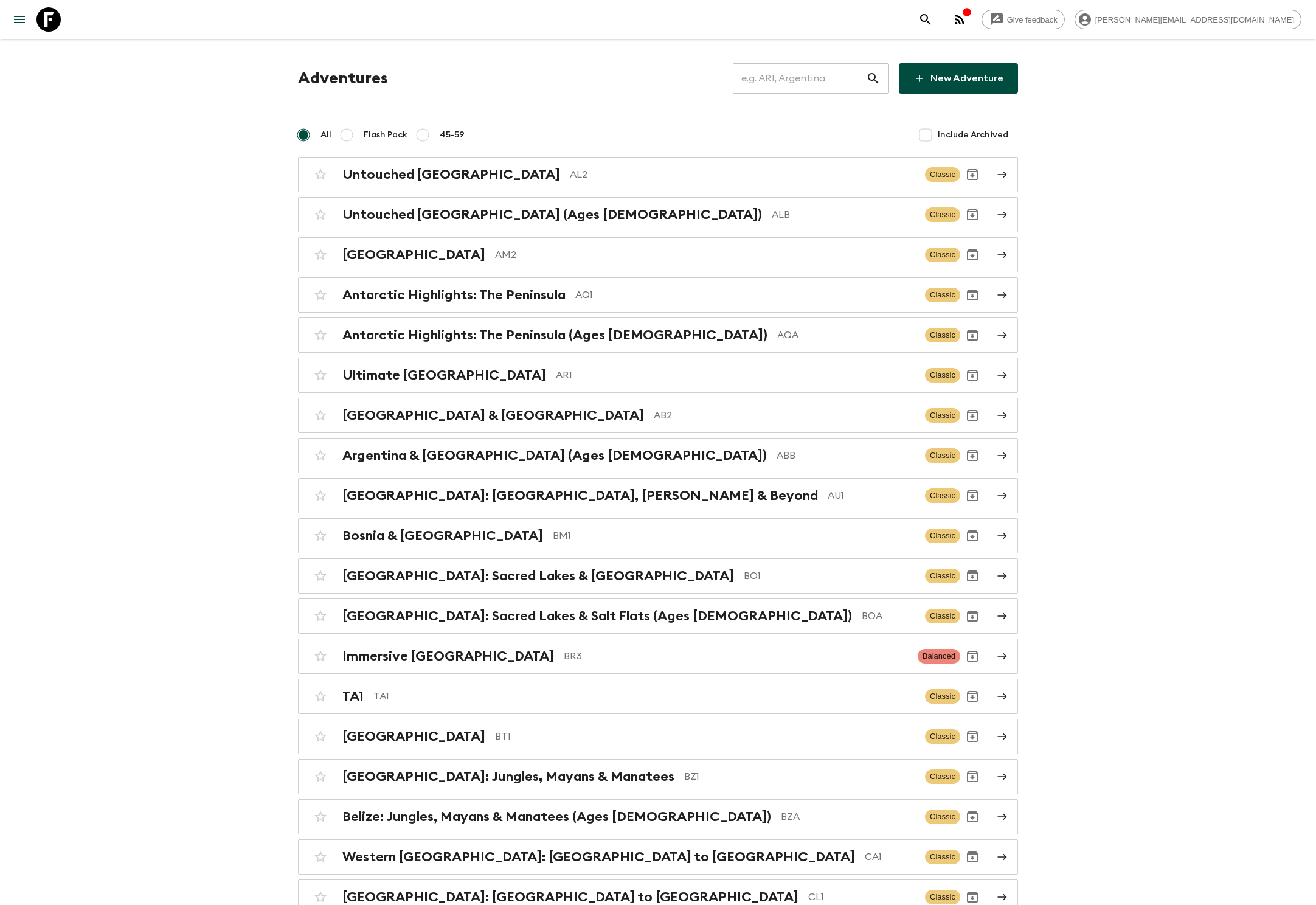
click at [819, 78] on input "text" at bounding box center [799, 78] width 133 height 34
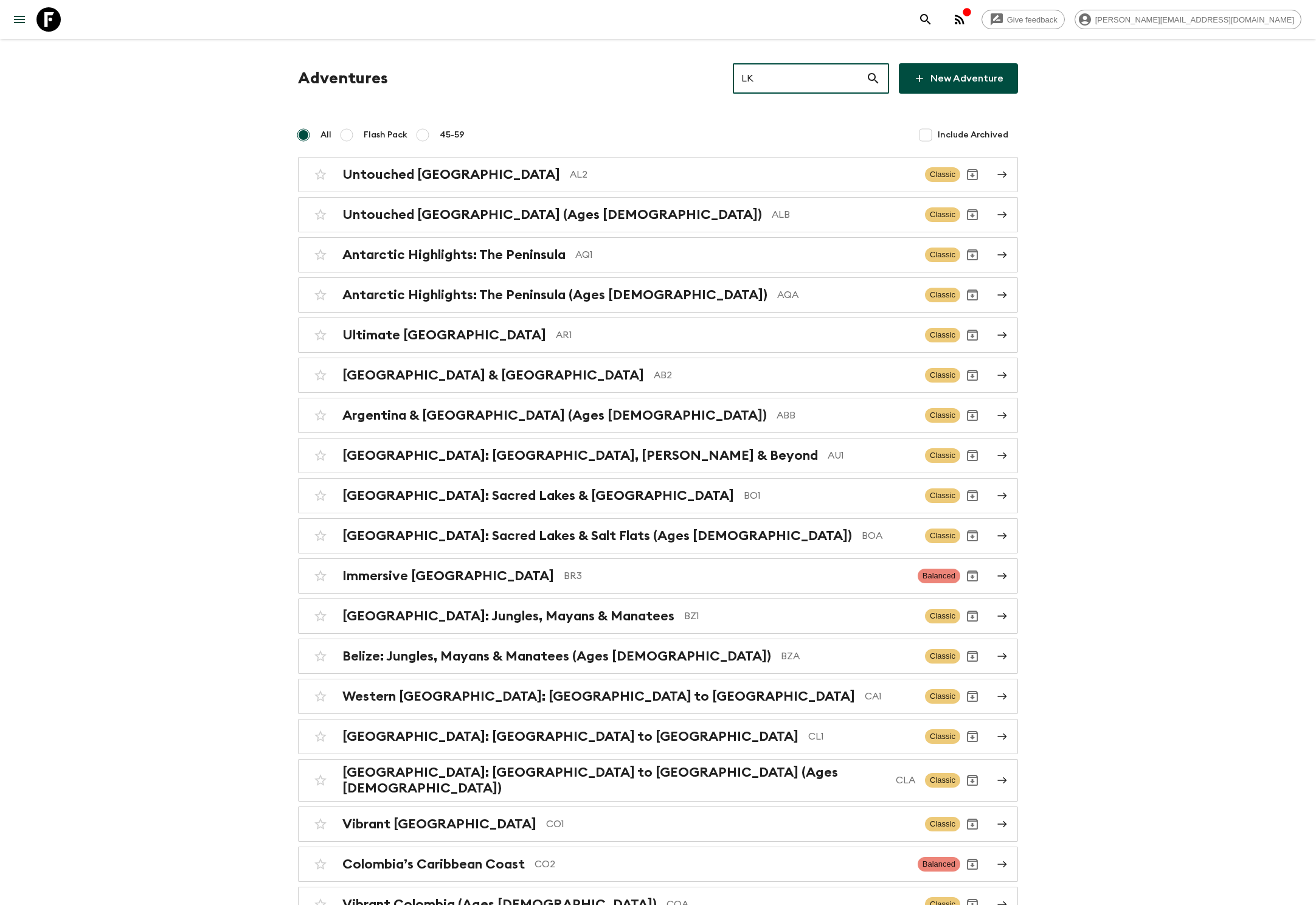
type input "LK1"
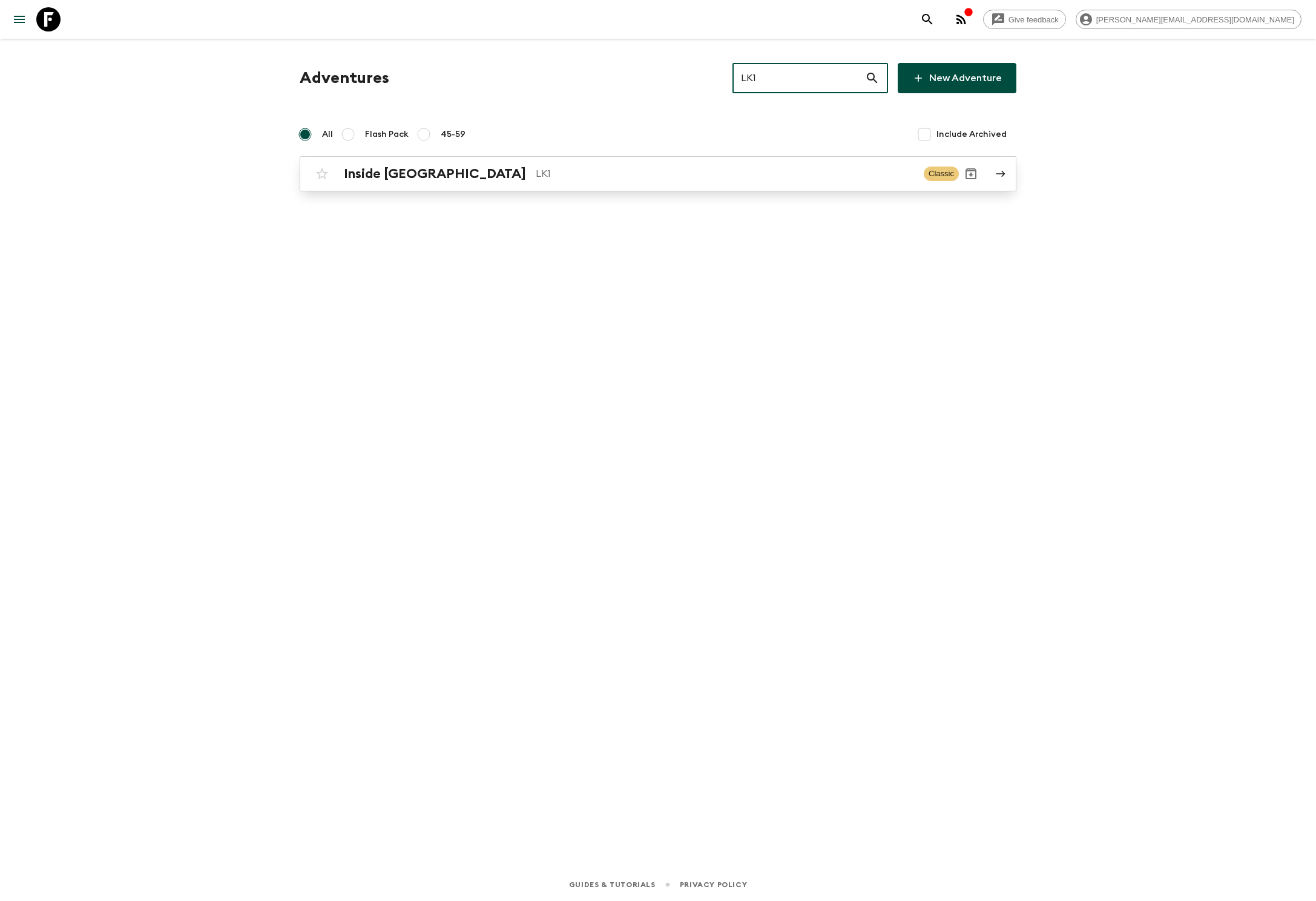
click at [392, 173] on h2 "Inside [GEOGRAPHIC_DATA]" at bounding box center [435, 173] width 182 height 15
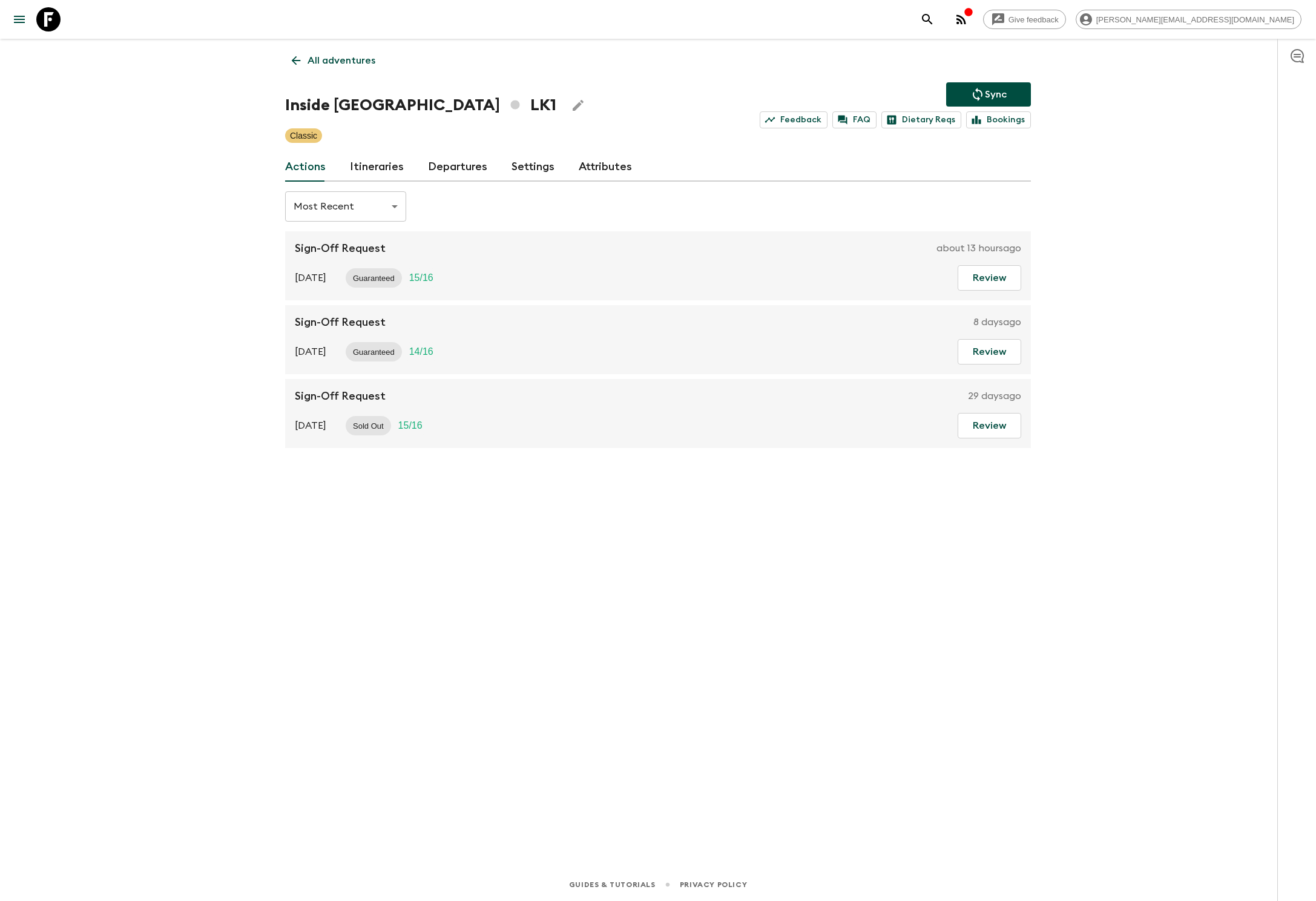
click at [453, 166] on link "Departures" at bounding box center [457, 168] width 60 height 29
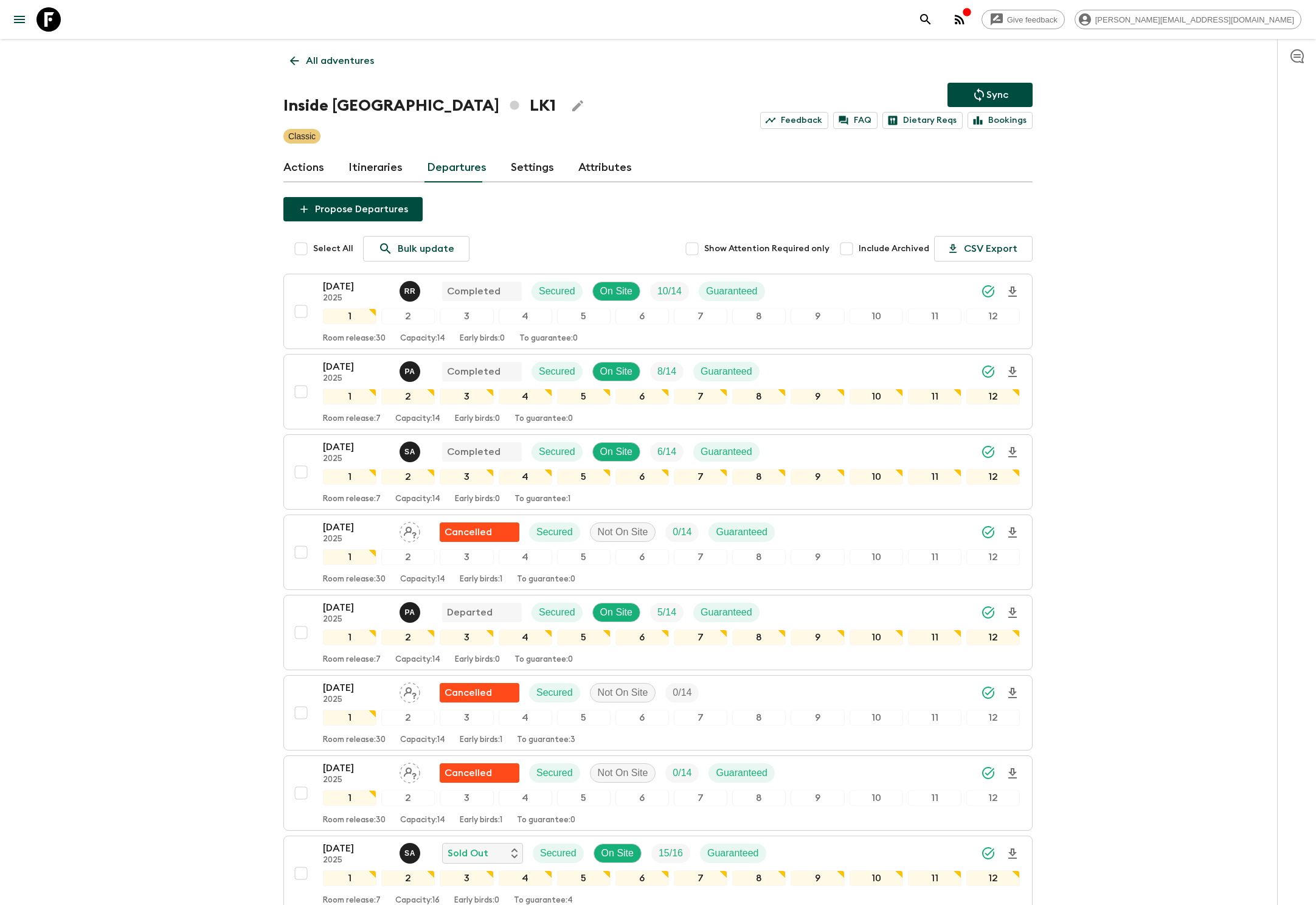
scroll to position [557, 0]
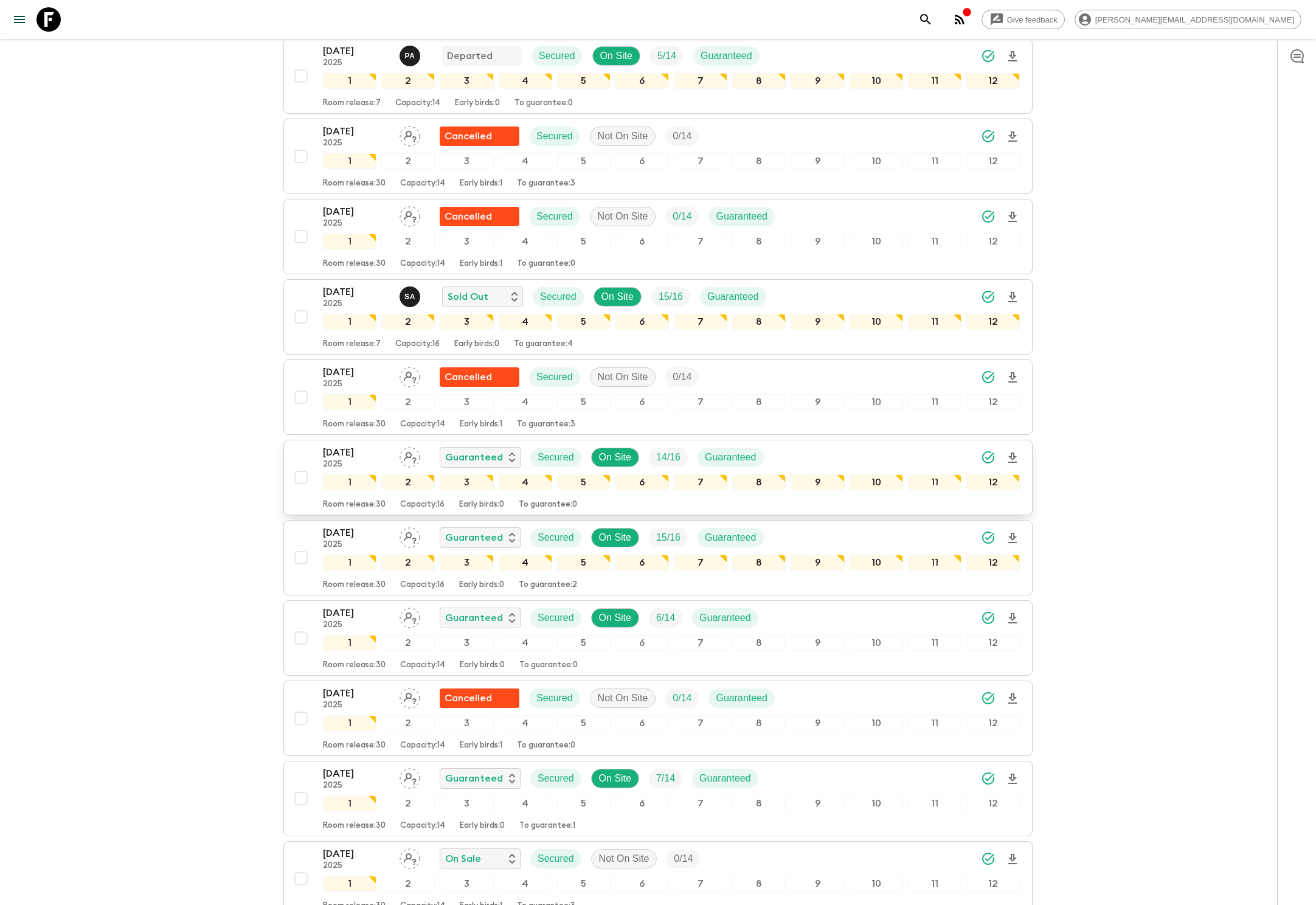
click at [660, 456] on p "14 / 16" at bounding box center [668, 457] width 24 height 15
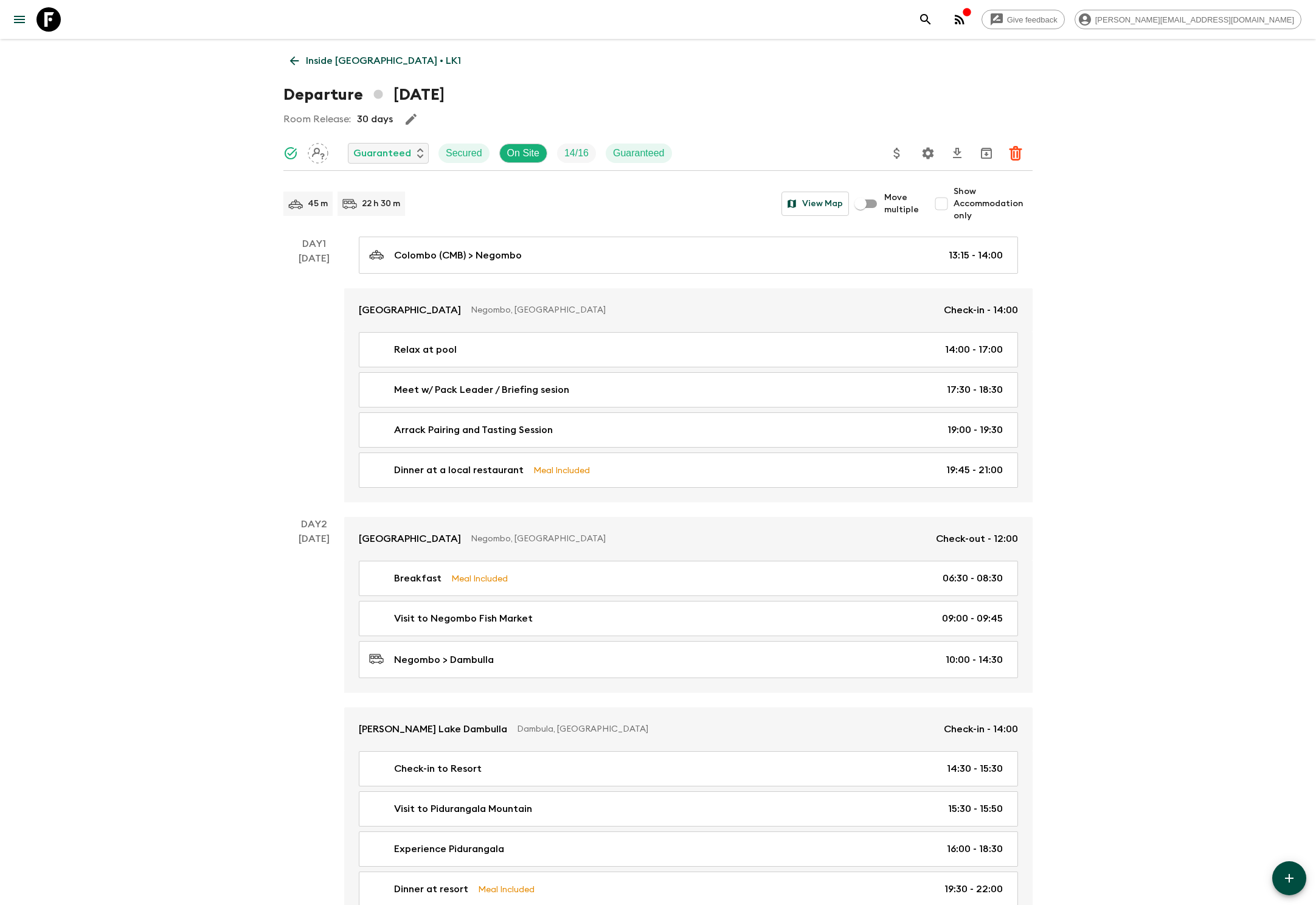
click at [927, 152] on icon "Settings" at bounding box center [928, 154] width 15 height 15
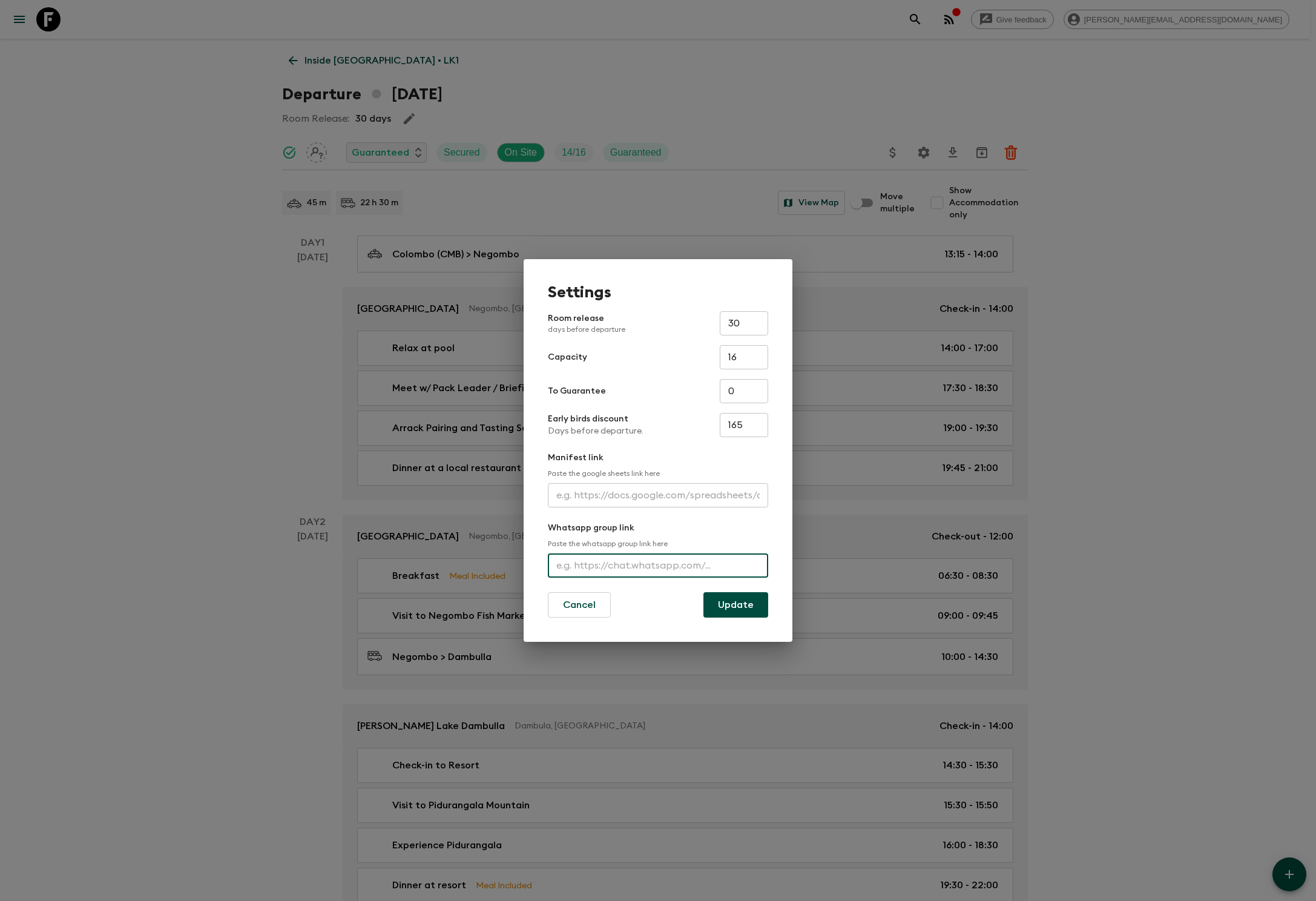
click at [657, 564] on input "text" at bounding box center [658, 565] width 220 height 24
type input "[URL][DOMAIN_NAME]"
click at [735, 604] on button "Update" at bounding box center [736, 604] width 65 height 26
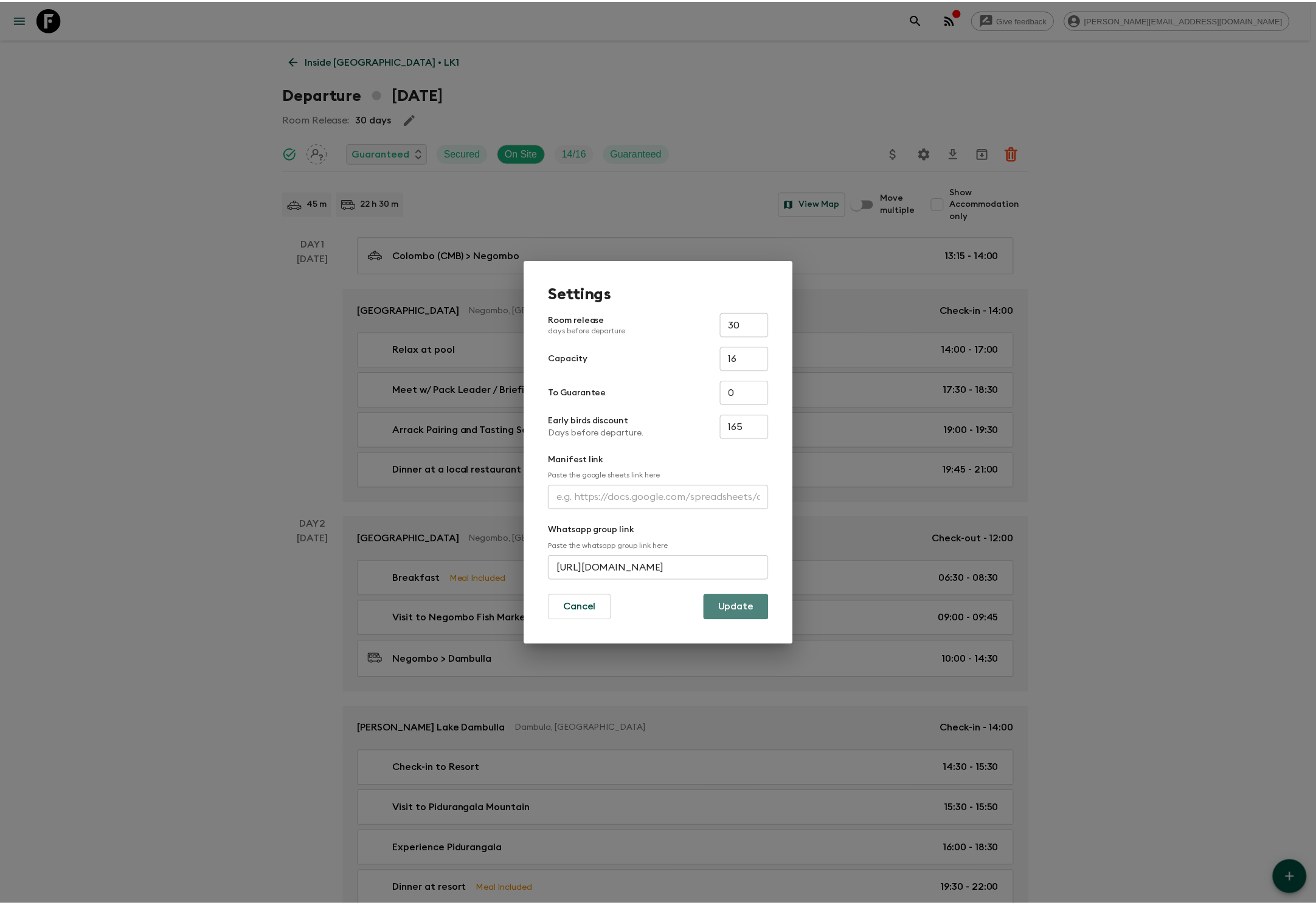
scroll to position [0, 0]
